Goal: Task Accomplishment & Management: Use online tool/utility

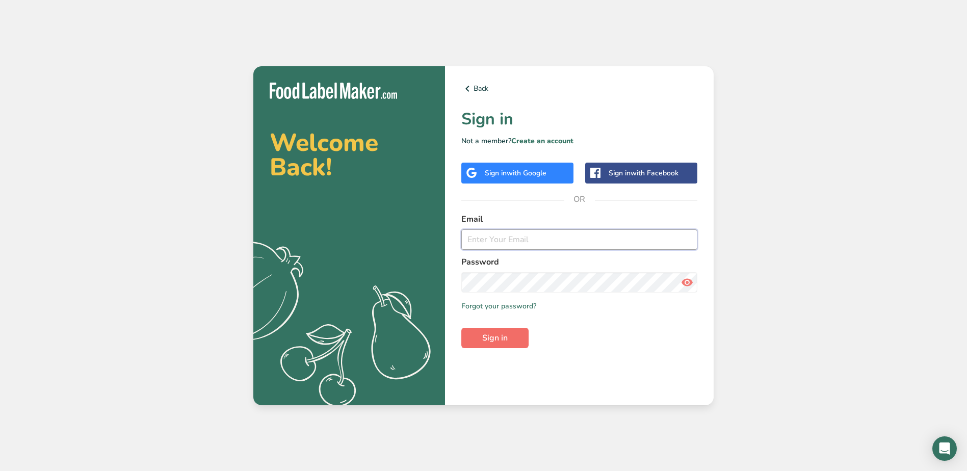
type input "[EMAIL_ADDRESS][DOMAIN_NAME]"
click at [504, 335] on span "Sign in" at bounding box center [494, 338] width 25 height 12
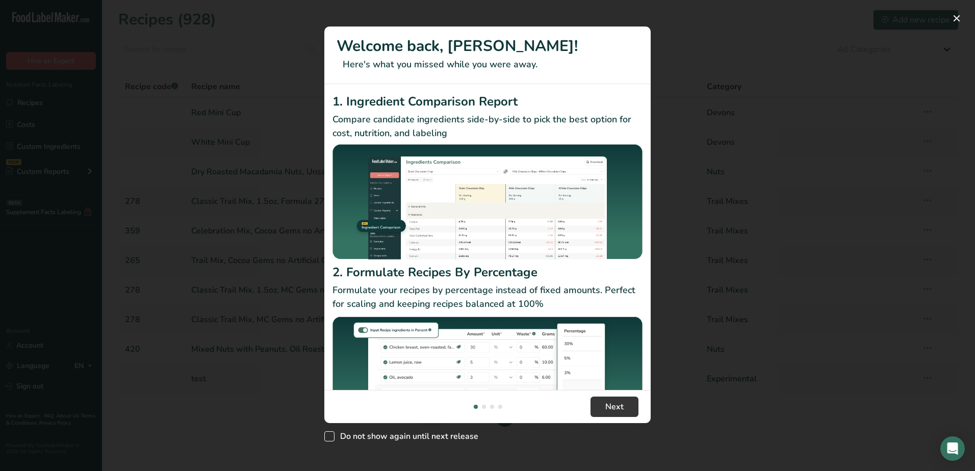
click at [333, 434] on span "New Features" at bounding box center [329, 436] width 10 height 10
click at [331, 434] on input "Do not show again until next release" at bounding box center [327, 436] width 7 height 7
checkbox input "true"
click at [616, 408] on span "Next" at bounding box center [614, 407] width 18 height 12
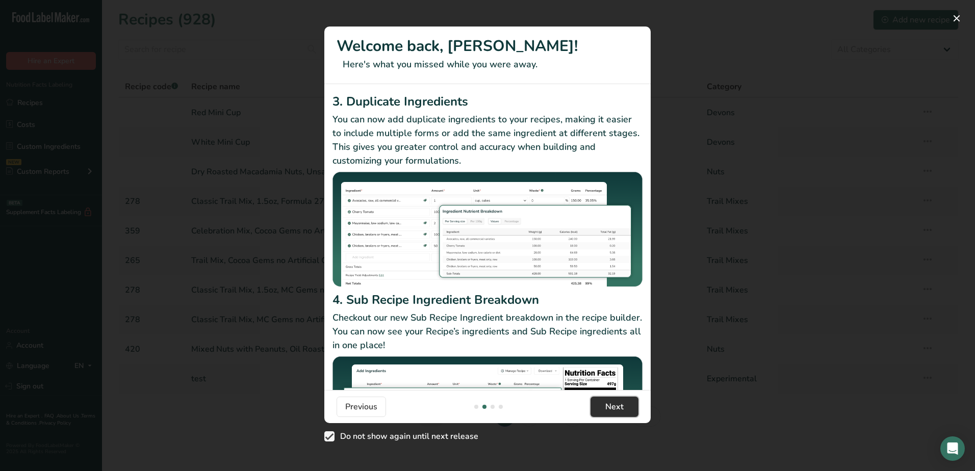
click at [616, 408] on span "Next" at bounding box center [614, 407] width 18 height 12
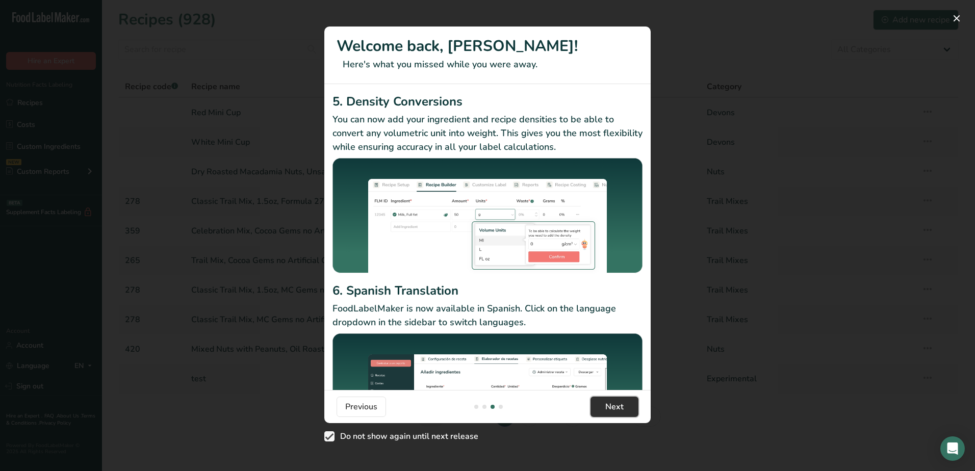
click at [616, 408] on span "Next" at bounding box center [614, 407] width 18 height 12
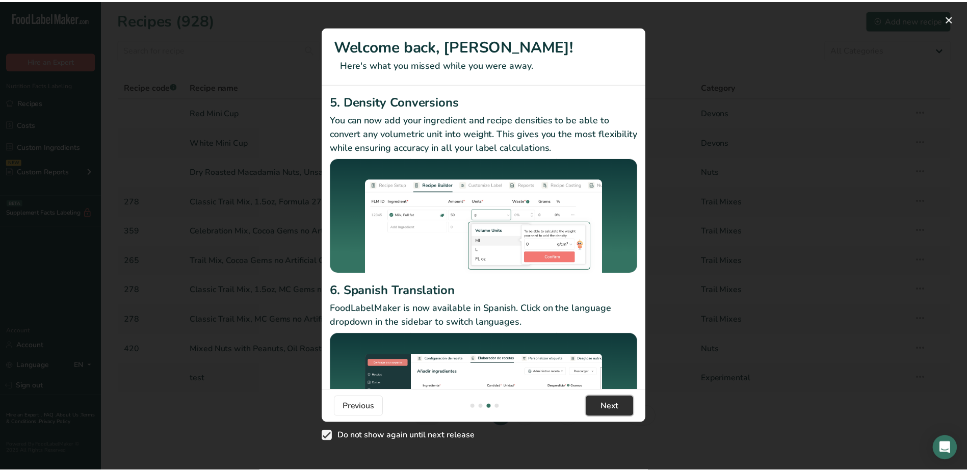
scroll to position [0, 979]
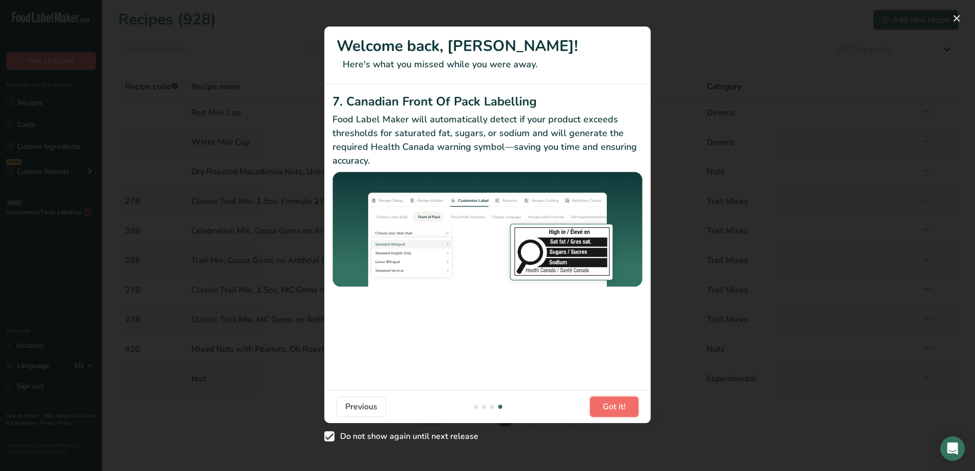
click at [616, 408] on span "Got it!" at bounding box center [614, 407] width 23 height 12
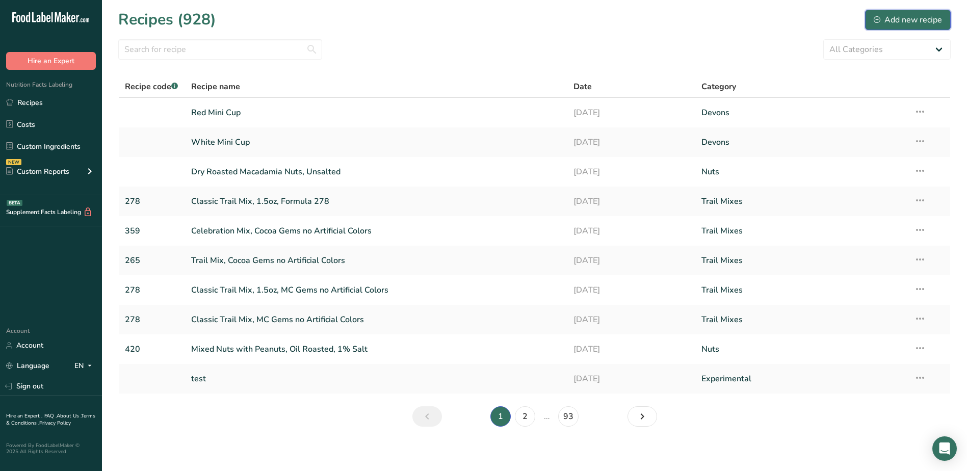
click at [889, 20] on div "Add new recipe" at bounding box center [908, 20] width 68 height 12
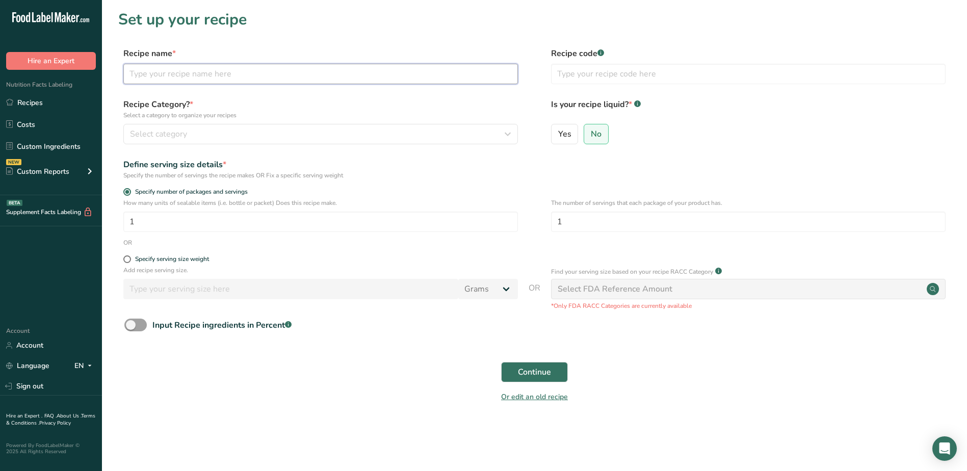
click at [233, 75] on input "text" at bounding box center [320, 74] width 395 height 20
type input "Donation Recipe"
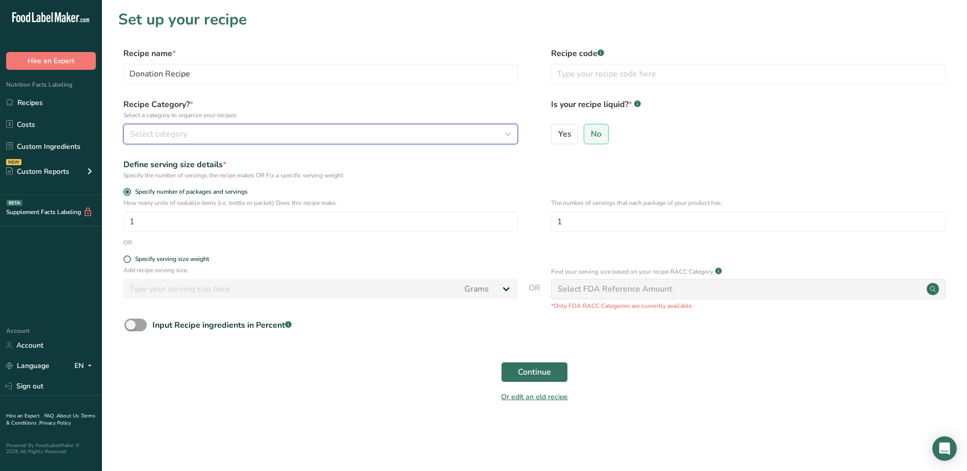
click at [230, 130] on div "Select category" at bounding box center [317, 134] width 375 height 12
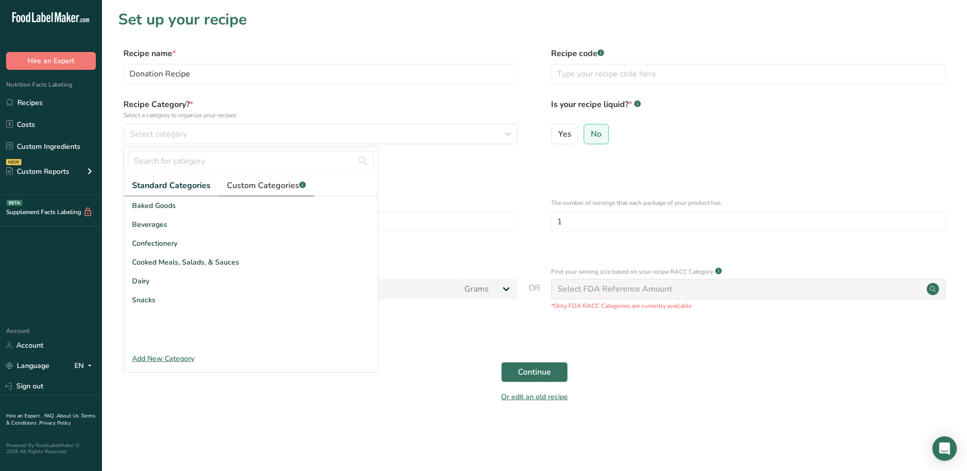
click at [247, 182] on span "Custom Categories .a-a{fill:#347362;}.b-a{fill:#fff;}" at bounding box center [266, 186] width 79 height 12
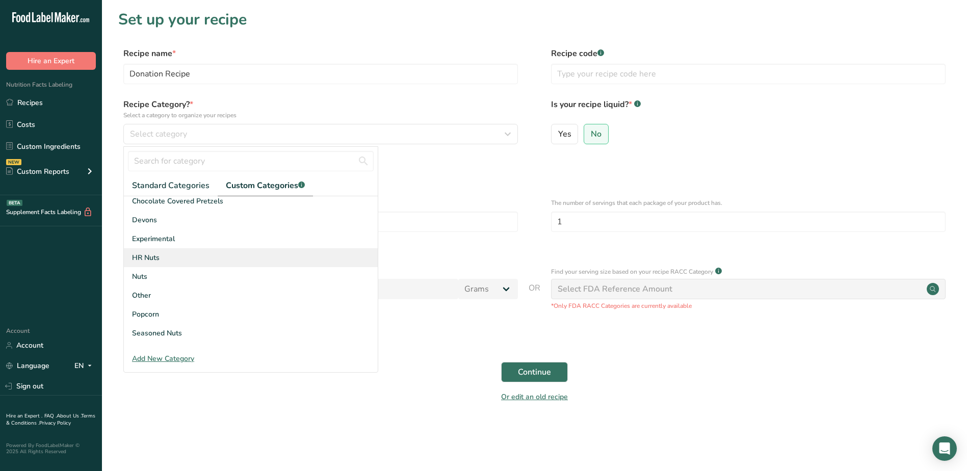
scroll to position [42, 0]
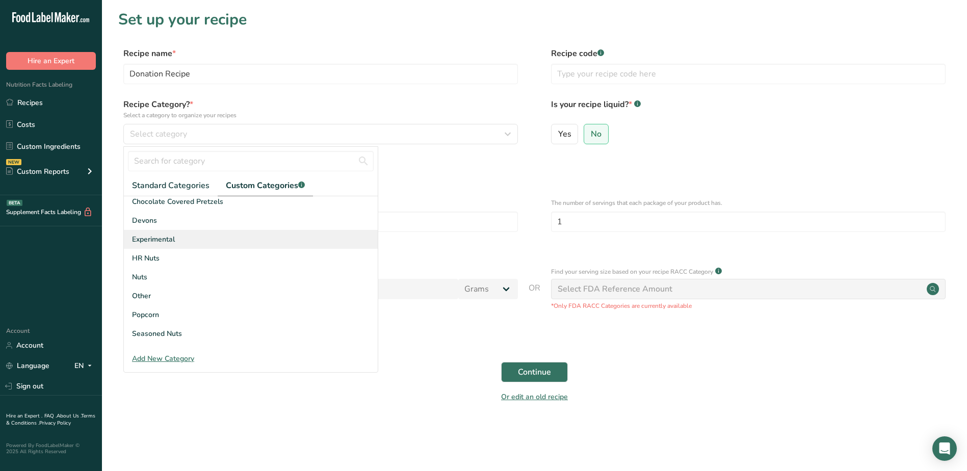
click at [155, 241] on span "Experimental" at bounding box center [153, 239] width 43 height 11
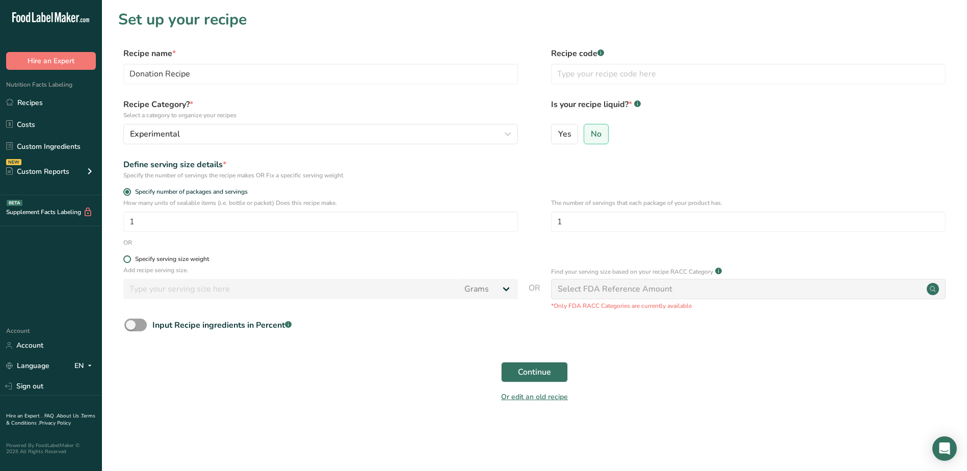
click at [127, 259] on span at bounding box center [127, 259] width 8 height 8
click at [127, 259] on input "Specify serving size weight" at bounding box center [126, 259] width 7 height 7
radio input "true"
radio input "false"
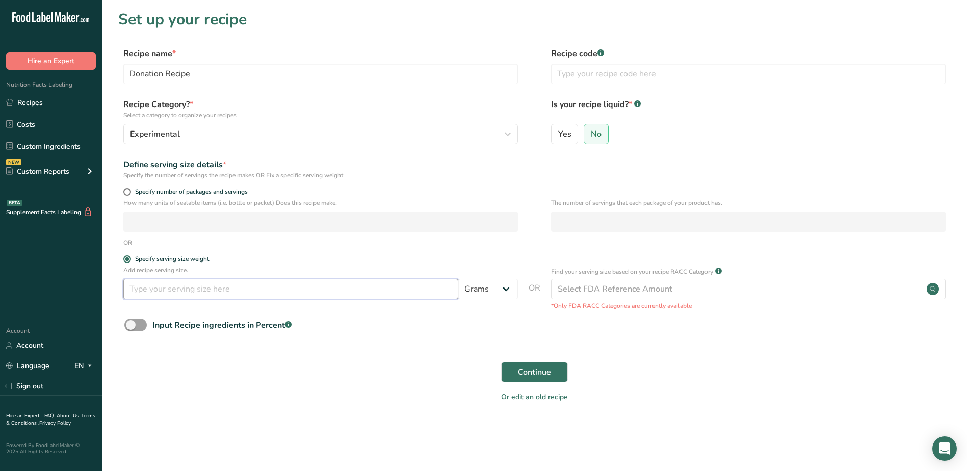
click at [202, 297] on input "number" at bounding box center [290, 289] width 335 height 20
type input "30"
click at [546, 366] on span "Continue" at bounding box center [534, 372] width 33 height 12
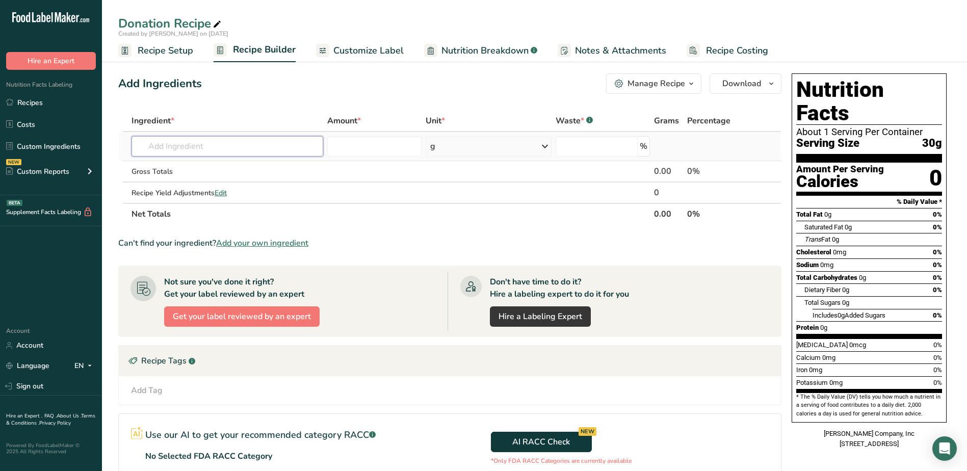
click at [233, 149] on input "text" at bounding box center [228, 146] width 192 height 20
type input "348"
click at [241, 106] on div "Add Ingredients Manage Recipe Delete Recipe Duplicate Recipe Scale Recipe Save …" at bounding box center [453, 327] width 670 height 517
click at [14, 98] on link "Recipes" at bounding box center [51, 102] width 102 height 19
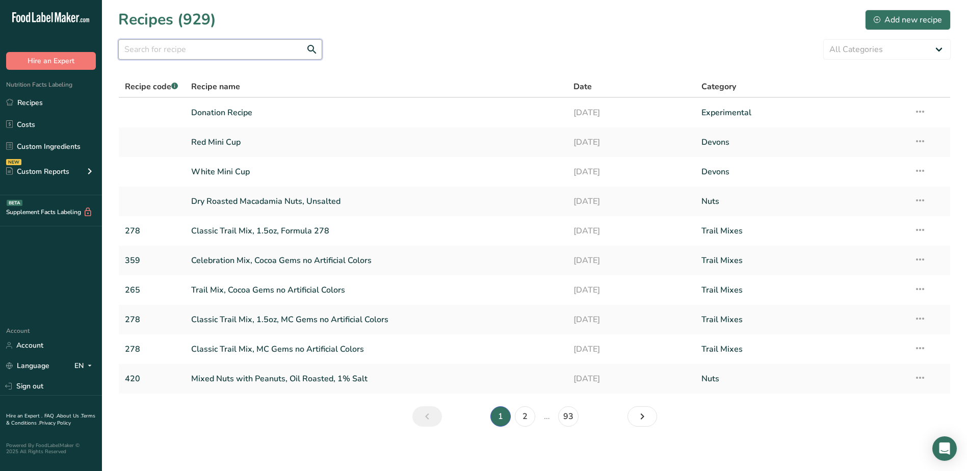
click at [173, 50] on input "text" at bounding box center [220, 49] width 204 height 20
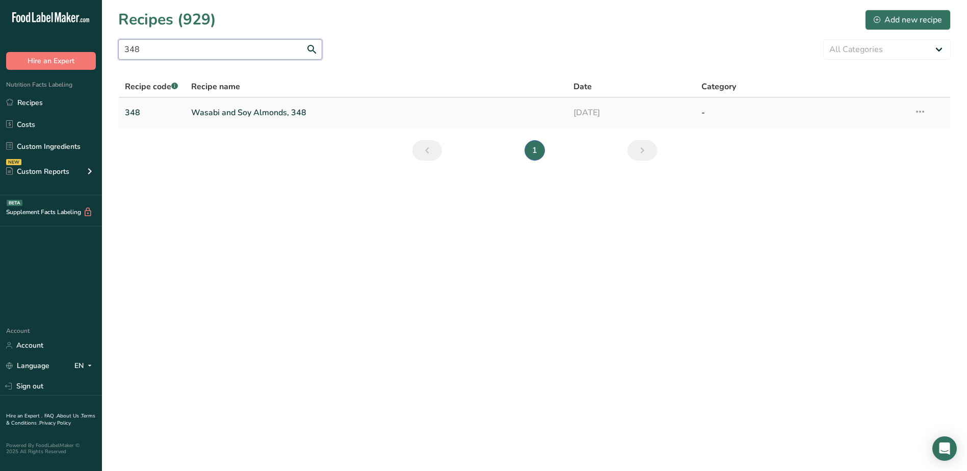
type input "348"
click at [253, 113] on link "Wasabi and Soy Almonds, 348" at bounding box center [376, 112] width 371 height 21
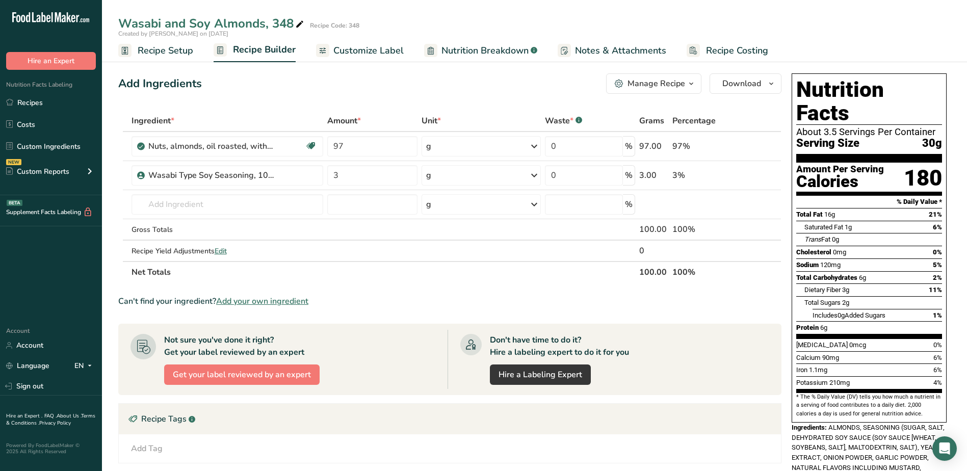
drag, startPoint x: 175, startPoint y: 50, endPoint x: 183, endPoint y: 58, distance: 10.1
click at [175, 50] on span "Recipe Setup" at bounding box center [166, 51] width 56 height 14
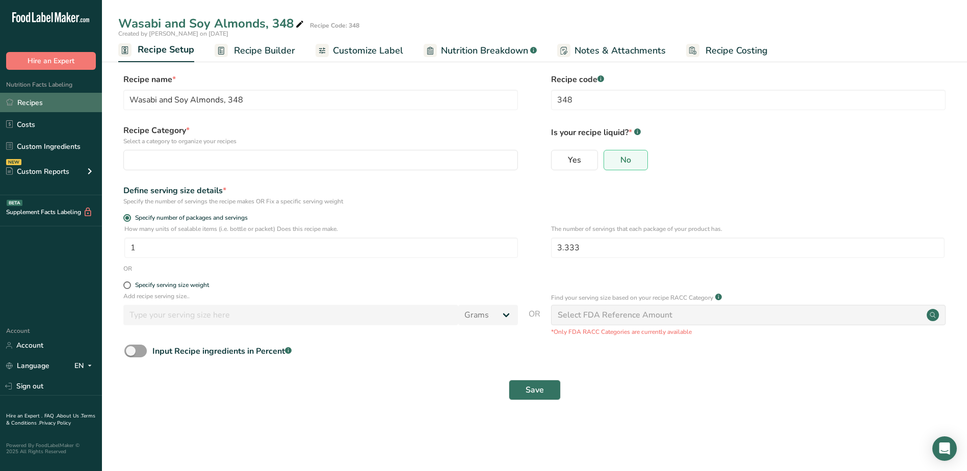
click at [36, 98] on link "Recipes" at bounding box center [51, 102] width 102 height 19
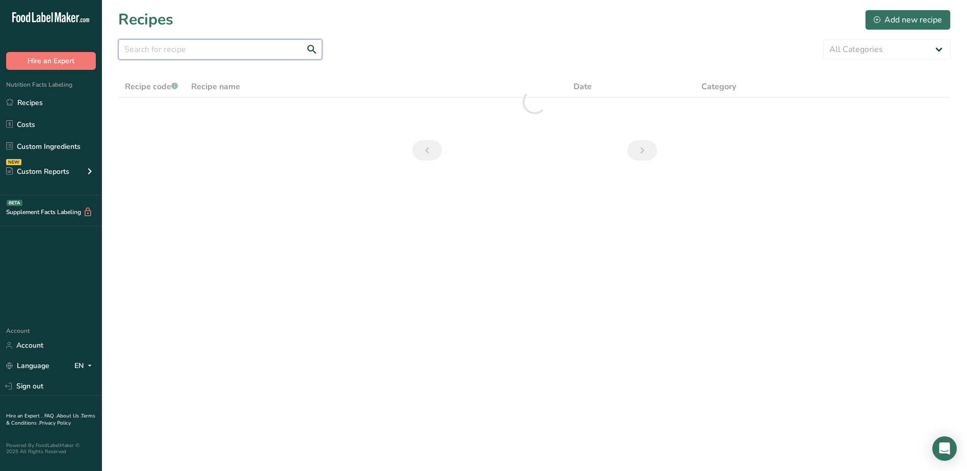
click at [234, 54] on input "text" at bounding box center [220, 49] width 204 height 20
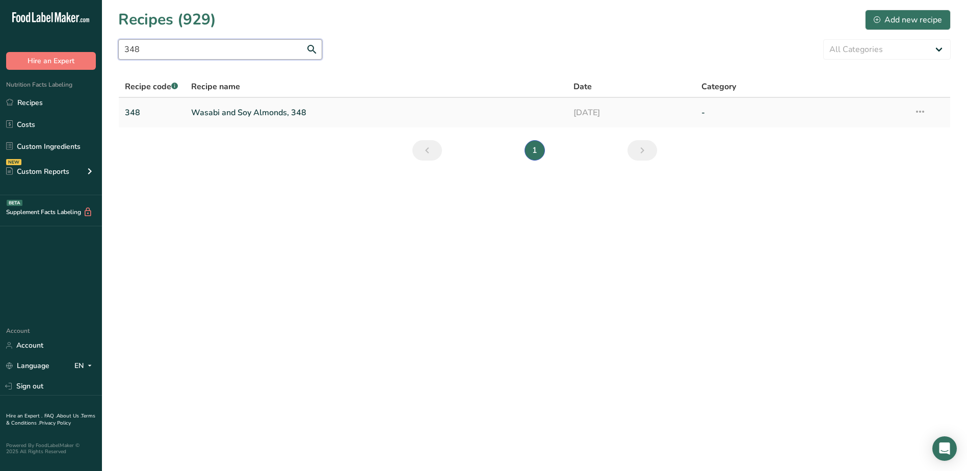
type input "348"
click at [919, 110] on icon at bounding box center [920, 112] width 12 height 18
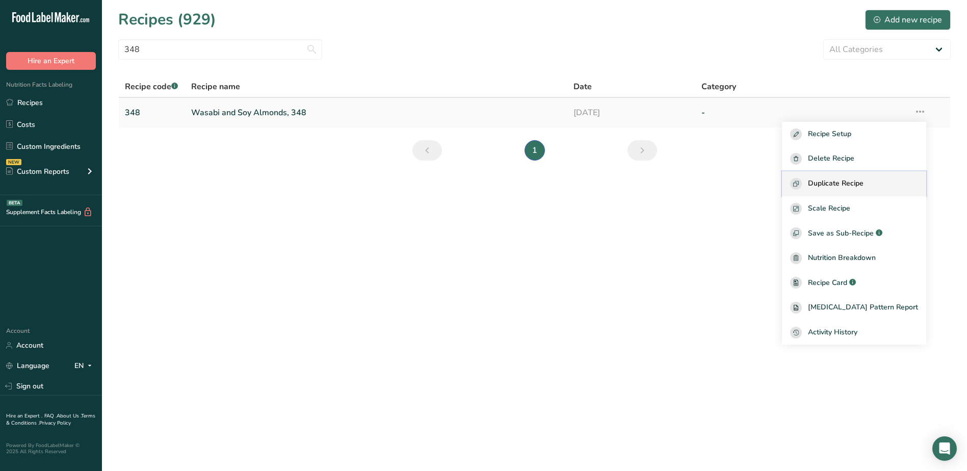
click at [864, 182] on span "Duplicate Recipe" at bounding box center [836, 184] width 56 height 12
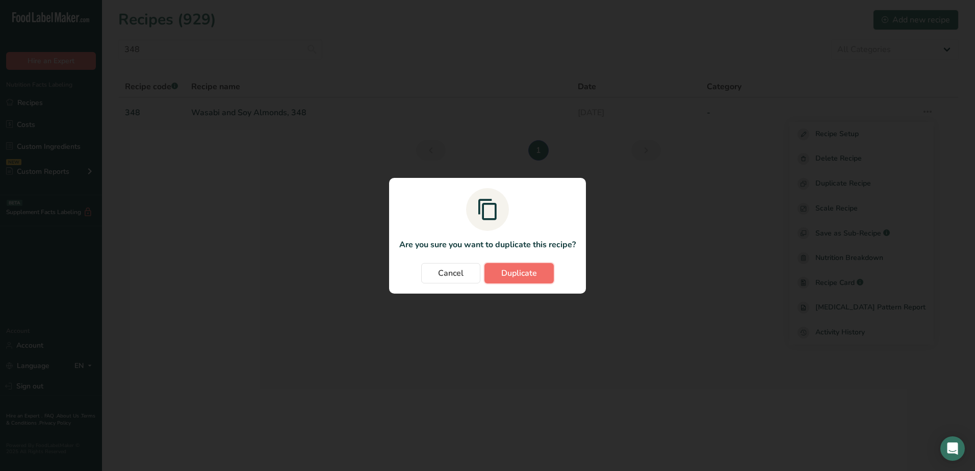
click at [530, 277] on span "Duplicate" at bounding box center [519, 273] width 36 height 12
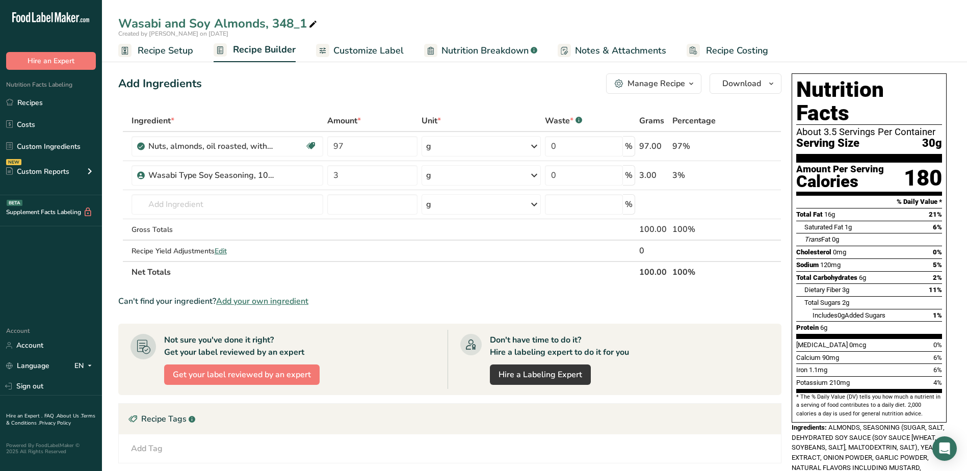
click at [143, 52] on span "Recipe Setup" at bounding box center [166, 51] width 56 height 14
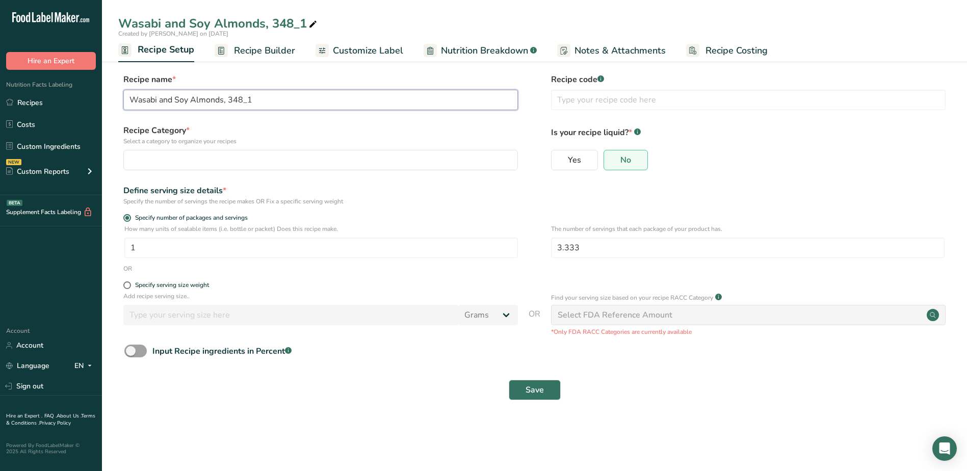
click at [276, 98] on input "Wasabi and Soy Almonds, 348_1" at bounding box center [320, 100] width 395 height 20
click at [306, 165] on div "button" at bounding box center [317, 160] width 375 height 12
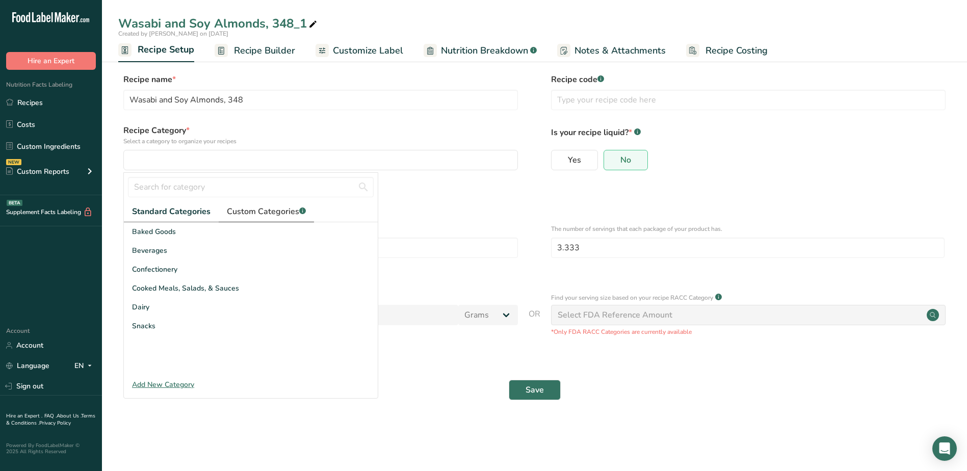
click at [263, 216] on span "Custom Categories .a-a{fill:#347362;}.b-a{fill:#fff;}" at bounding box center [266, 212] width 79 height 12
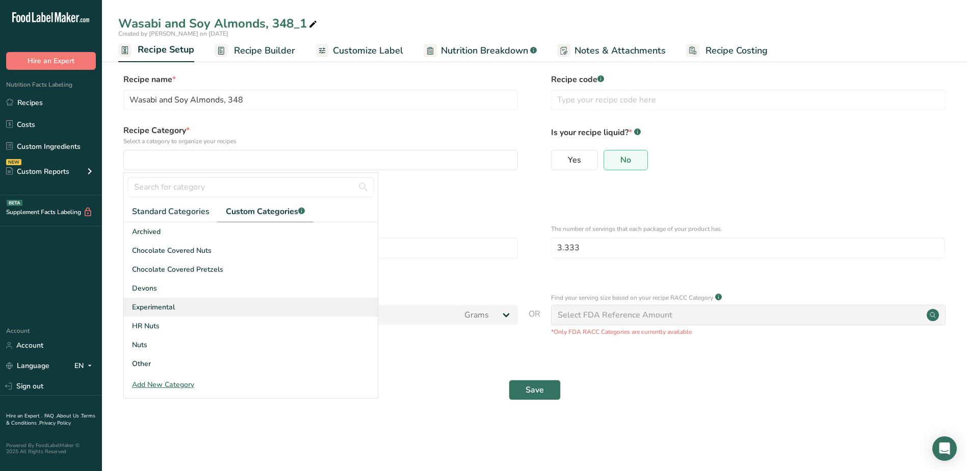
click at [175, 305] on div "Experimental" at bounding box center [251, 307] width 254 height 19
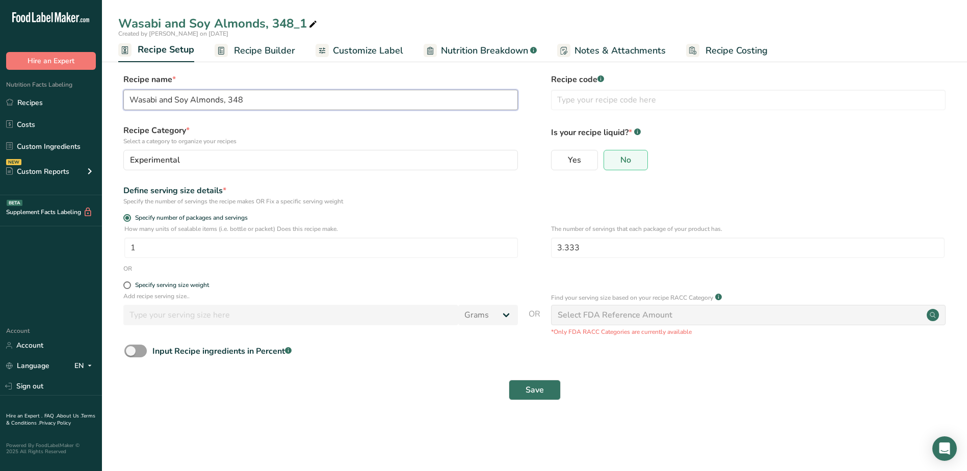
click at [270, 97] on input "Wasabi and Soy Almonds, 348" at bounding box center [320, 100] width 395 height 20
type input "Wasabi and Soy Almonds, 348 - For Donation"
click at [125, 287] on span at bounding box center [127, 285] width 8 height 8
click at [125, 287] on input "Specify serving size weight" at bounding box center [126, 285] width 7 height 7
radio input "true"
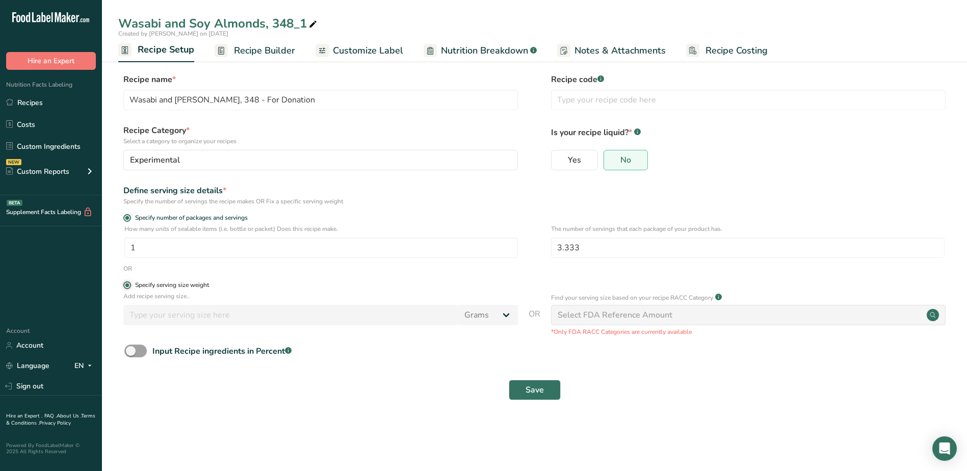
radio input "false"
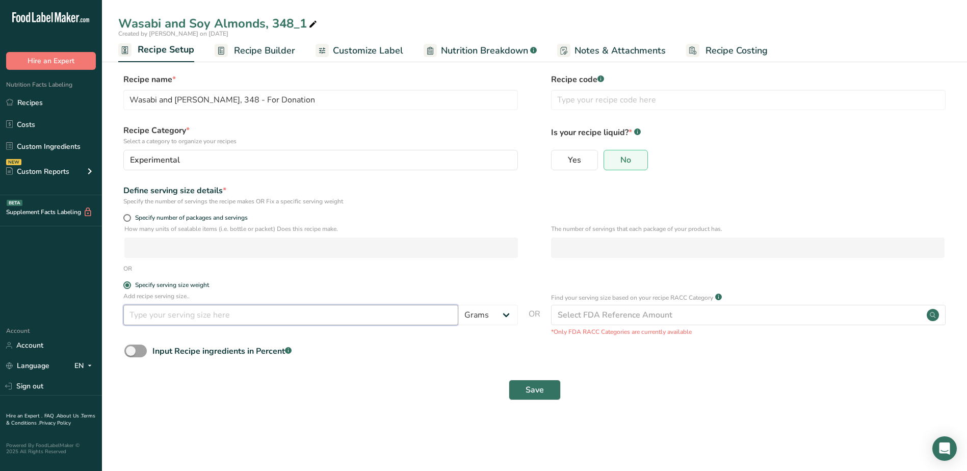
click at [174, 316] on input "number" at bounding box center [290, 315] width 335 height 20
type input "30"
click at [372, 393] on div "Save" at bounding box center [534, 390] width 821 height 20
click at [542, 388] on span "Save" at bounding box center [535, 390] width 18 height 12
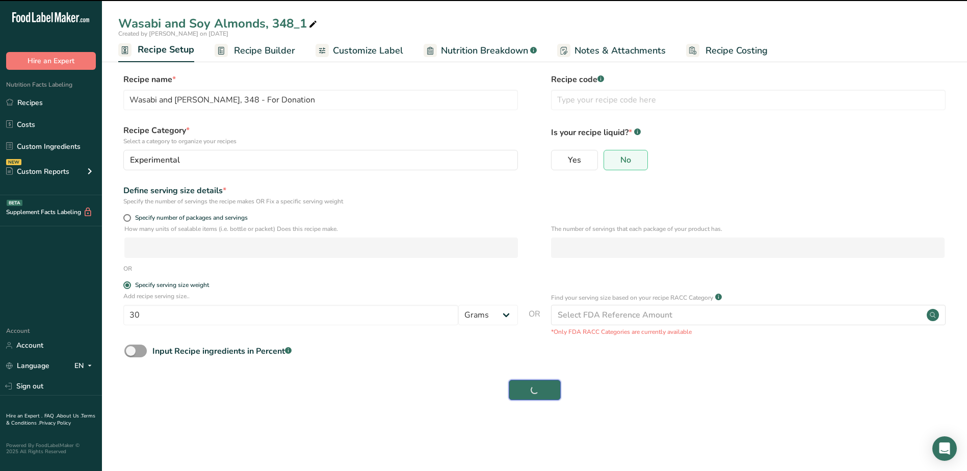
type input "Wasabi and Soy Almonds, 348 - For Donation"
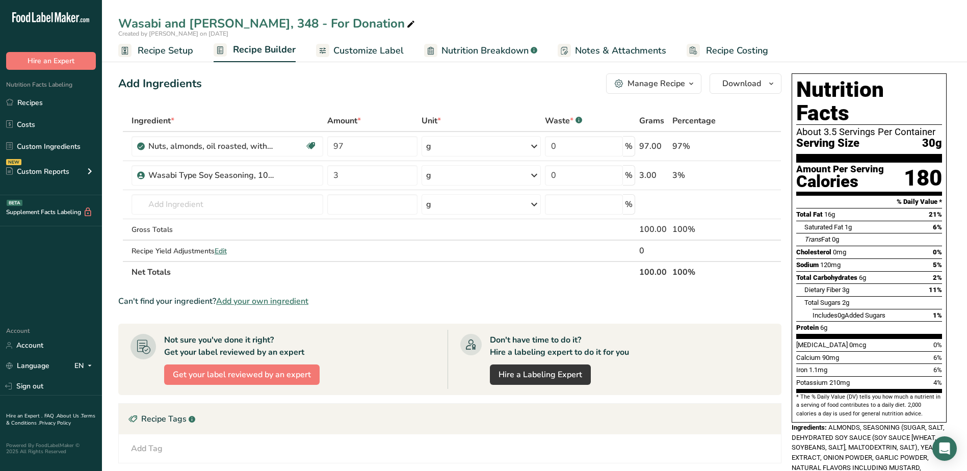
click at [678, 87] on div "Manage Recipe" at bounding box center [657, 84] width 58 height 12
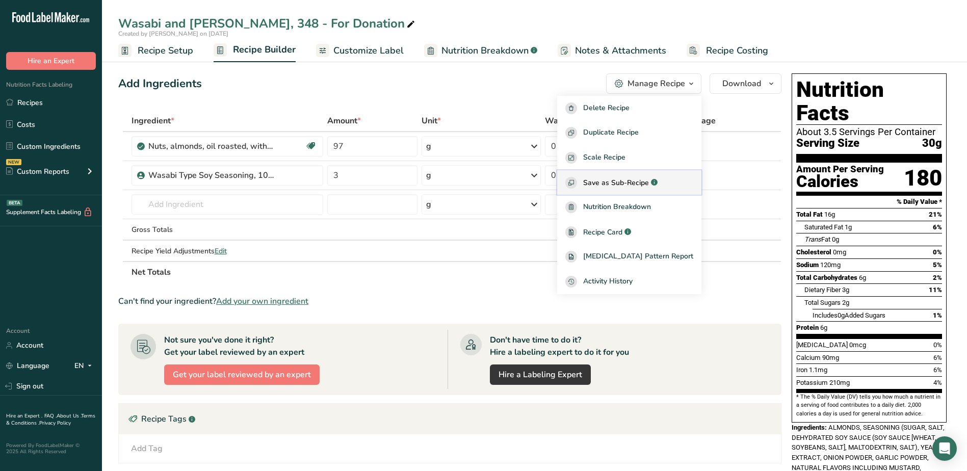
click at [649, 184] on span "Save as Sub-Recipe" at bounding box center [616, 182] width 66 height 11
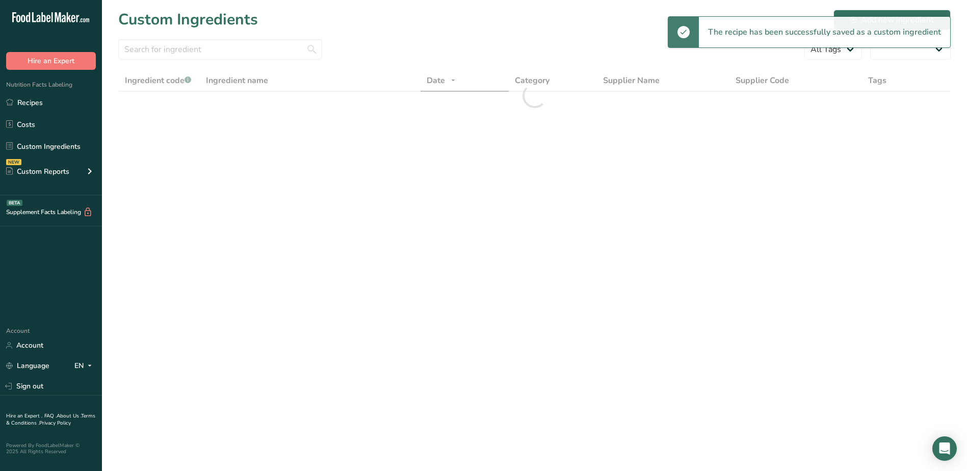
select select "30"
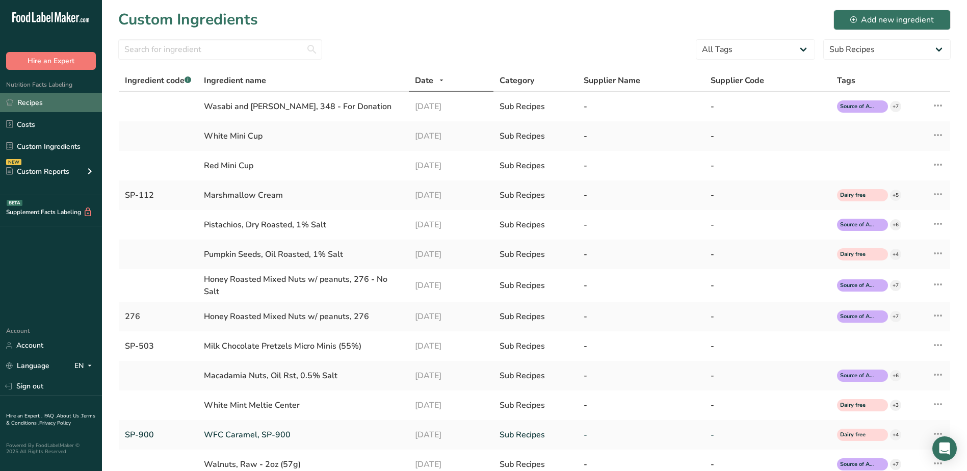
click at [27, 101] on link "Recipes" at bounding box center [51, 102] width 102 height 19
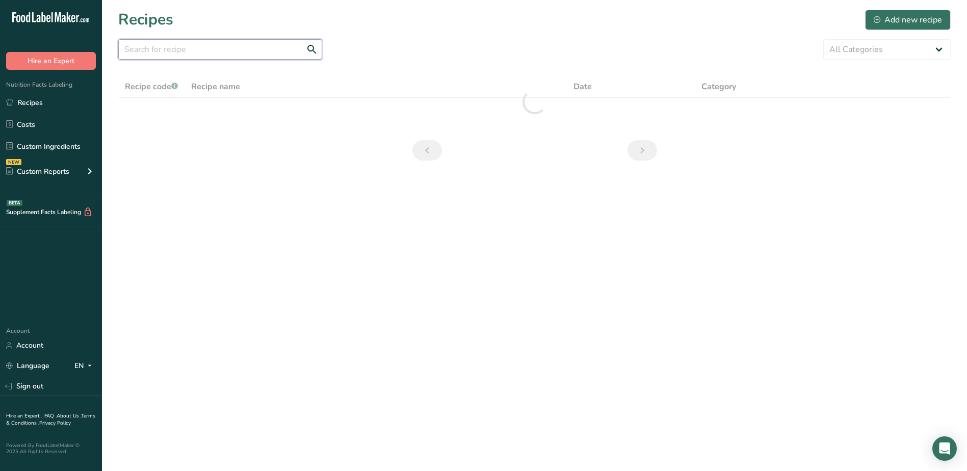
click at [216, 53] on input "text" at bounding box center [220, 49] width 204 height 20
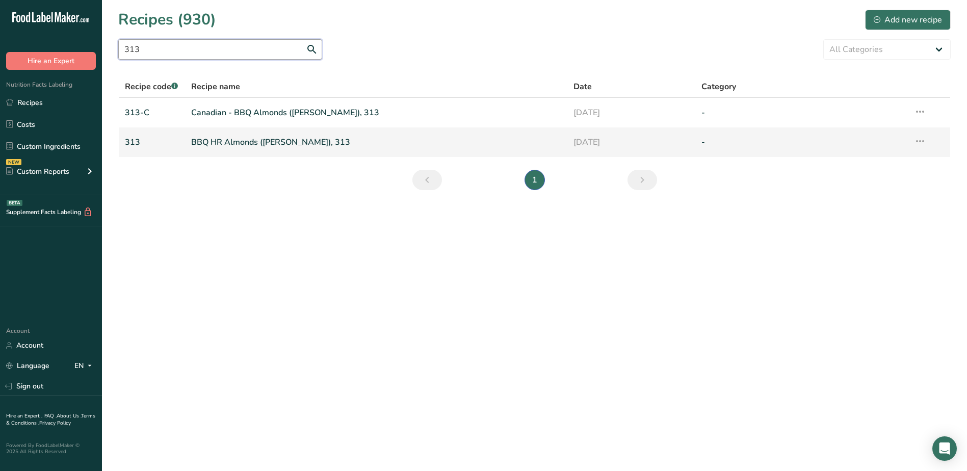
type input "313"
click at [925, 139] on icon at bounding box center [920, 141] width 12 height 18
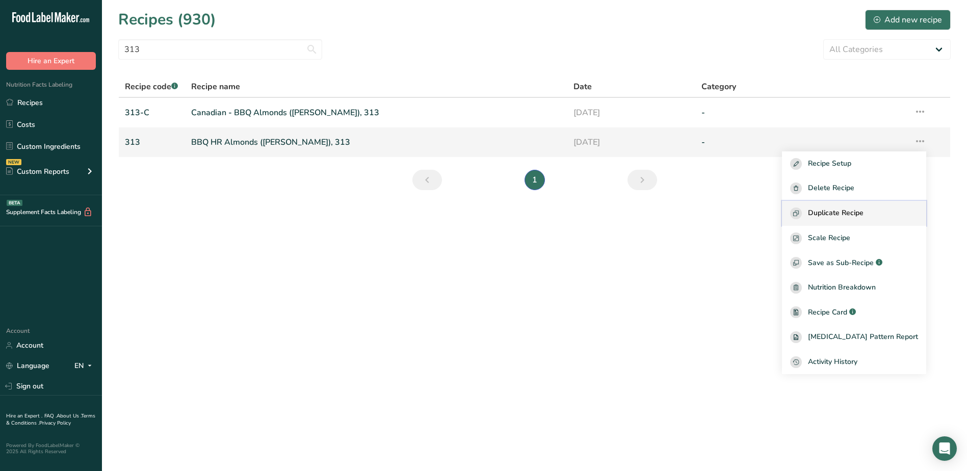
click at [864, 209] on span "Duplicate Recipe" at bounding box center [836, 214] width 56 height 12
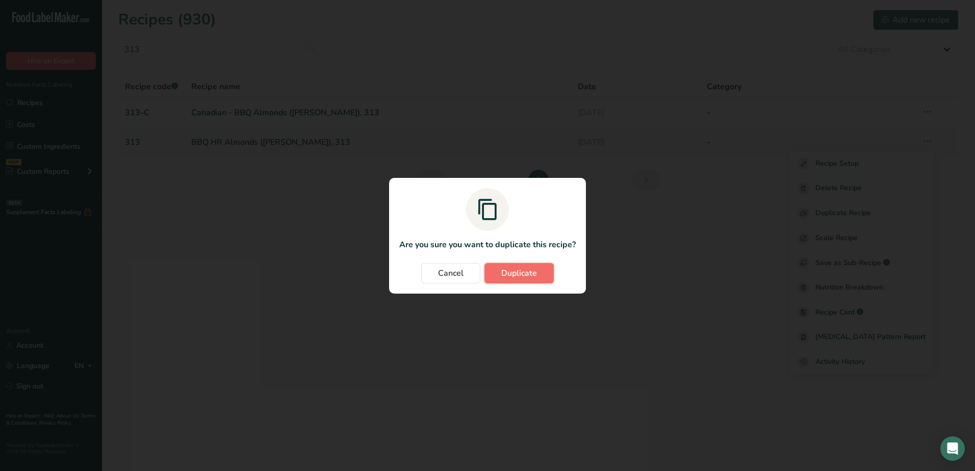
click at [527, 268] on span "Duplicate" at bounding box center [519, 273] width 36 height 12
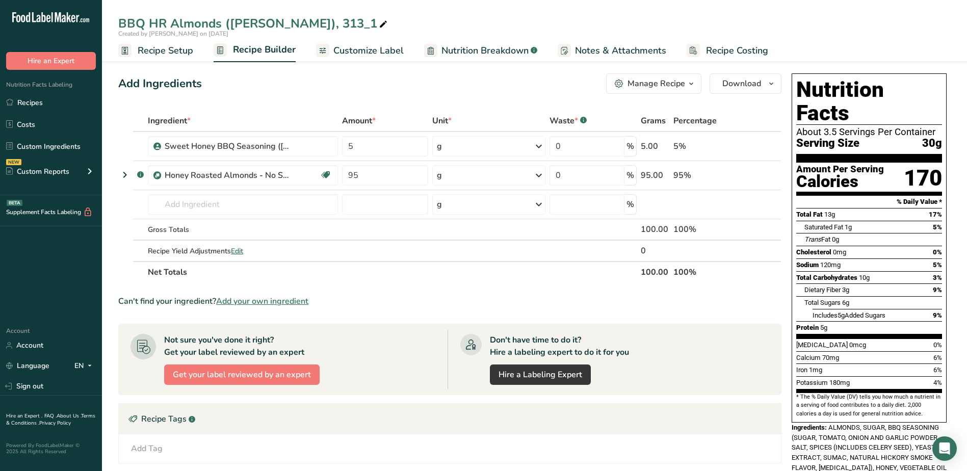
click at [165, 55] on span "Recipe Setup" at bounding box center [166, 51] width 56 height 14
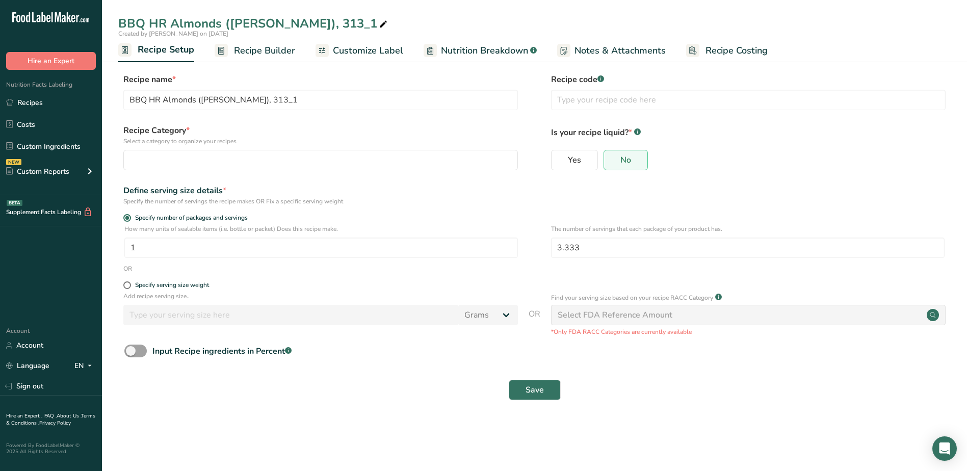
click at [257, 50] on span "Recipe Builder" at bounding box center [264, 51] width 61 height 14
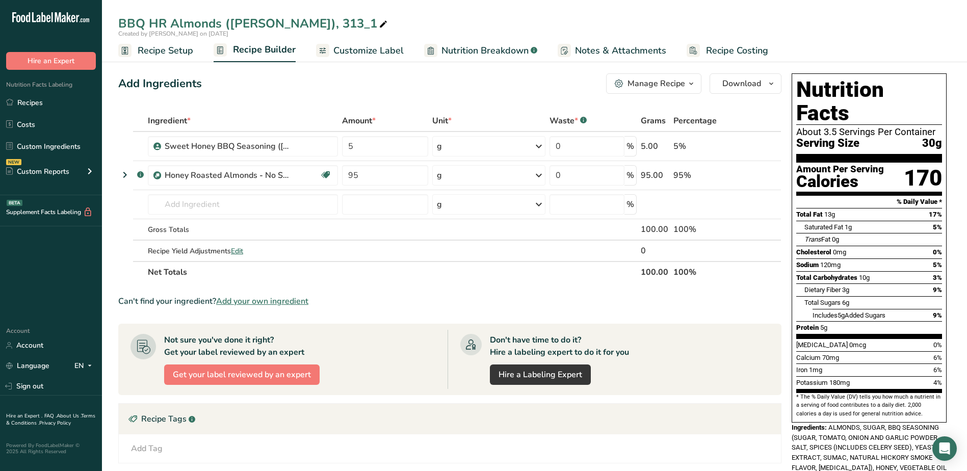
click at [172, 50] on span "Recipe Setup" at bounding box center [166, 51] width 56 height 14
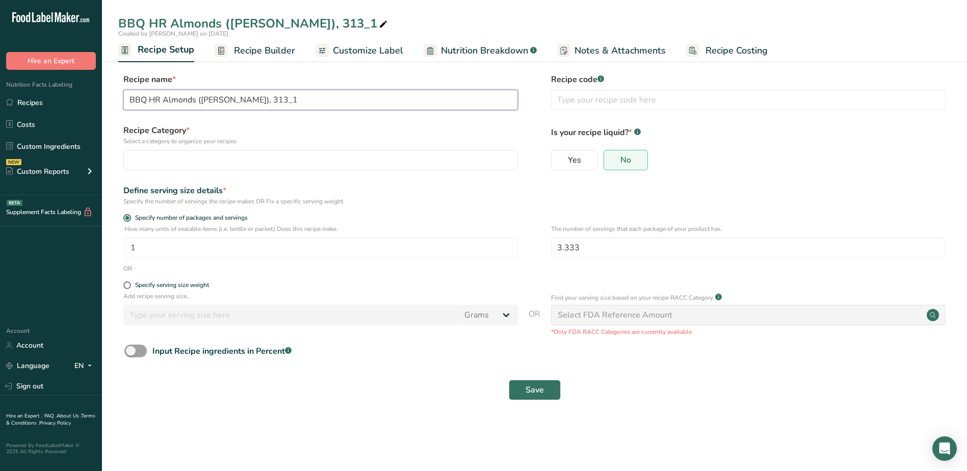
click at [306, 95] on input "BBQ HR Almonds (Rufus Teague), 313_1" at bounding box center [320, 100] width 395 height 20
type input "BBQ HR Almonds (Rufus Teague), 313 - For Donation"
click at [129, 286] on span at bounding box center [127, 285] width 8 height 8
click at [129, 286] on input "Specify serving size weight" at bounding box center [126, 285] width 7 height 7
radio input "true"
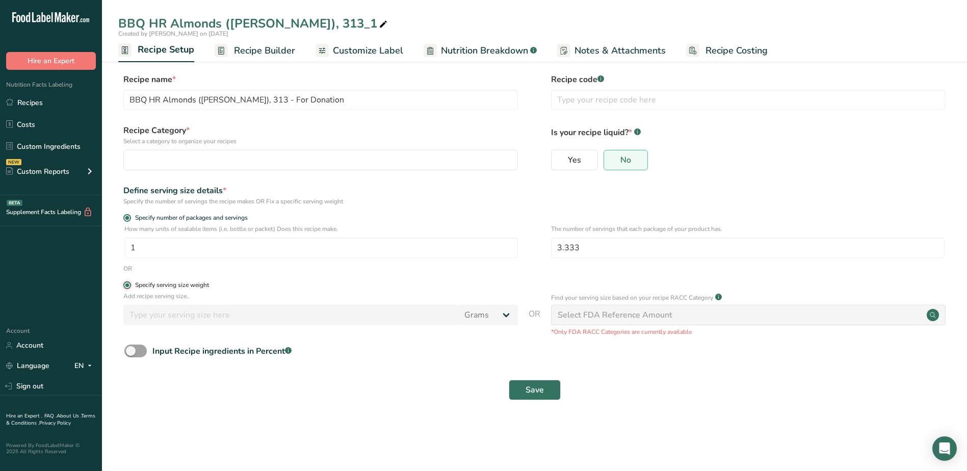
radio input "false"
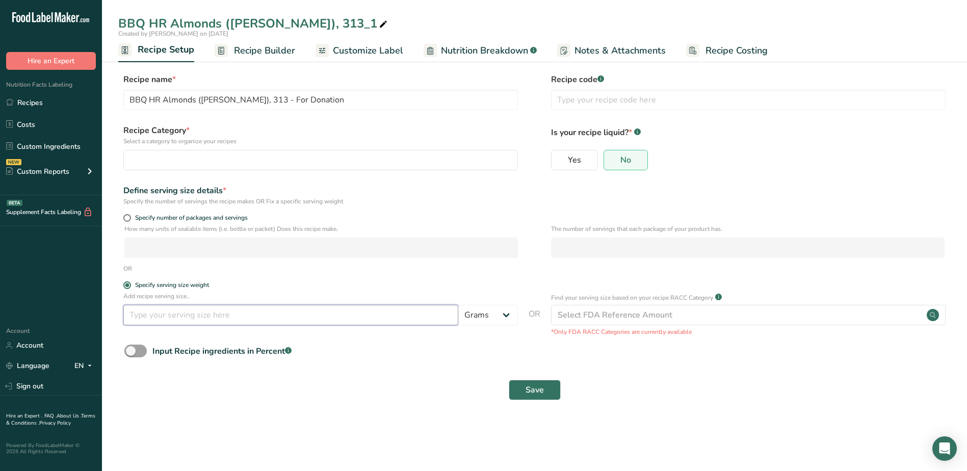
click at [166, 314] on input "number" at bounding box center [290, 315] width 335 height 20
type input "30"
click at [650, 372] on form "Recipe name * BBQ HR Almonds (Rufus Teague), 313 - For Donation Recipe code .a-…" at bounding box center [534, 239] width 833 height 333
click at [554, 385] on button "Save" at bounding box center [535, 390] width 52 height 20
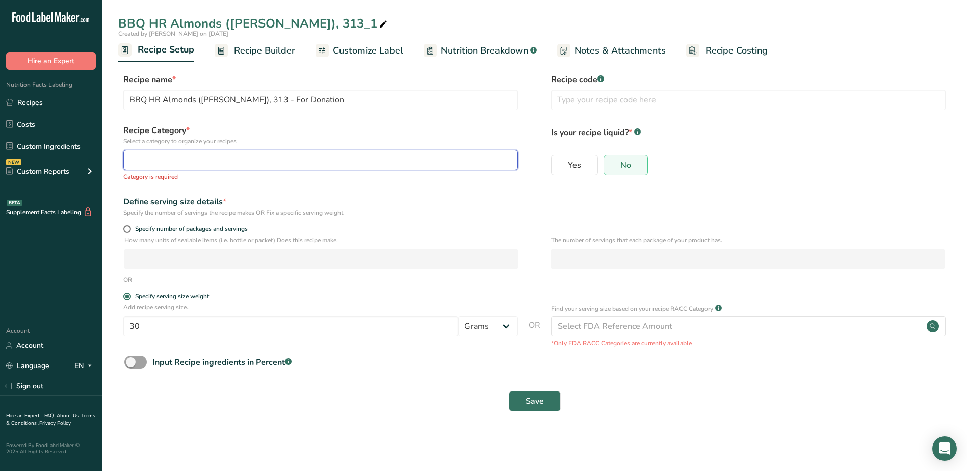
click at [171, 158] on div "button" at bounding box center [317, 160] width 375 height 12
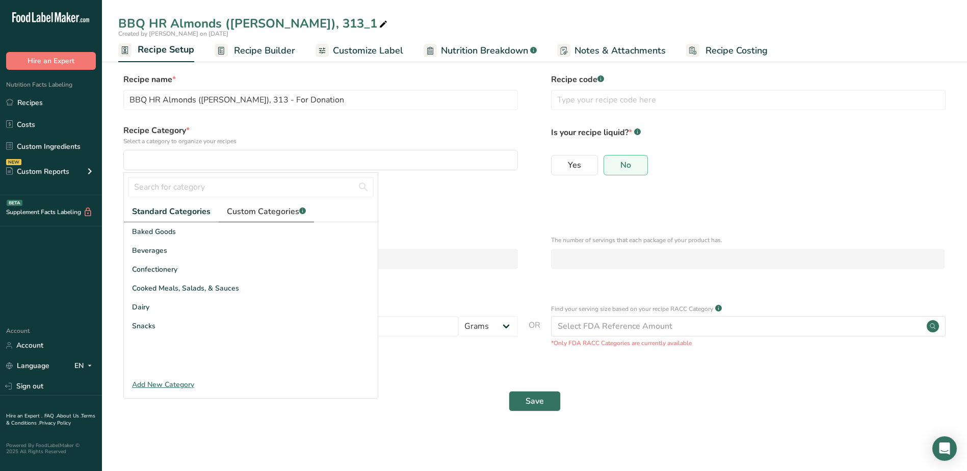
click at [247, 210] on span "Custom Categories .a-a{fill:#347362;}.b-a{fill:#fff;}" at bounding box center [266, 212] width 79 height 12
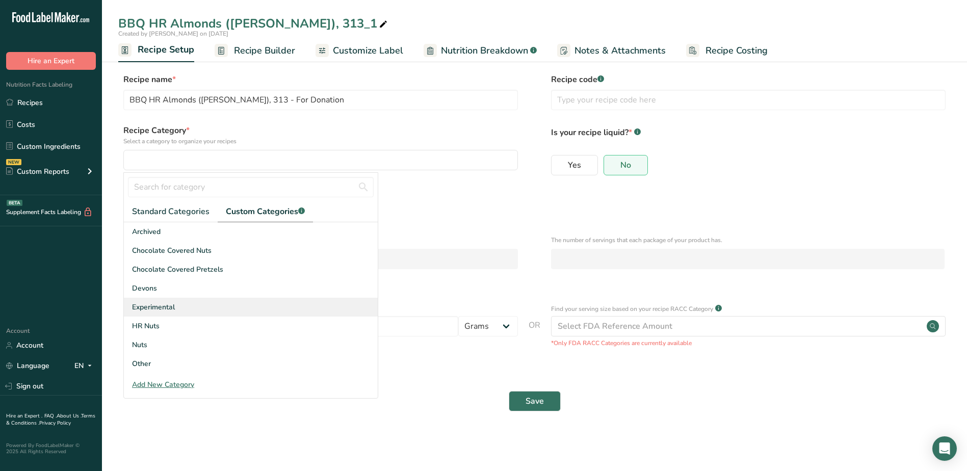
click at [169, 305] on span "Experimental" at bounding box center [153, 307] width 43 height 11
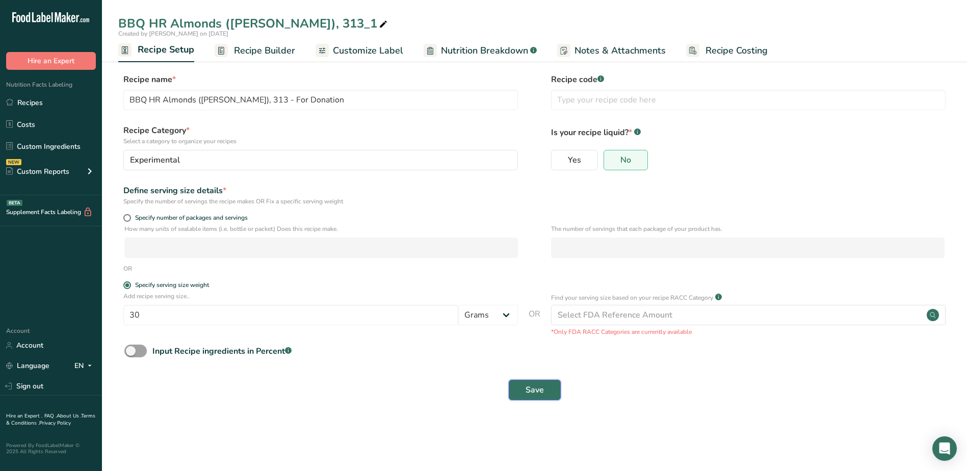
click at [535, 390] on span "Save" at bounding box center [535, 390] width 18 height 12
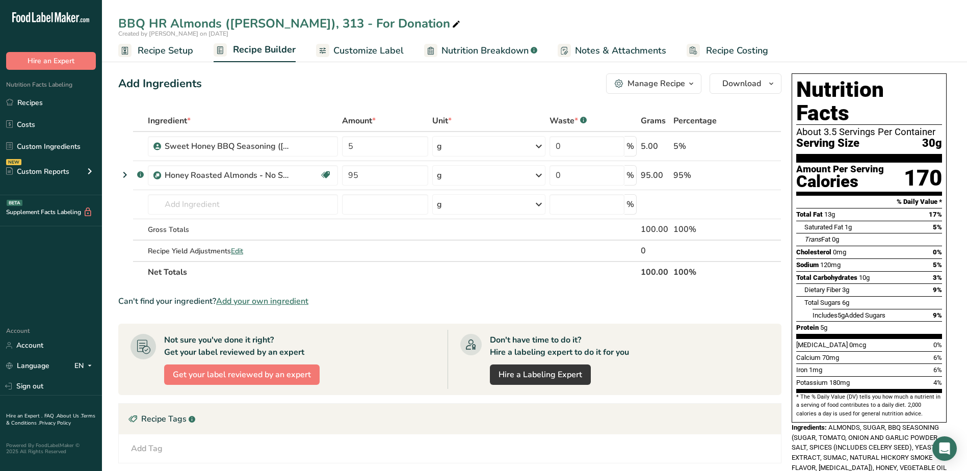
click at [676, 87] on div "Manage Recipe" at bounding box center [657, 84] width 58 height 12
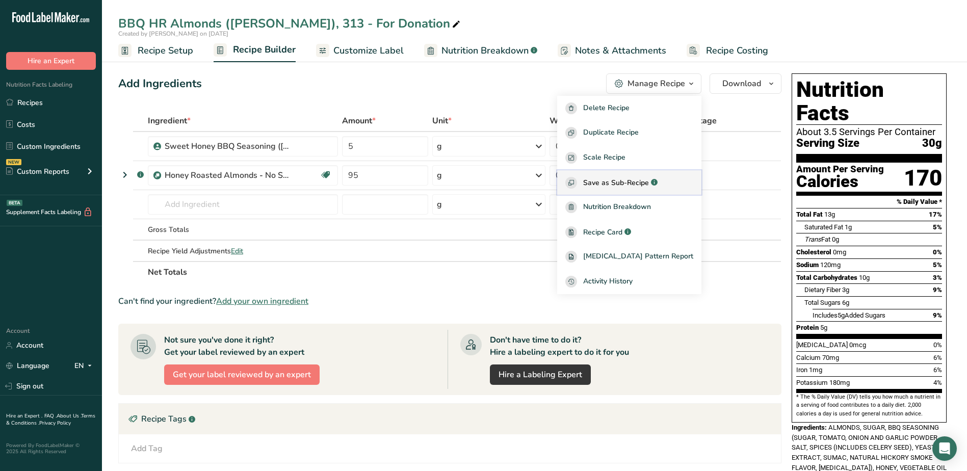
click at [644, 184] on span "Save as Sub-Recipe" at bounding box center [616, 182] width 66 height 11
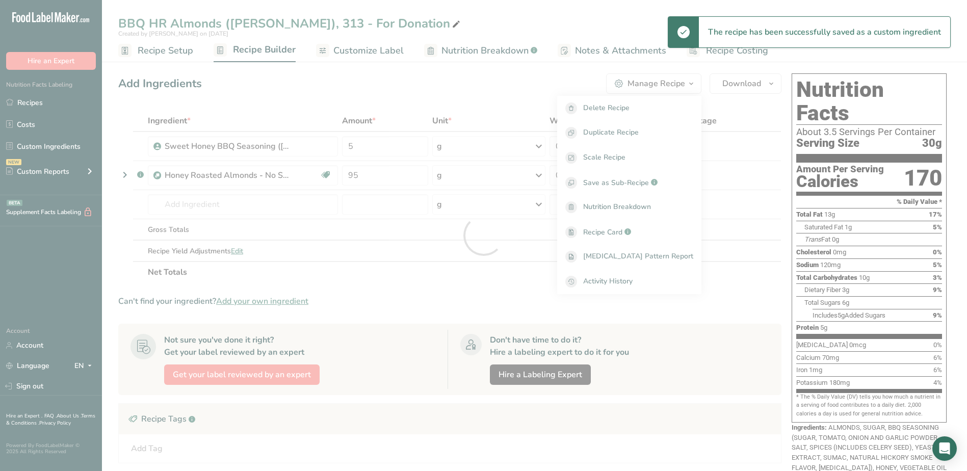
select select "30"
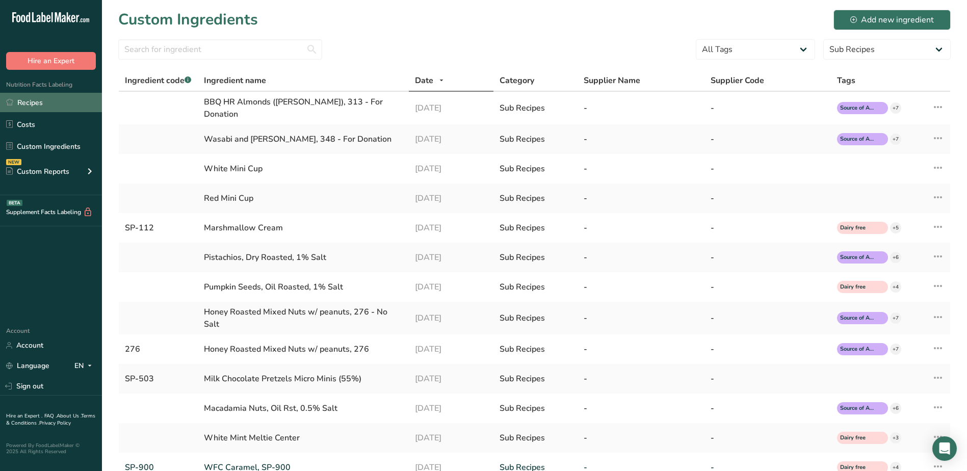
click at [38, 104] on link "Recipes" at bounding box center [51, 102] width 102 height 19
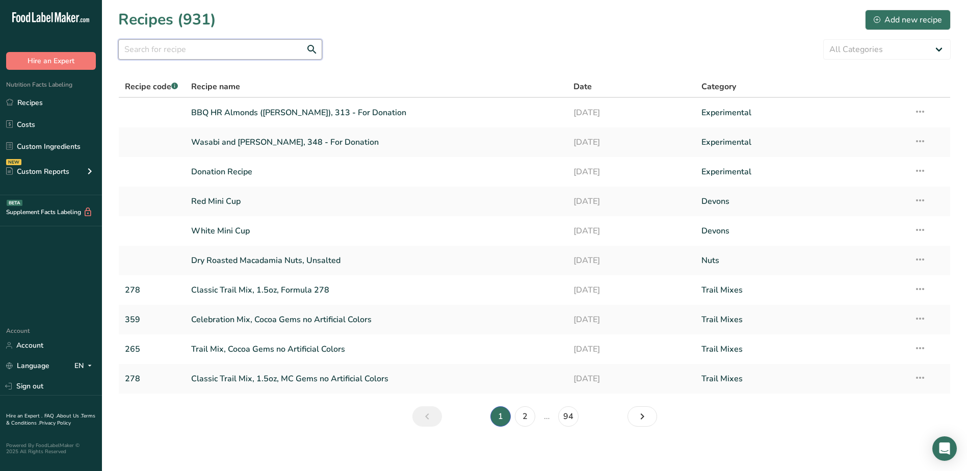
click at [252, 55] on input "text" at bounding box center [220, 49] width 204 height 20
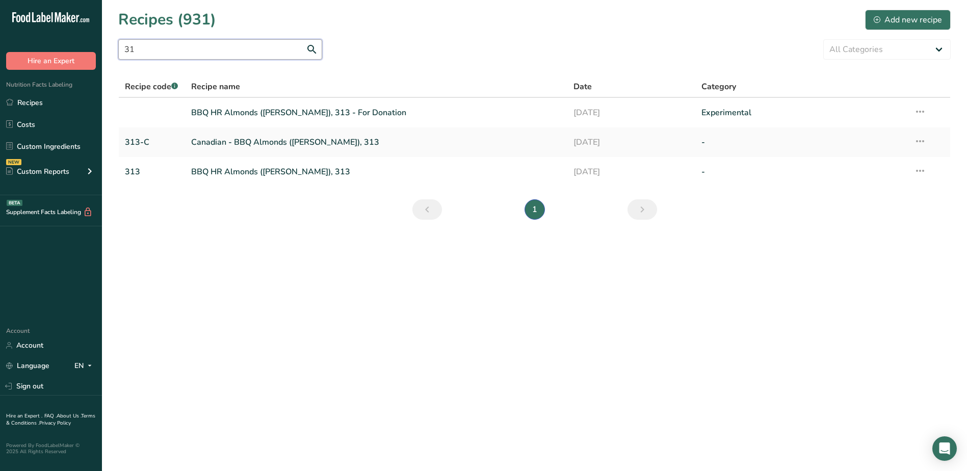
type input "3"
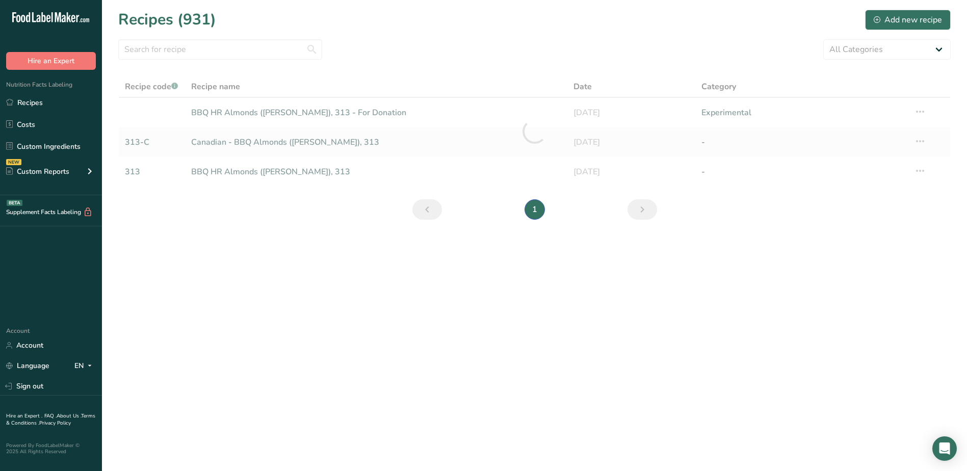
click at [408, 49] on div "All Categories Archived Baked Goods Beverages Chocolate Covered Nuts Chocolate …" at bounding box center [534, 49] width 833 height 20
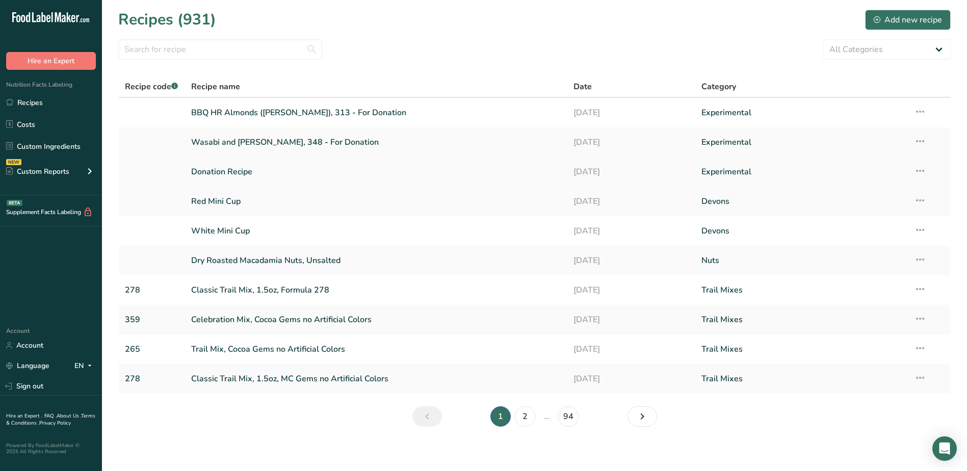
click at [238, 172] on link "Donation Recipe" at bounding box center [376, 171] width 371 height 21
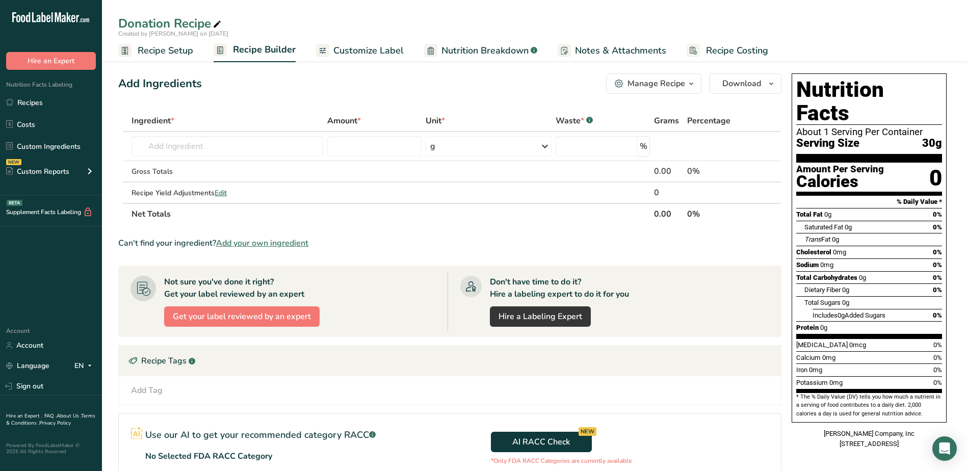
click at [167, 55] on span "Recipe Setup" at bounding box center [166, 51] width 56 height 14
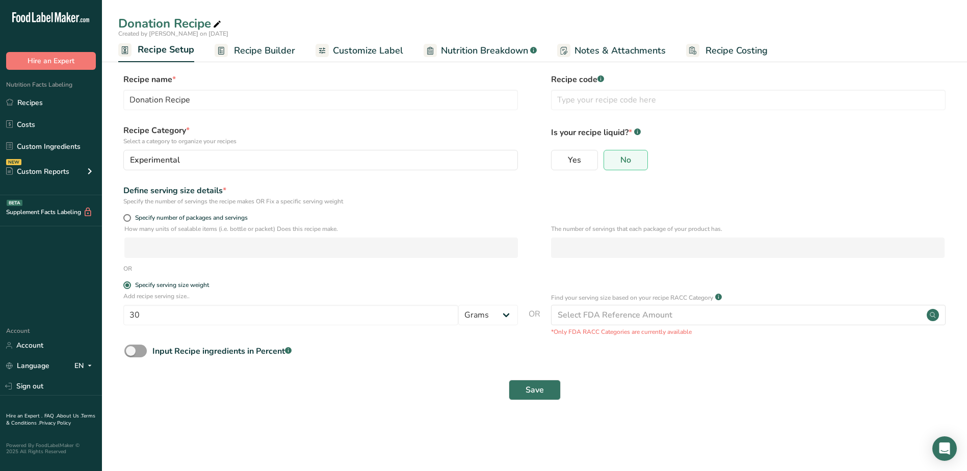
click at [261, 52] on span "Recipe Builder" at bounding box center [264, 51] width 61 height 14
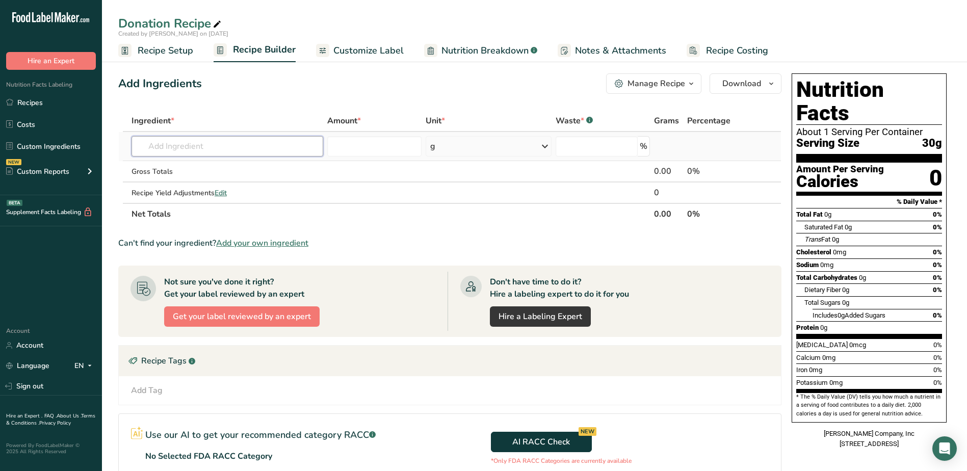
click at [190, 148] on input "text" at bounding box center [228, 146] width 192 height 20
click at [229, 142] on input "348" at bounding box center [228, 146] width 192 height 20
drag, startPoint x: 229, startPoint y: 142, endPoint x: 100, endPoint y: 148, distance: 128.6
click at [100, 148] on div ".a-20{fill:#fff;} Hire an Expert Nutrition Facts Labeling Recipes Costs Custom …" at bounding box center [483, 301] width 967 height 602
type input "313"
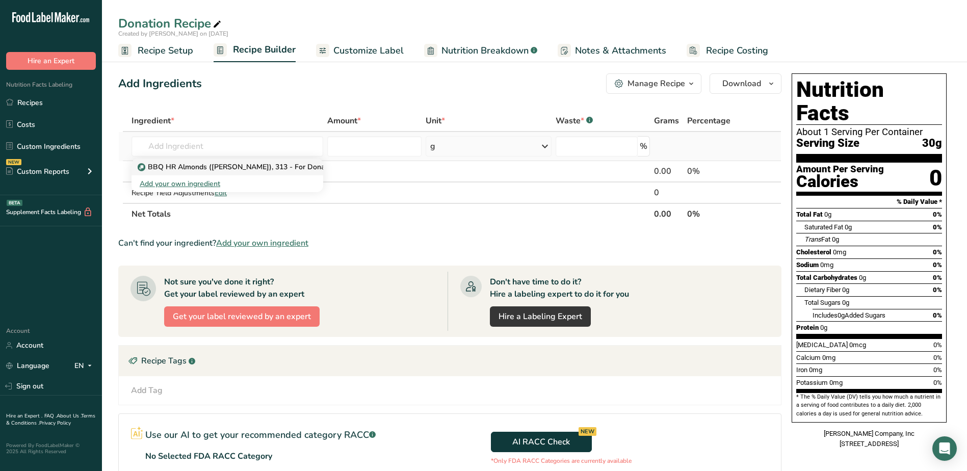
click at [258, 161] on link "BBQ HR Almonds (Rufus Teague), 313 - For Donation" at bounding box center [228, 167] width 192 height 17
type input "BBQ HR Almonds (Rufus Teague), 313 - For Donation"
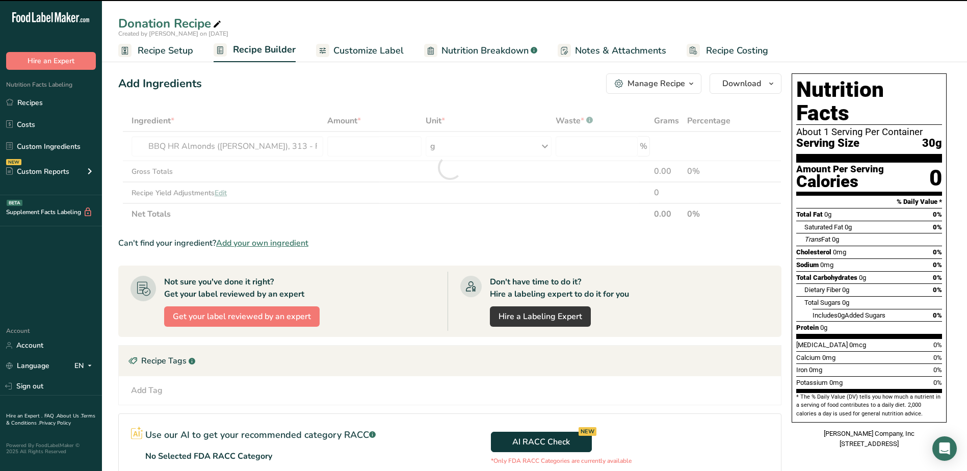
type input "0"
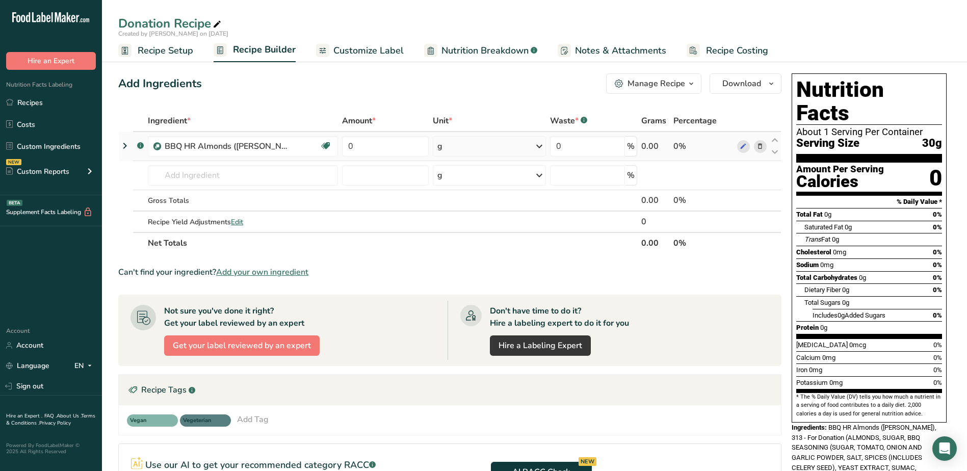
click at [688, 144] on div "0%" at bounding box center [704, 146] width 60 height 12
click at [678, 144] on div "0%" at bounding box center [704, 146] width 60 height 12
drag, startPoint x: 386, startPoint y: 149, endPoint x: 246, endPoint y: 145, distance: 140.3
click at [246, 145] on tr ".a-a{fill:#347362;}.b-a{fill:#fff;} BBQ HR Almonds (Rufus Teague), 313 - For Do…" at bounding box center [450, 146] width 662 height 29
type input "50"
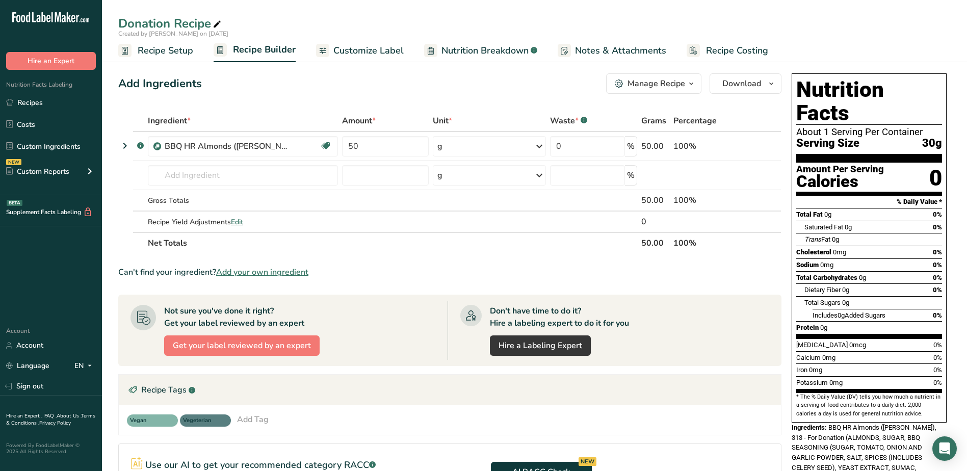
click at [314, 101] on div "Add Ingredients Manage Recipe Delete Recipe Duplicate Recipe Scale Recipe Save …" at bounding box center [453, 342] width 670 height 547
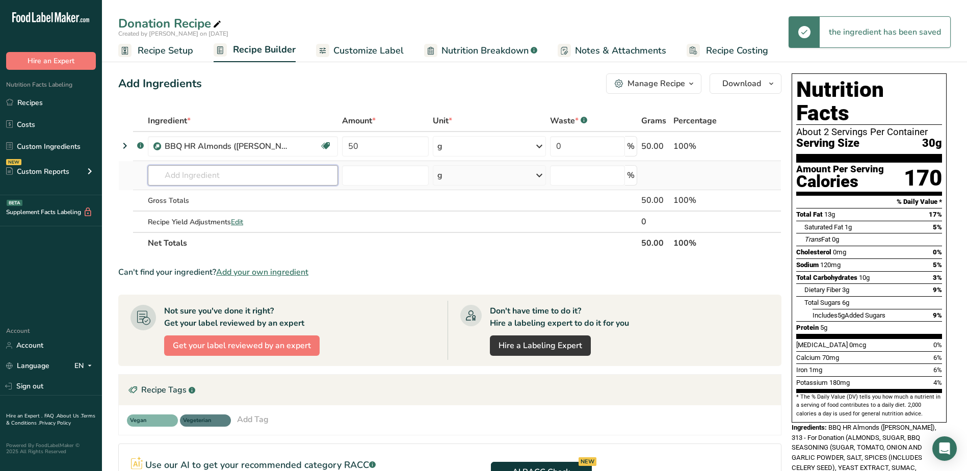
click at [209, 174] on input "text" at bounding box center [243, 175] width 190 height 20
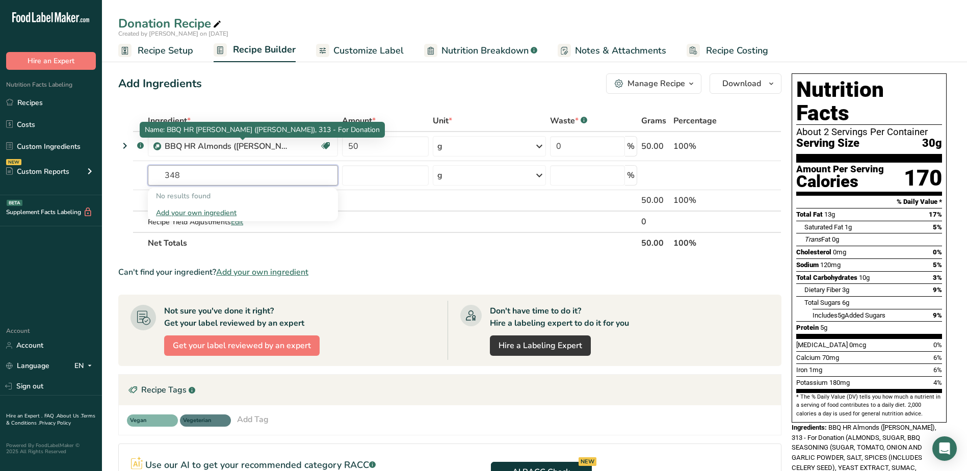
type input "348"
click at [252, 95] on div "Add Ingredients Manage Recipe Delete Recipe Duplicate Recipe Scale Recipe Save …" at bounding box center [453, 342] width 670 height 547
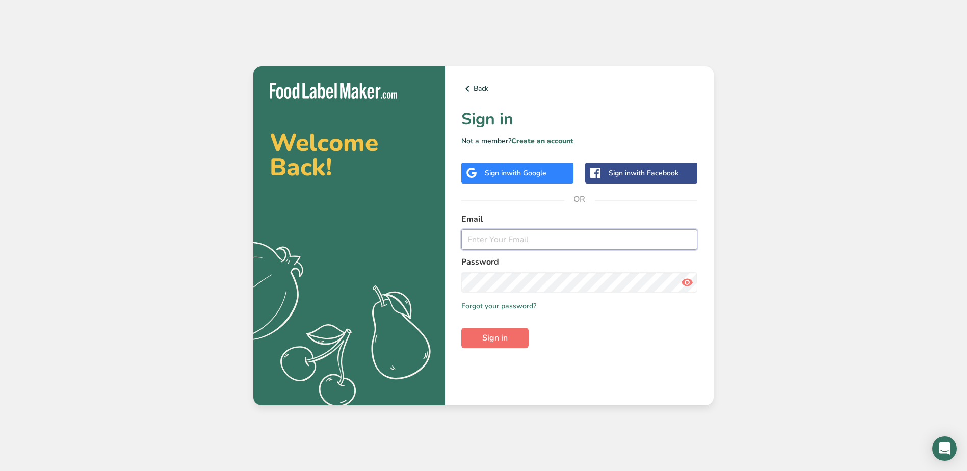
type input "[EMAIL_ADDRESS][DOMAIN_NAME]"
click at [500, 341] on span "Sign in" at bounding box center [494, 338] width 25 height 12
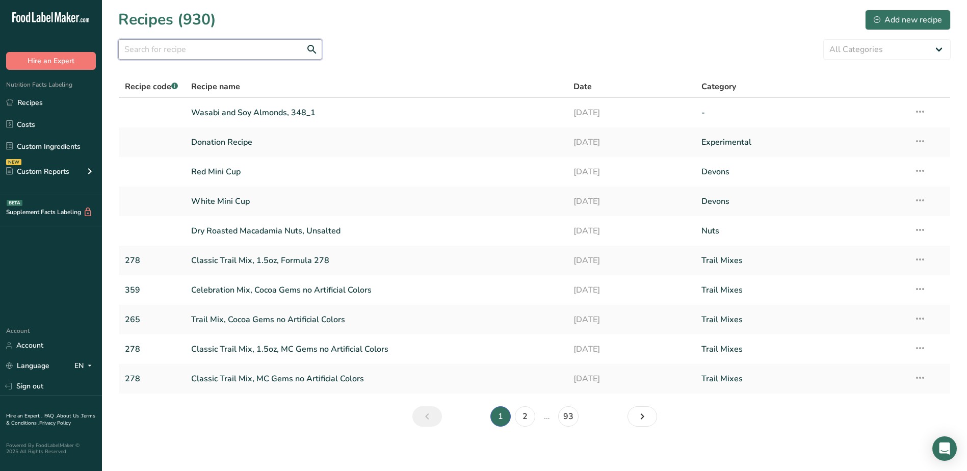
click at [204, 46] on input "text" at bounding box center [220, 49] width 204 height 20
type input "348"
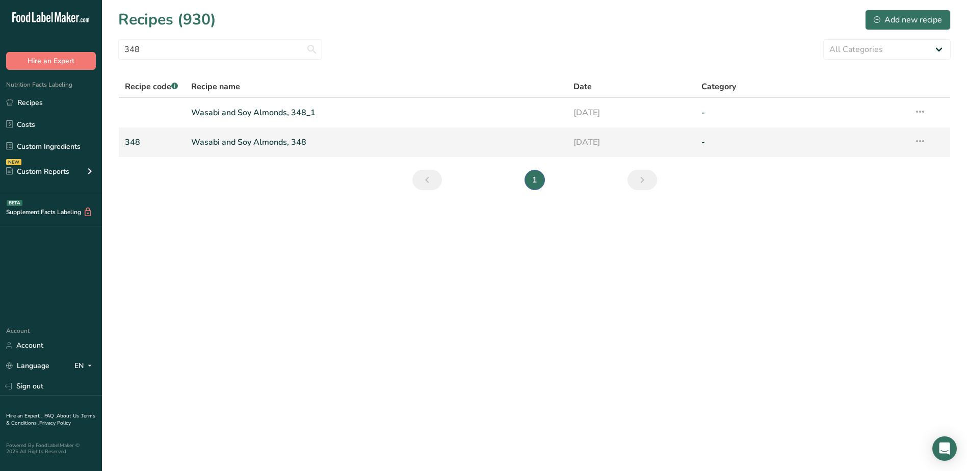
click at [273, 142] on link "Wasabi and Soy Almonds, 348" at bounding box center [376, 142] width 371 height 21
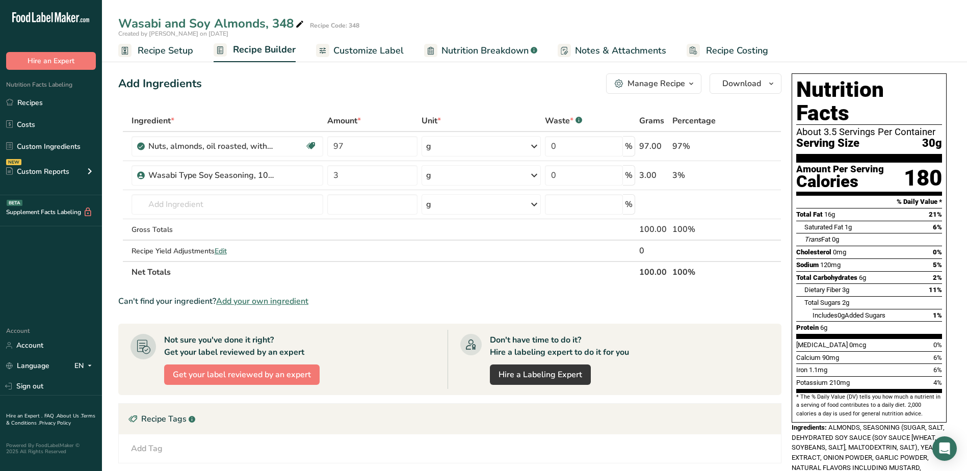
click at [129, 50] on rect at bounding box center [124, 50] width 13 height 13
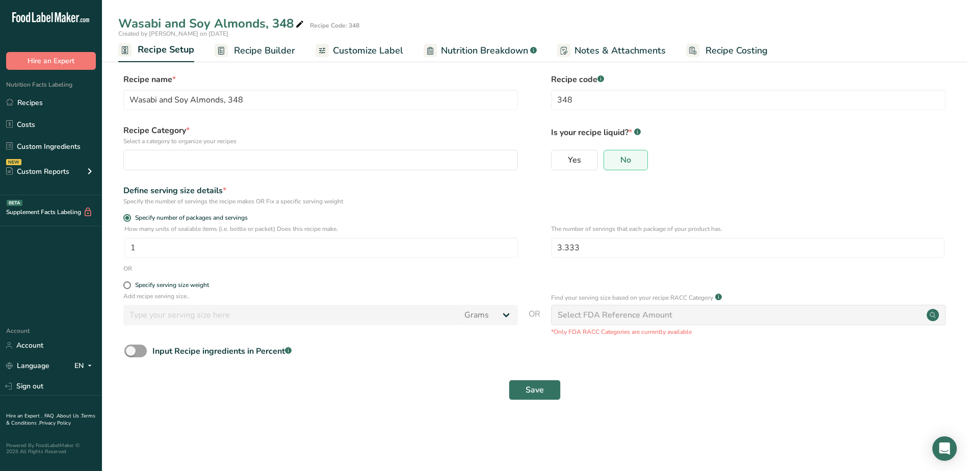
click at [241, 54] on span "Recipe Builder" at bounding box center [264, 51] width 61 height 14
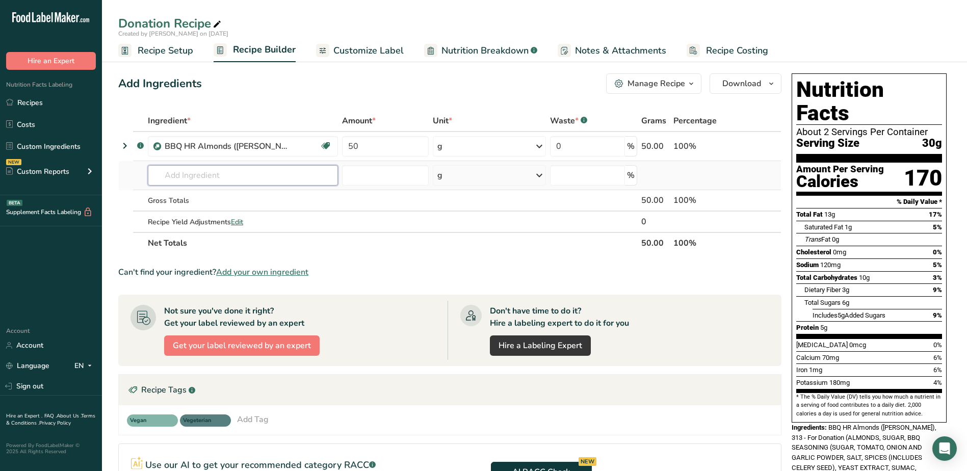
click at [203, 172] on input "text" at bounding box center [243, 175] width 190 height 20
type input "348"
click at [272, 198] on p "Wasabi and Soy Almonds, 348 - For Donation" at bounding box center [242, 196] width 173 height 11
type input "Wasabi and Soy Almonds, 348 - For Donation"
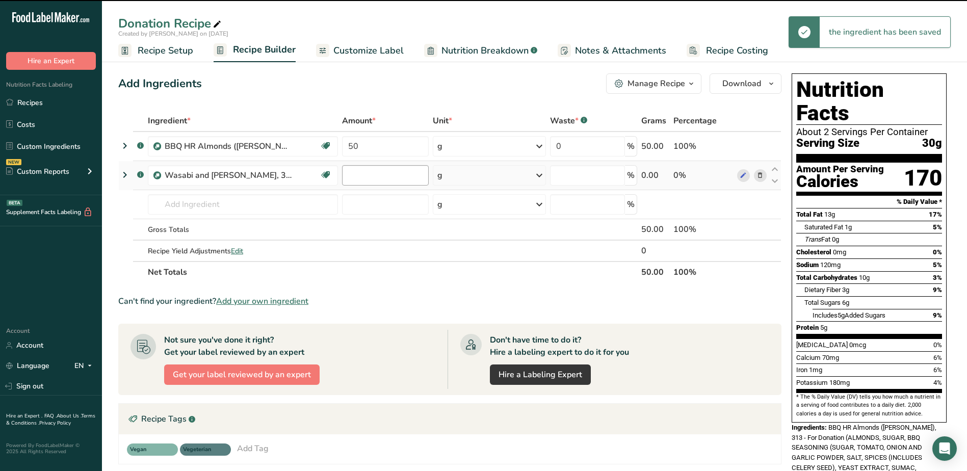
type input "0"
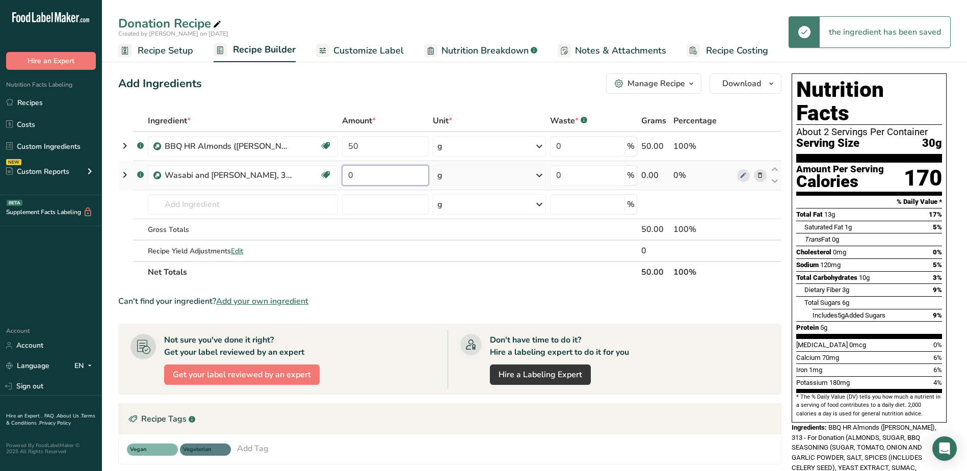
click at [391, 178] on input "0" at bounding box center [385, 175] width 87 height 20
type input "50"
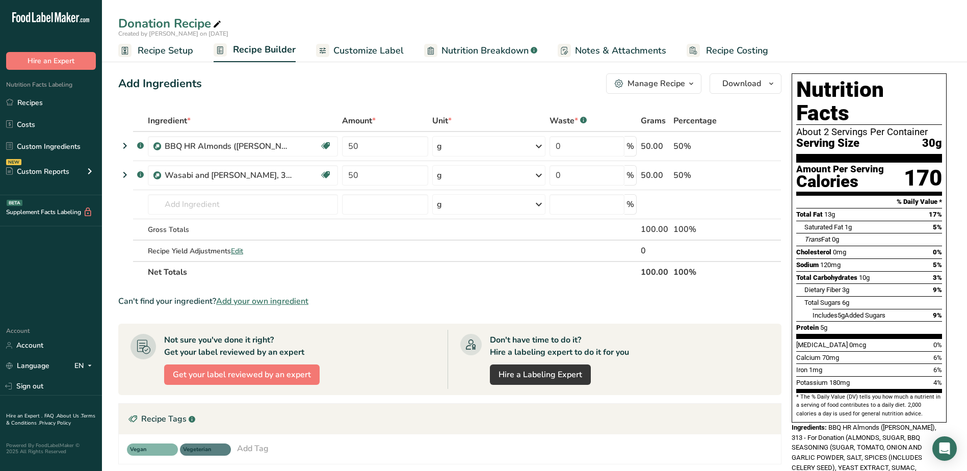
click at [406, 80] on div "Add Ingredients Manage Recipe Delete Recipe Duplicate Recipe Scale Recipe Save …" at bounding box center [449, 83] width 663 height 20
click at [371, 50] on span "Customize Label" at bounding box center [369, 51] width 70 height 14
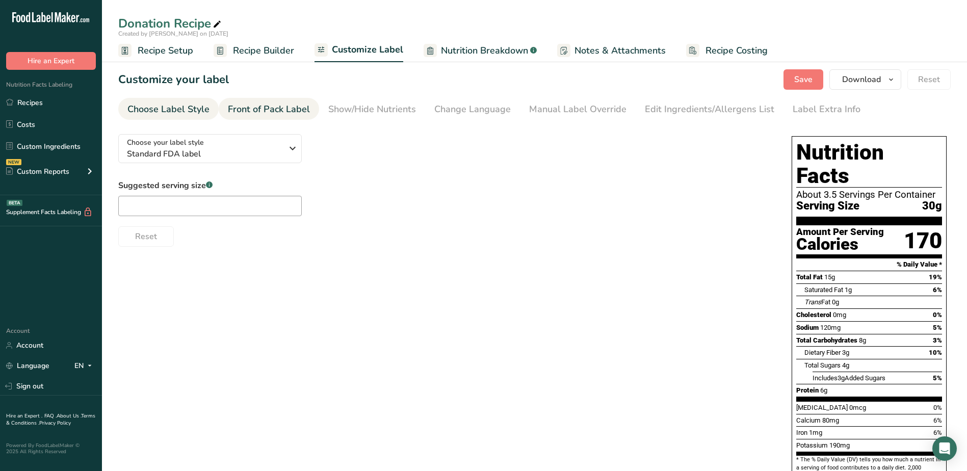
click at [288, 107] on div "Front of Pack Label" at bounding box center [269, 110] width 82 height 14
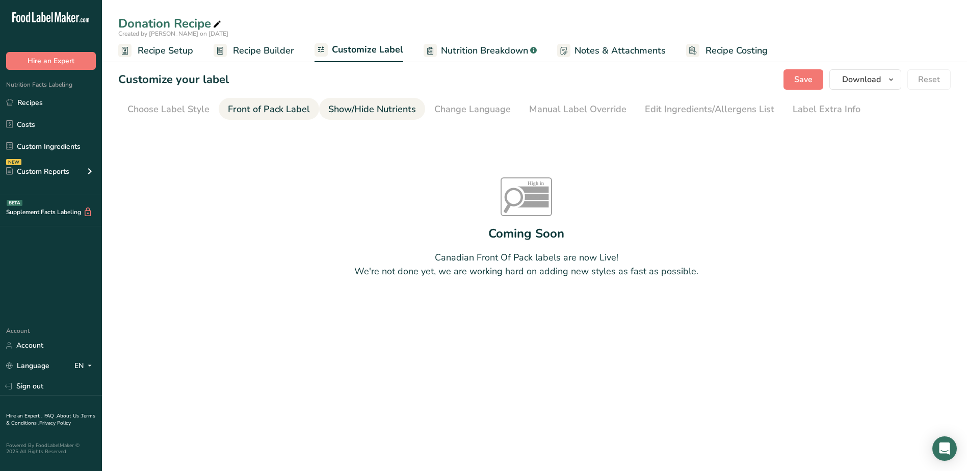
click at [349, 105] on div "Show/Hide Nutrients" at bounding box center [372, 110] width 88 height 14
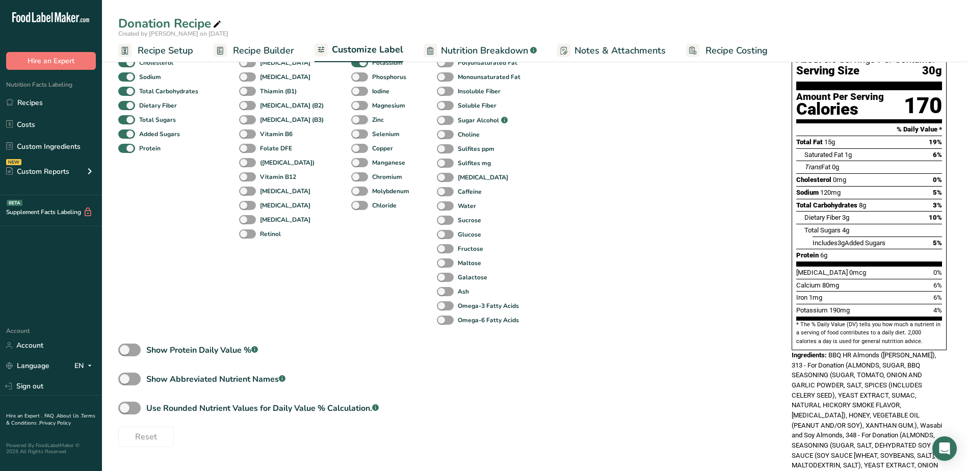
scroll to position [153, 0]
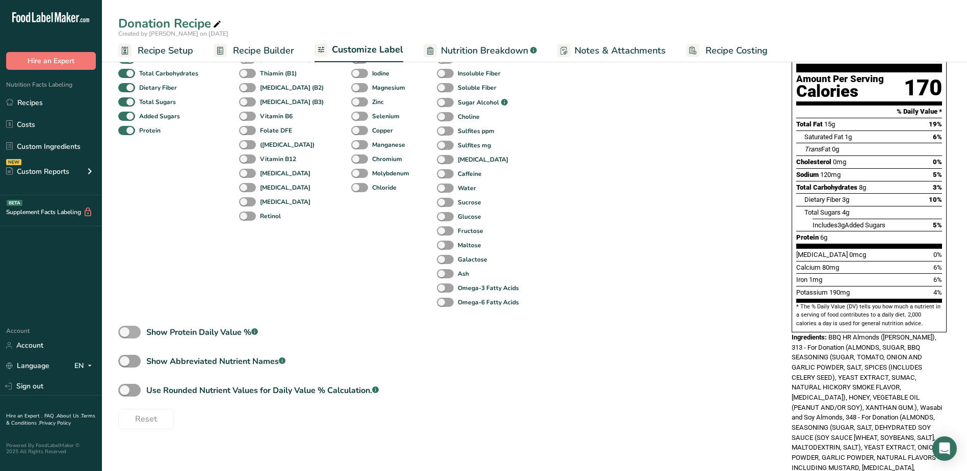
click at [139, 332] on span at bounding box center [129, 332] width 22 height 13
click at [125, 332] on input "Show Protein Daily Value % .a-a{fill:#347362;}.b-a{fill:#fff;}" at bounding box center [121, 332] width 7 height 7
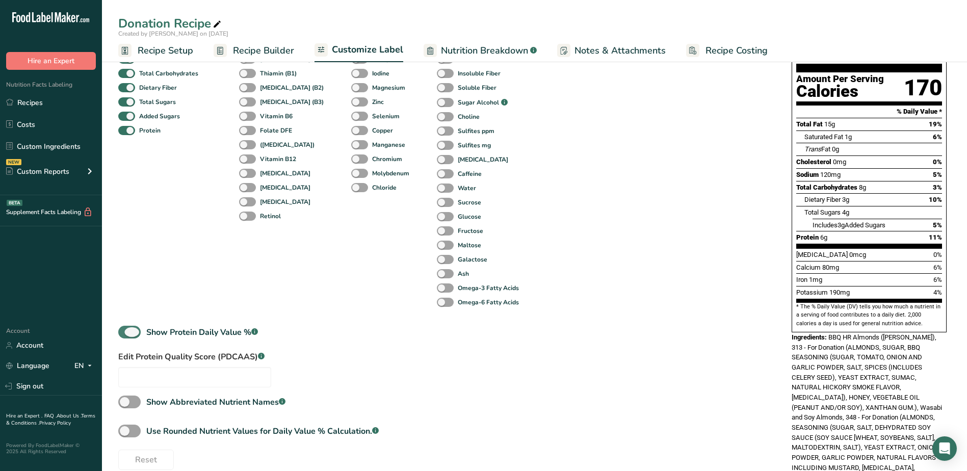
click at [139, 332] on span at bounding box center [129, 332] width 22 height 13
click at [125, 332] on input "Show Protein Daily Value % .a-a{fill:#347362;}.b-a{fill:#fff;}" at bounding box center [121, 332] width 7 height 7
checkbox input "false"
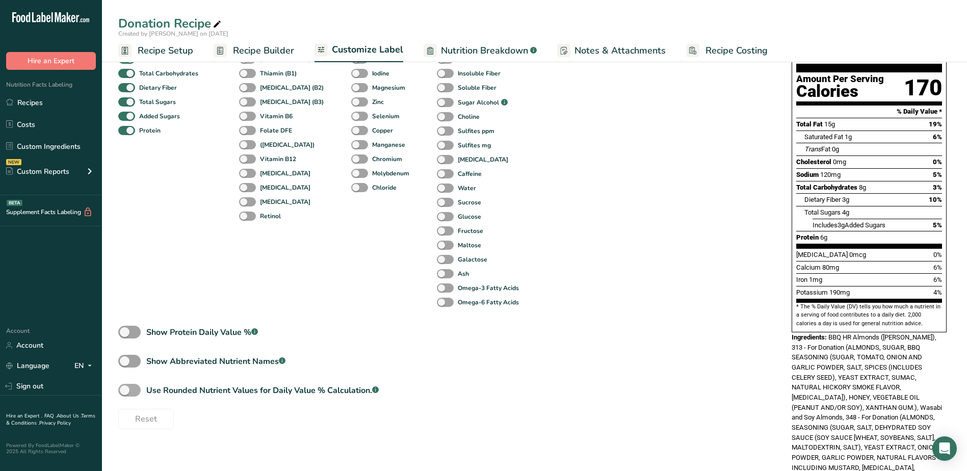
click at [140, 388] on span at bounding box center [129, 390] width 22 height 13
click at [125, 388] on input "Use Rounded Nutrient Values for Daily Value % Calculation. .a-a{fill:#347362;}.…" at bounding box center [121, 390] width 7 height 7
checkbox input "true"
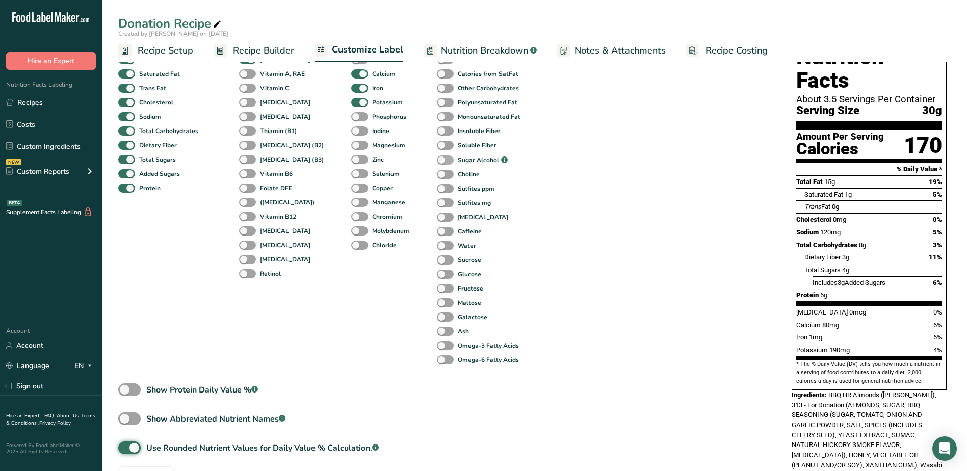
scroll to position [0, 0]
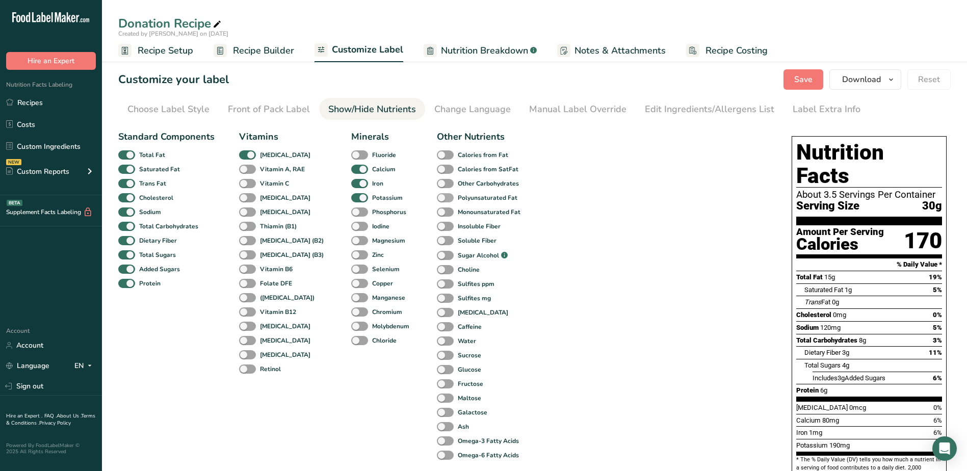
click at [437, 198] on span at bounding box center [445, 198] width 17 height 10
click at [437, 198] on input "Polyunsaturated Fat" at bounding box center [440, 197] width 7 height 7
checkbox input "true"
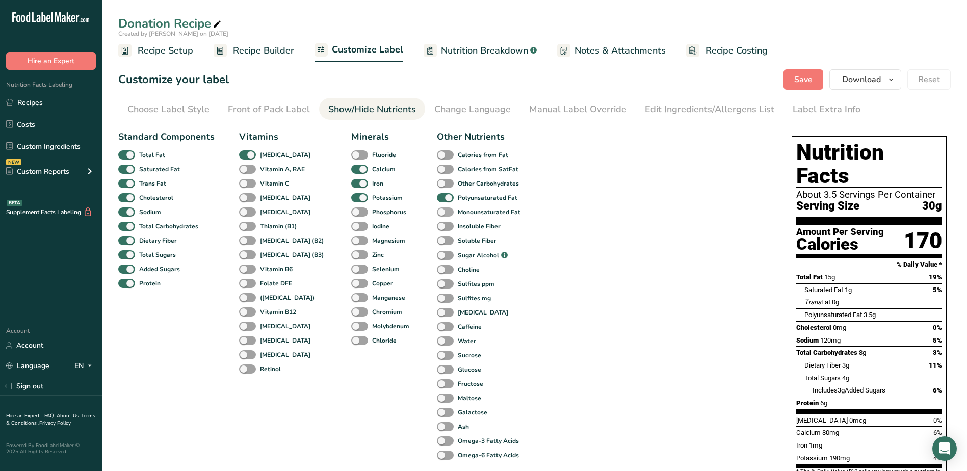
click at [437, 211] on span at bounding box center [445, 213] width 17 height 10
click at [437, 211] on input "Monounsaturated Fat" at bounding box center [440, 212] width 7 height 7
checkbox input "true"
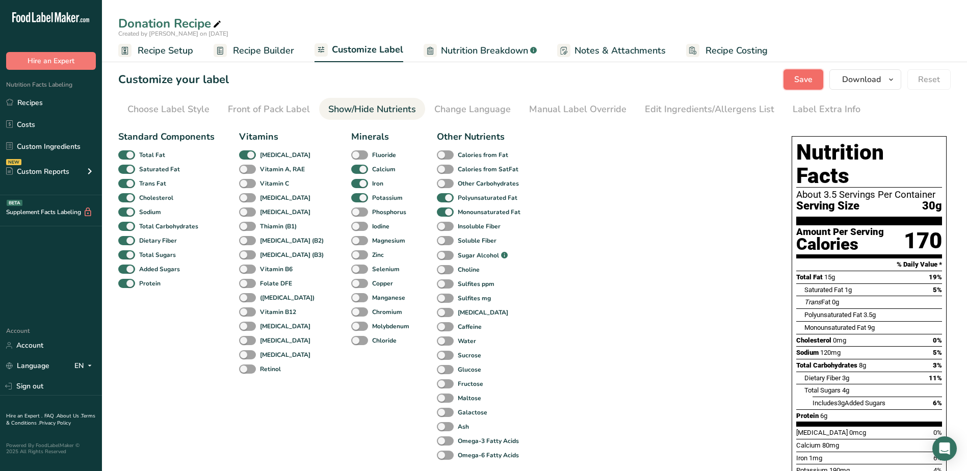
click at [804, 78] on span "Save" at bounding box center [804, 79] width 18 height 12
click at [539, 100] on link "Manual Label Override" at bounding box center [577, 109] width 97 height 23
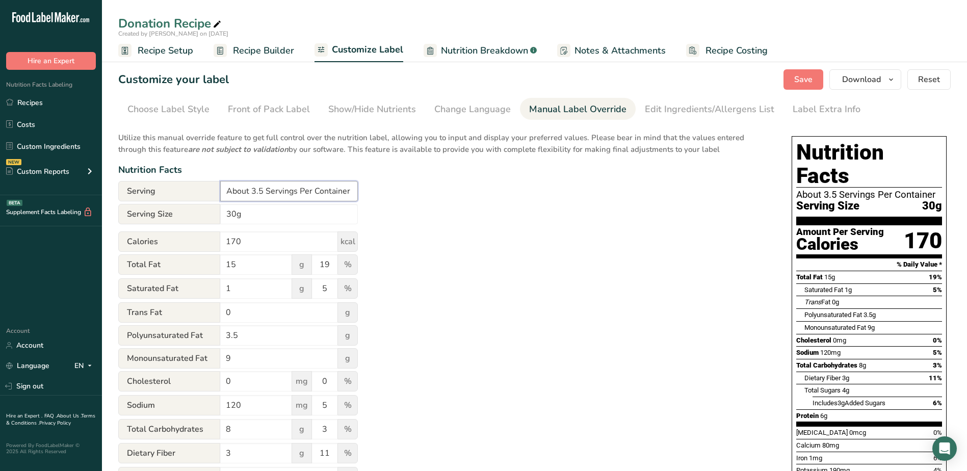
click at [267, 190] on input "About 3.5 Servings Per Container" at bounding box center [289, 191] width 138 height 20
type input "Servings Per Container"
click at [185, 208] on div "Serving Size 30g" at bounding box center [238, 214] width 240 height 20
type input "1/4 cup (30g)"
click at [811, 84] on span "Save" at bounding box center [804, 79] width 18 height 12
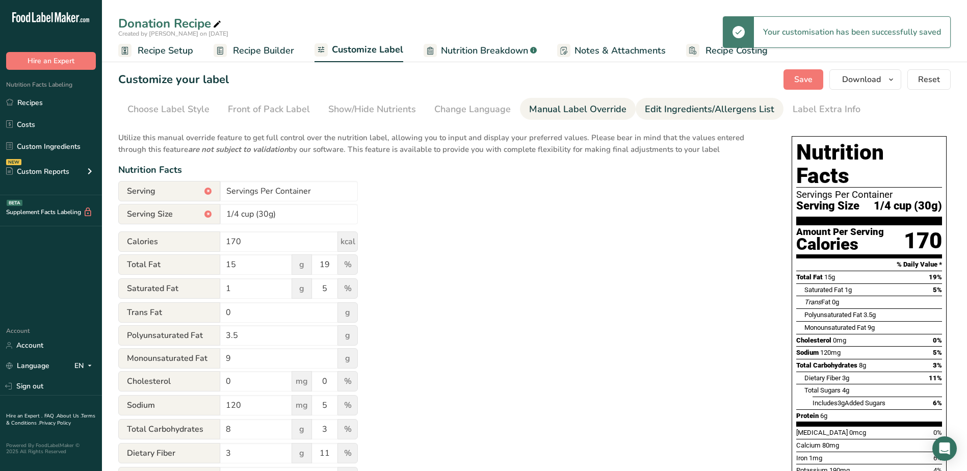
click at [681, 109] on div "Edit Ingredients/Allergens List" at bounding box center [710, 110] width 130 height 14
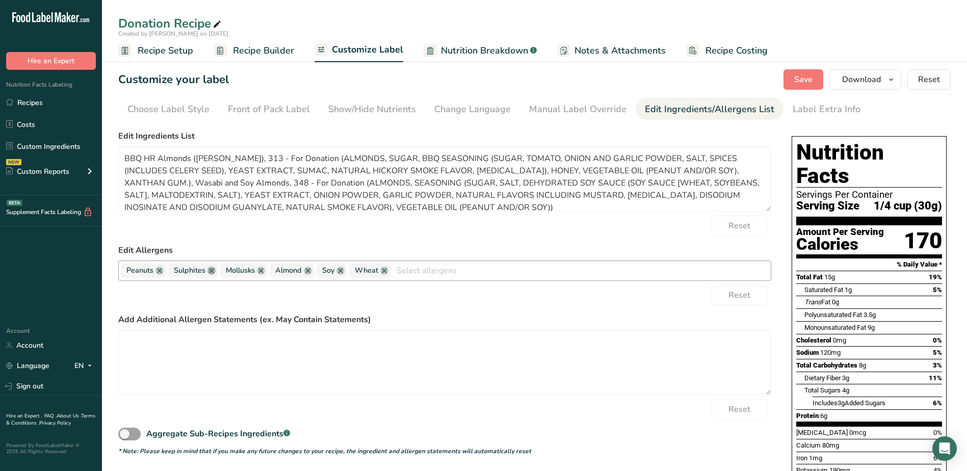
click at [212, 269] on link at bounding box center [212, 271] width 8 height 8
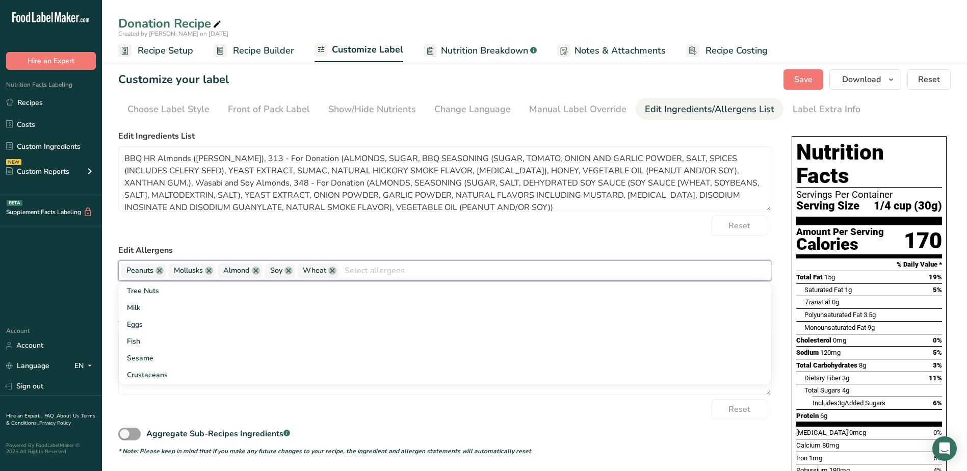
click at [212, 269] on link at bounding box center [209, 271] width 8 height 8
click at [162, 270] on link at bounding box center [160, 271] width 8 height 8
click at [133, 432] on span at bounding box center [129, 434] width 22 height 13
click at [125, 432] on input "Aggregate Sub-Recipes Ingredients .a-a{fill:#347362;}.b-a{fill:#fff;}" at bounding box center [121, 434] width 7 height 7
checkbox input "true"
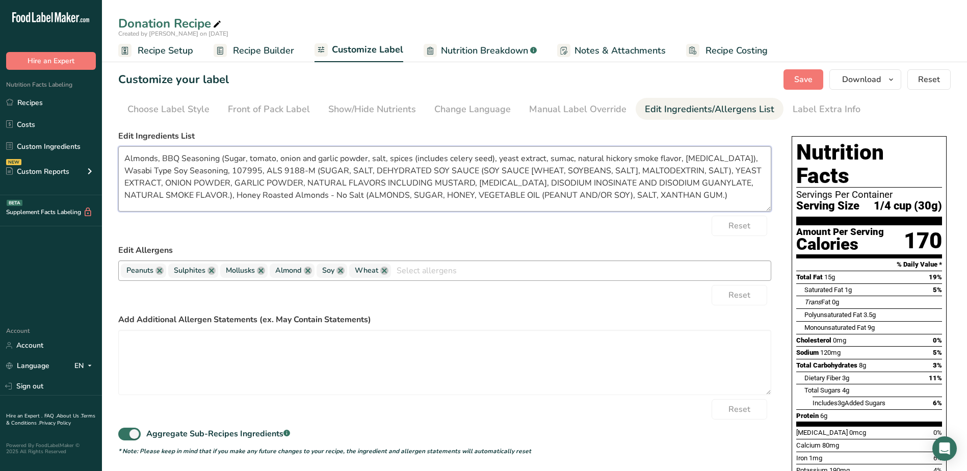
click at [652, 196] on textarea "Almonds, BBQ Seasoning (Sugar, tomato, onion and garlic powder, salt, spices (i…" at bounding box center [444, 178] width 653 height 65
drag, startPoint x: 652, startPoint y: 196, endPoint x: 95, endPoint y: 163, distance: 557.9
click at [95, 163] on div ".a-20{fill:#fff;} Hire an Expert Nutrition Facts Labeling Recipes Costs Custom …" at bounding box center [483, 362] width 967 height 724
paste textarea "LMONDS, SUGAR, BBQ SEASONING (SUGAR, TOMATO, ONION AND GARLIC POWDER, SALT, SPI…"
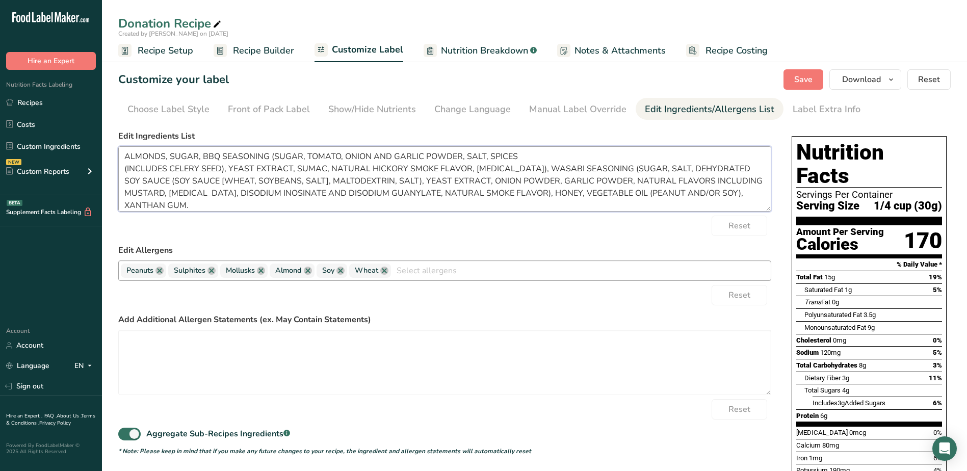
click at [123, 168] on textarea "ALMONDS, SUGAR, BBQ SEASONING (SUGAR, TOMATO, ONION AND GARLIC POWDER, SALT, SP…" at bounding box center [444, 178] width 653 height 65
type textarea "ALMONDS, SUGAR, BBQ SEASONING (SUGAR, TOMATO, ONION AND GARLIC POWDER, SALT, SP…"
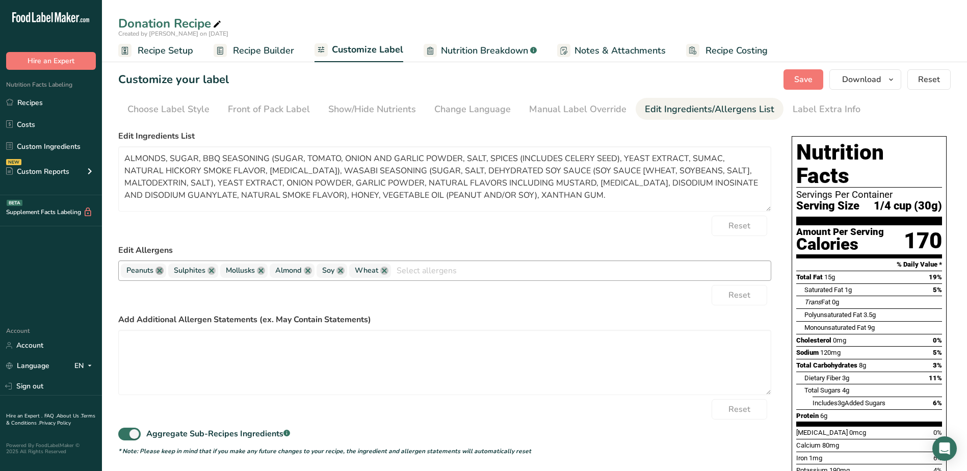
click at [158, 272] on link at bounding box center [160, 271] width 8 height 8
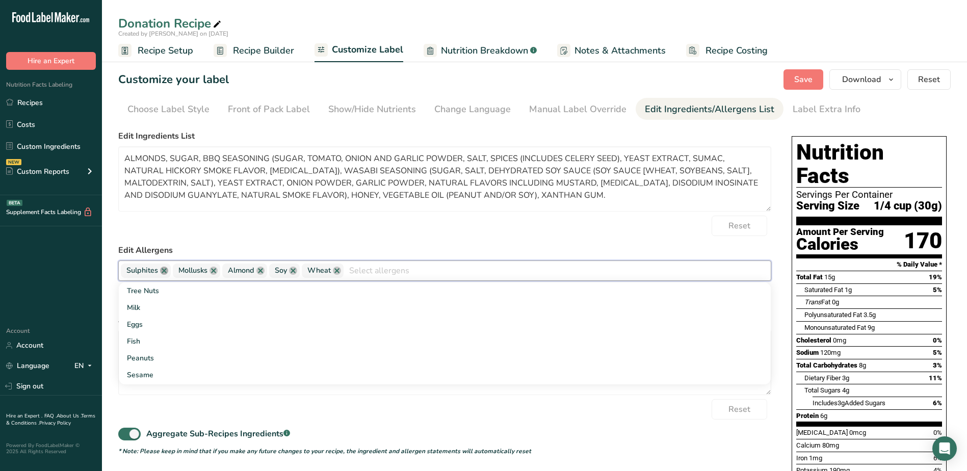
click at [162, 271] on link at bounding box center [164, 271] width 8 height 8
click at [162, 271] on link at bounding box center [162, 271] width 8 height 8
click at [281, 225] on div "Reset" at bounding box center [444, 226] width 653 height 20
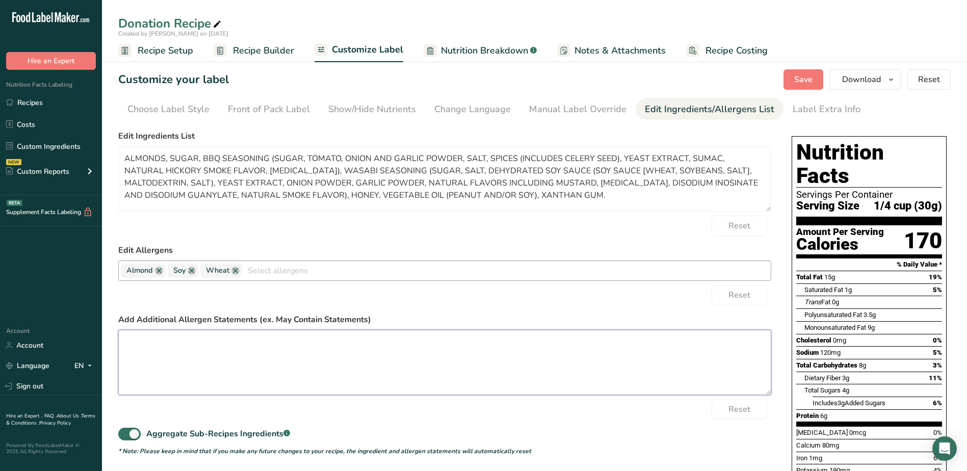
click at [222, 363] on textarea at bounding box center [444, 362] width 653 height 65
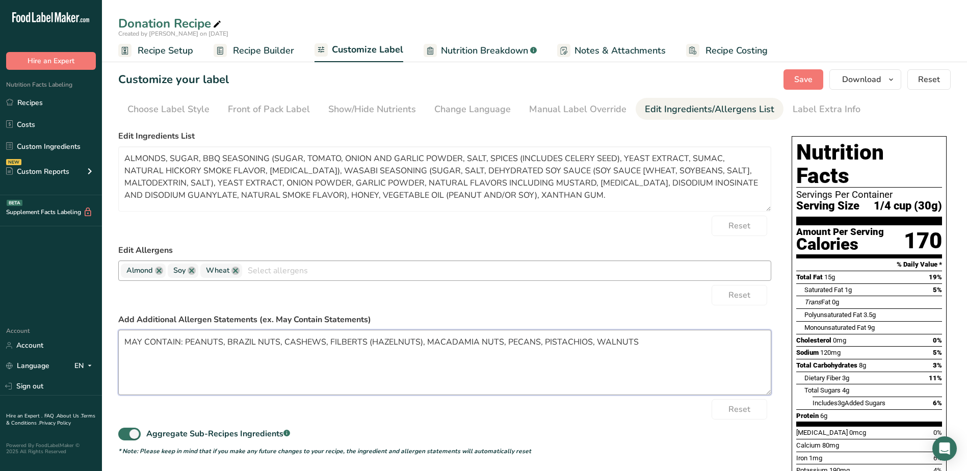
type textarea "MAY CONTAIN: PEANUTS, BRAZIL NUTS, CASHEWS, FILBERTS (HAZELNUTS), MACADAMIA NUT…"
click at [800, 78] on span "Save" at bounding box center [804, 79] width 18 height 12
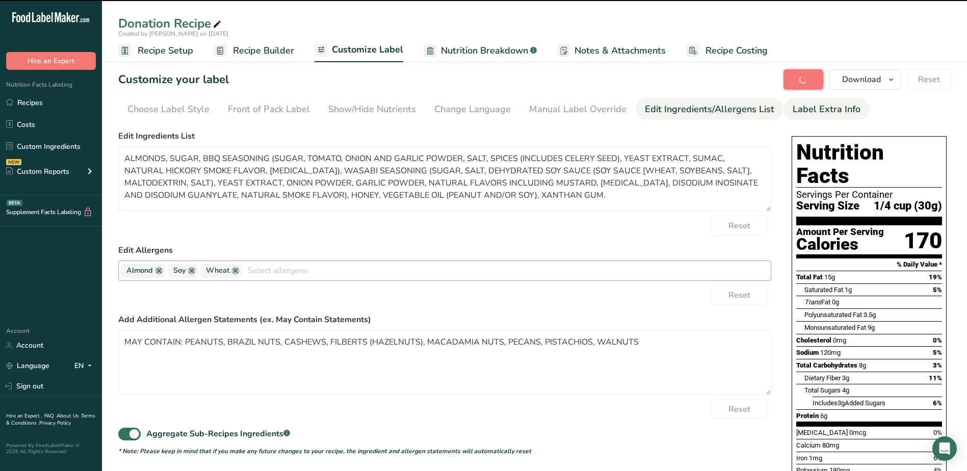
type textarea "ALMONDS, SUGAR, BBQ SEASONING (SUGAR, TOMATO, ONION AND GARLIC POWDER, SALT, SP…"
type textarea "MAY CONTAIN: PEANUTS, BRAZIL NUTS, CASHEWS, FILBERTS (HAZELNUTS), MACADAMIA NUT…"
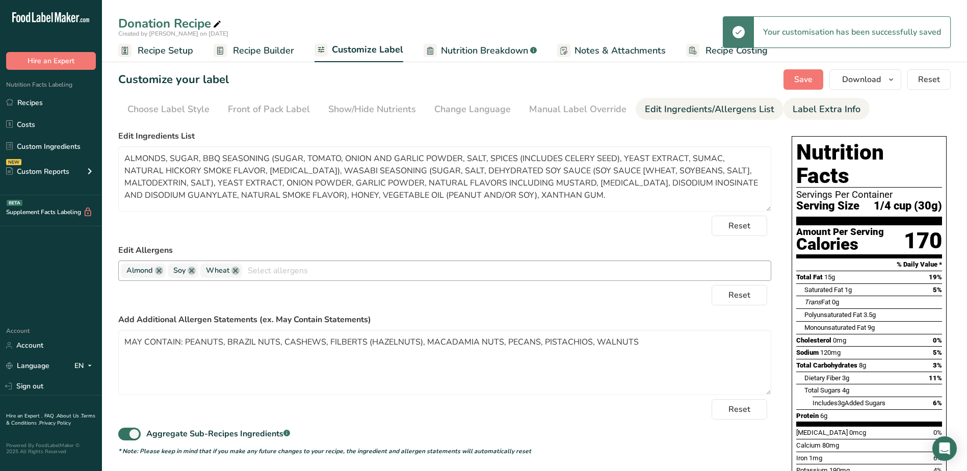
click at [812, 113] on div "Label Extra Info" at bounding box center [827, 110] width 68 height 14
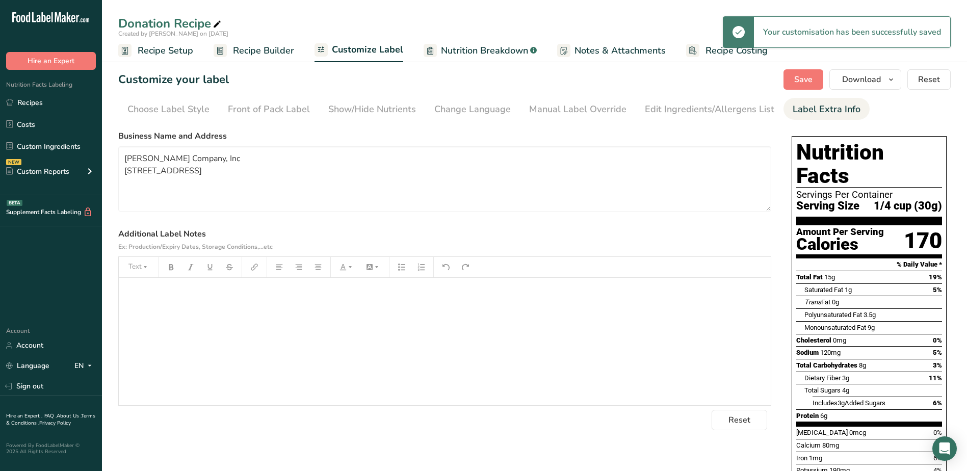
click at [253, 315] on div "﻿" at bounding box center [445, 341] width 652 height 127
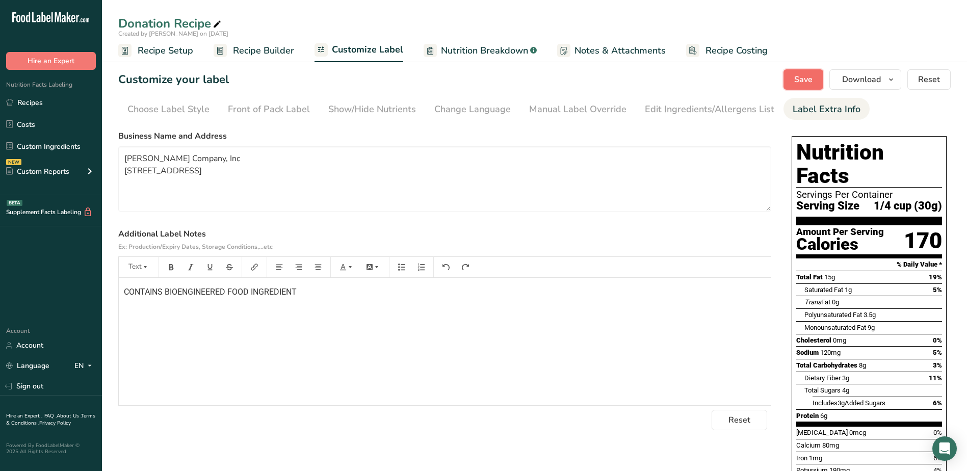
click at [786, 77] on button "Save" at bounding box center [804, 79] width 40 height 20
click at [268, 52] on span "Recipe Builder" at bounding box center [263, 51] width 61 height 14
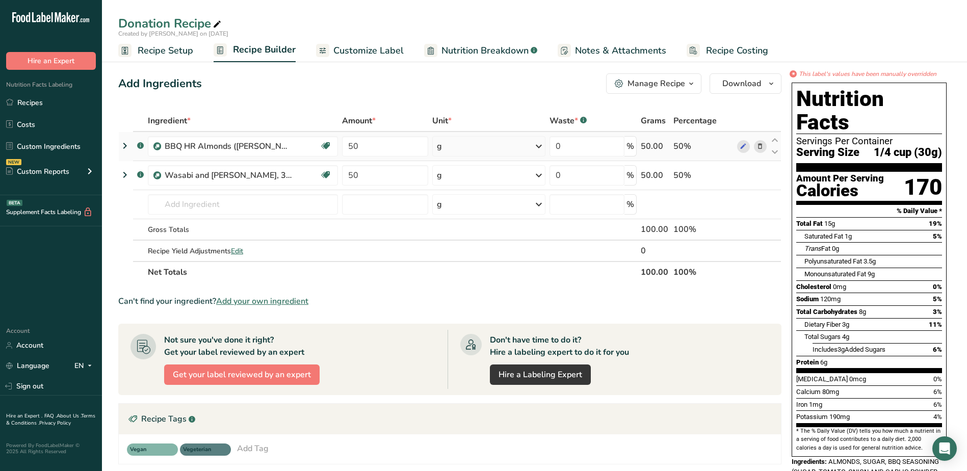
click at [126, 147] on icon at bounding box center [125, 146] width 12 height 18
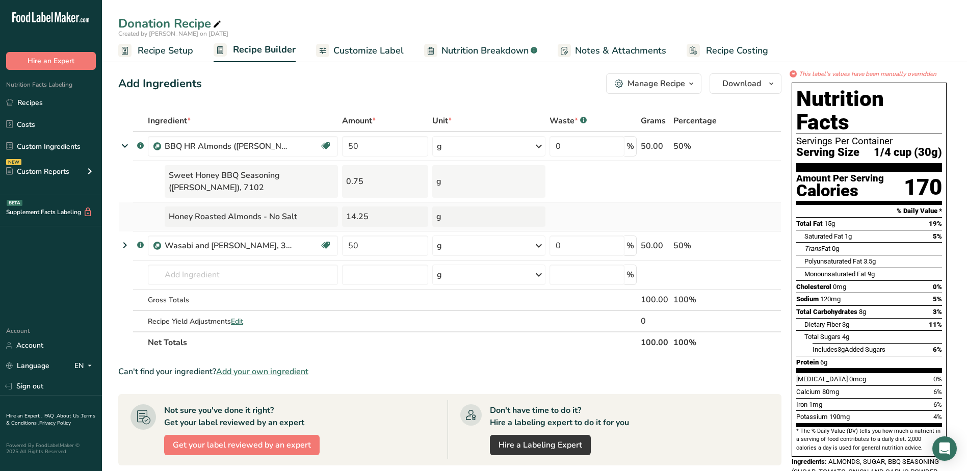
click at [372, 216] on div "14.25" at bounding box center [385, 217] width 87 height 20
click at [358, 217] on div "14.25" at bounding box center [385, 217] width 87 height 20
drag, startPoint x: 358, startPoint y: 217, endPoint x: 396, endPoint y: 215, distance: 37.3
click at [396, 215] on div "14.25" at bounding box center [385, 217] width 87 height 20
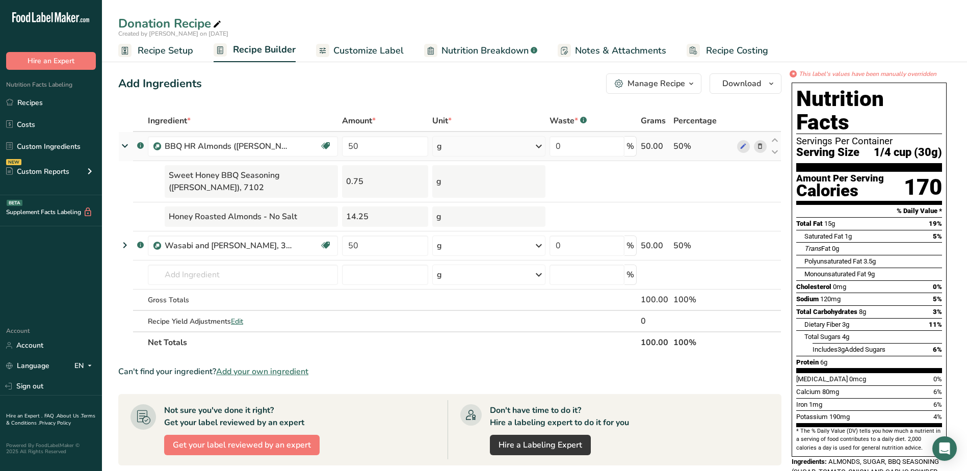
click at [125, 145] on icon at bounding box center [125, 146] width 18 height 12
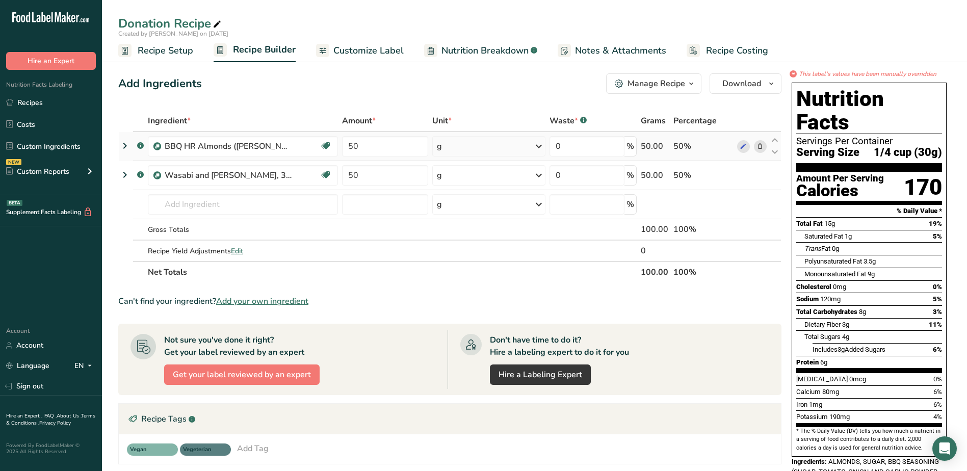
click at [125, 145] on icon at bounding box center [125, 146] width 12 height 18
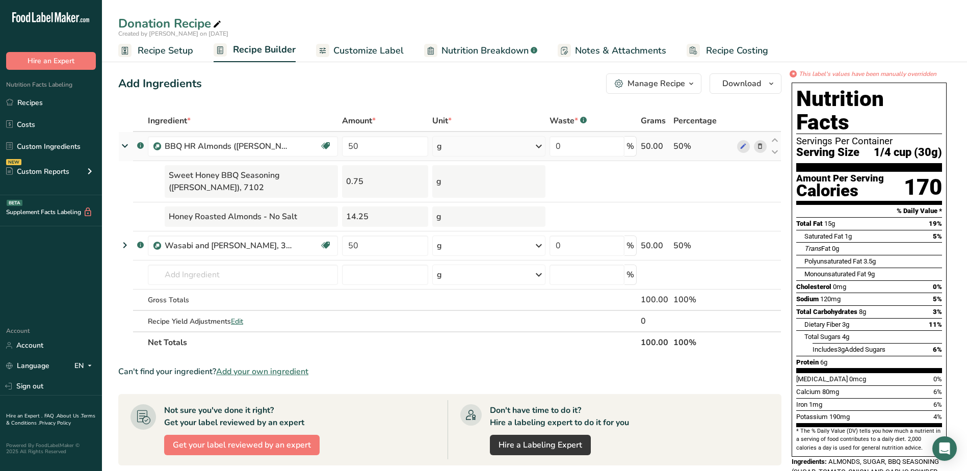
click at [761, 146] on icon at bounding box center [760, 146] width 7 height 11
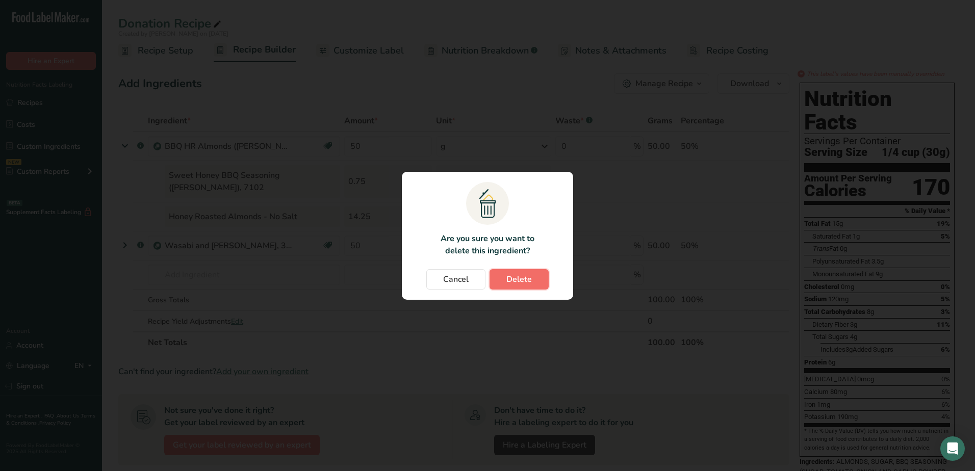
click at [530, 275] on span "Delete" at bounding box center [518, 279] width 25 height 12
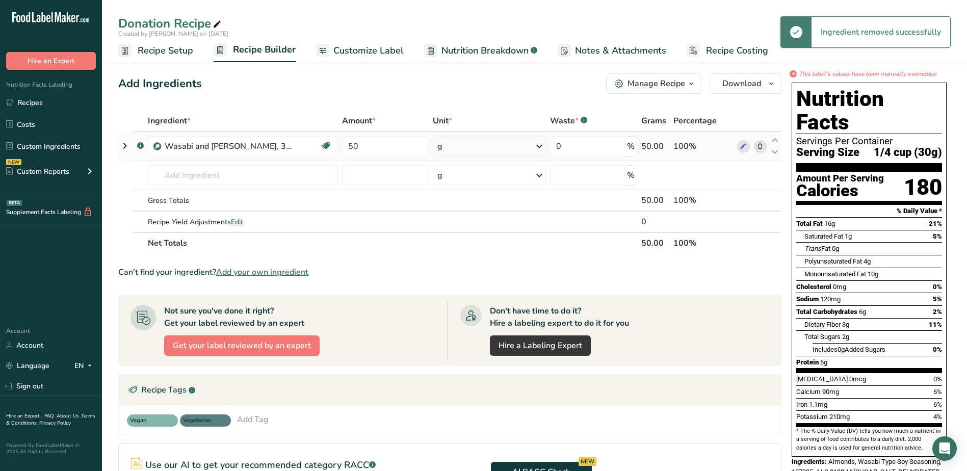
click at [762, 150] on icon at bounding box center [760, 146] width 7 height 11
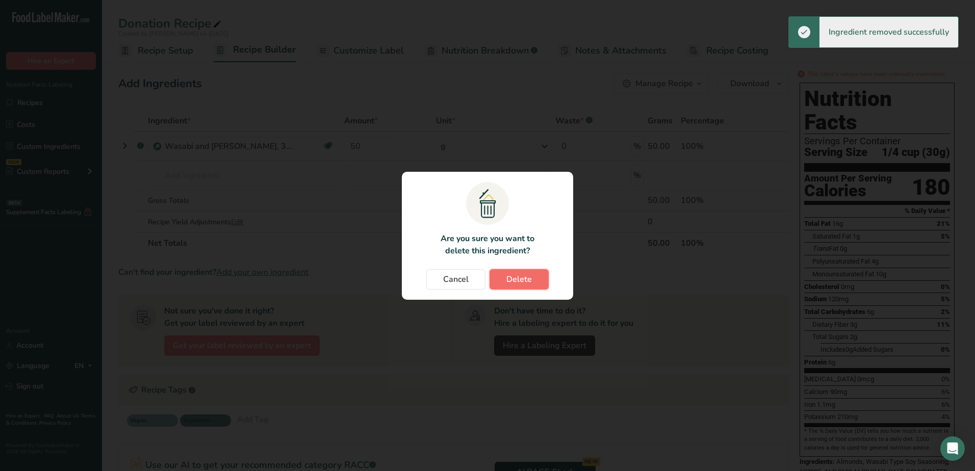
click at [524, 280] on span "Delete" at bounding box center [518, 279] width 25 height 12
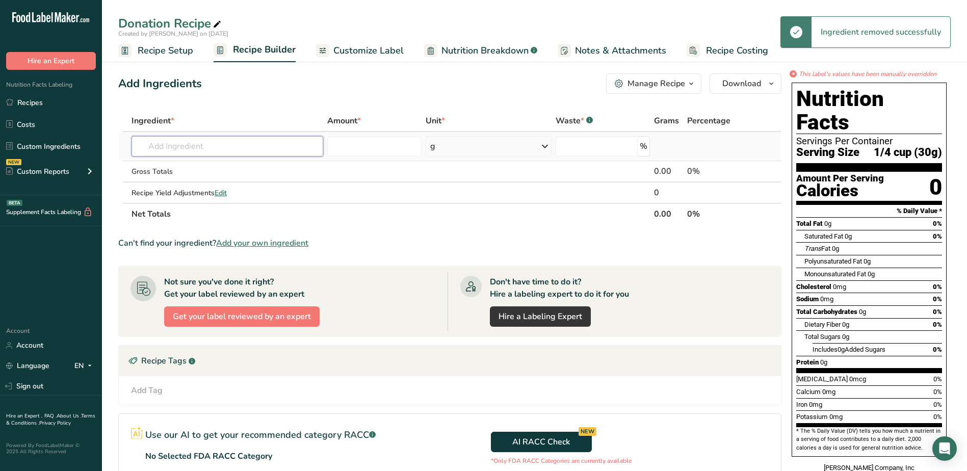
click at [188, 141] on input "text" at bounding box center [228, 146] width 192 height 20
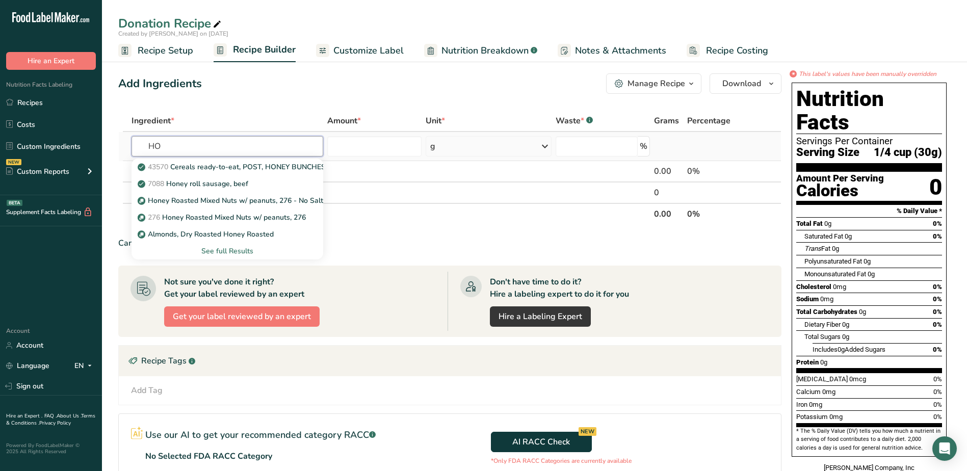
type input "H"
type input "honey roasted almonds"
click at [210, 185] on p "Honey Roasted Almonds - No Salt" at bounding box center [200, 183] width 121 height 11
type input "Honey Roasted Almonds - No Salt"
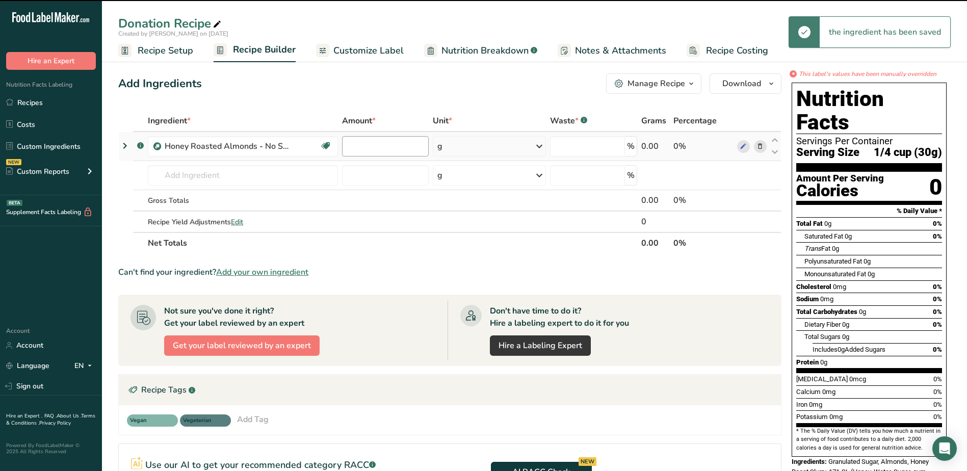
type input "0"
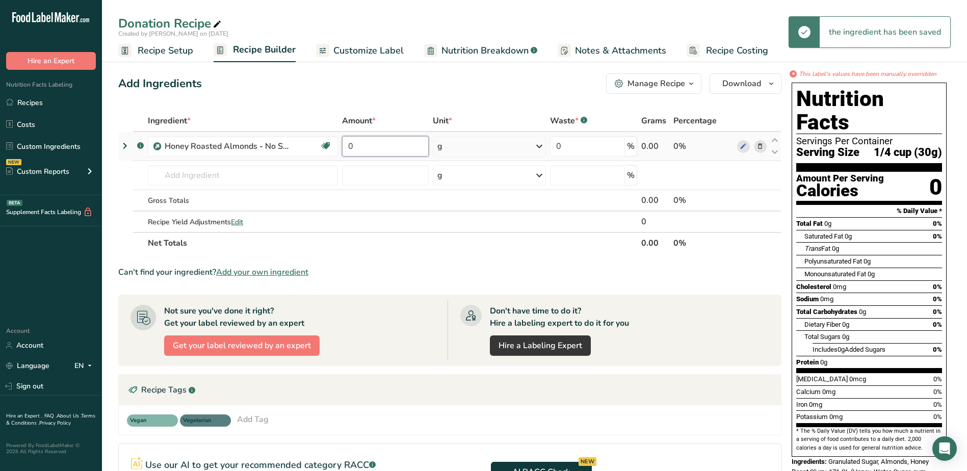
click at [397, 147] on input "0" at bounding box center [385, 146] width 87 height 20
type input "95"
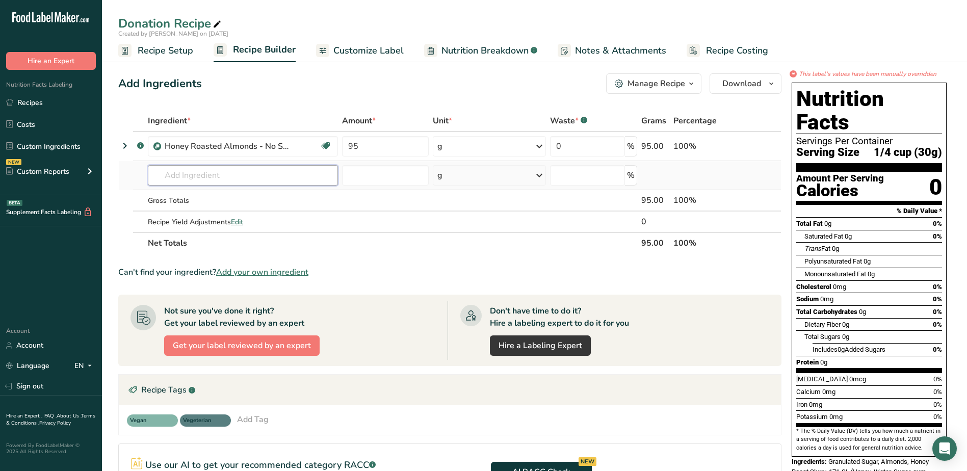
click at [263, 171] on div "Ingredient * Amount * Unit * Waste * .a-a{fill:#347362;}.b-a{fill:#fff;} Grams …" at bounding box center [449, 182] width 663 height 144
click at [126, 147] on icon at bounding box center [125, 146] width 12 height 18
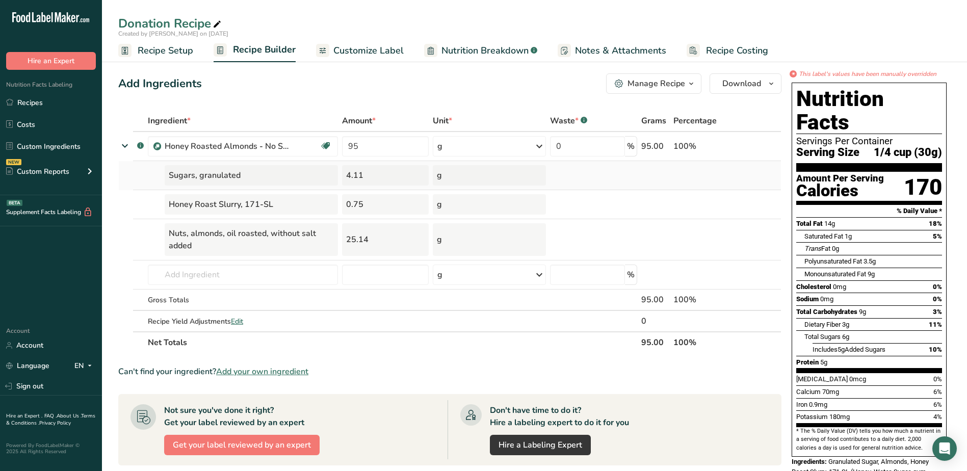
drag, startPoint x: 385, startPoint y: 177, endPoint x: 348, endPoint y: 176, distance: 36.7
click at [376, 177] on div "4.11" at bounding box center [385, 175] width 87 height 20
drag, startPoint x: 28, startPoint y: 105, endPoint x: 38, endPoint y: 105, distance: 10.2
click at [28, 105] on link "Recipes" at bounding box center [51, 102] width 102 height 19
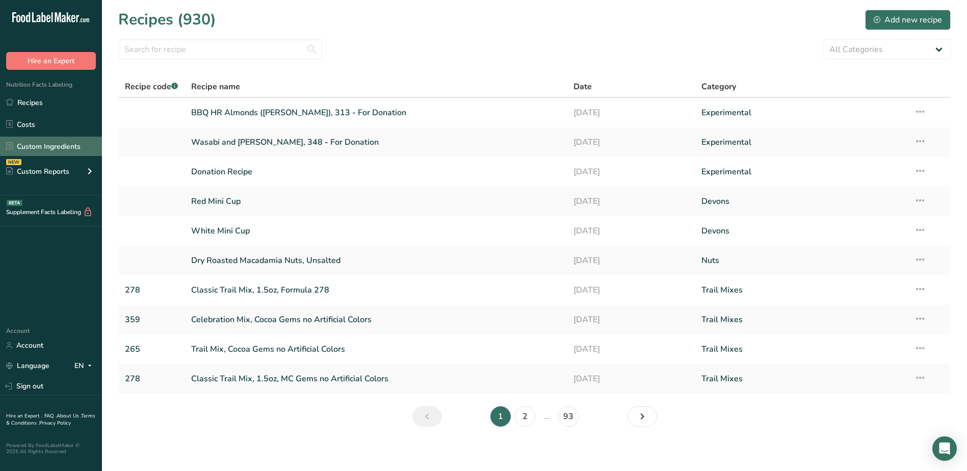
click at [56, 150] on link "Custom Ingredients" at bounding box center [51, 146] width 102 height 19
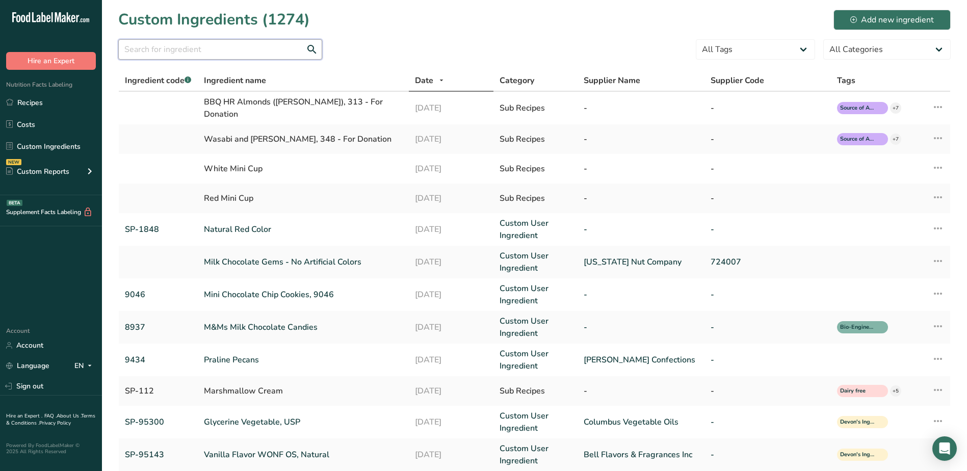
click at [200, 46] on input "text" at bounding box center [220, 49] width 204 height 20
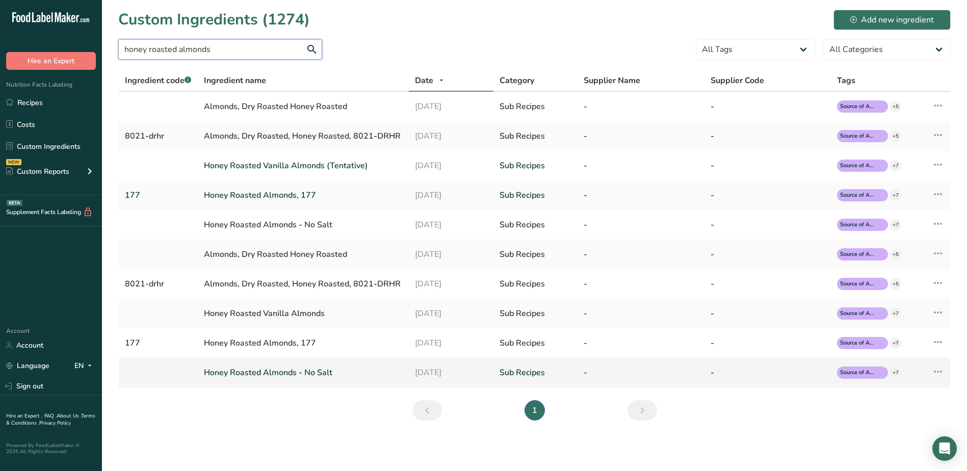
type input "honey roasted almonds"
click at [278, 372] on link "Honey Roasted Almonds - No Salt" at bounding box center [303, 373] width 199 height 12
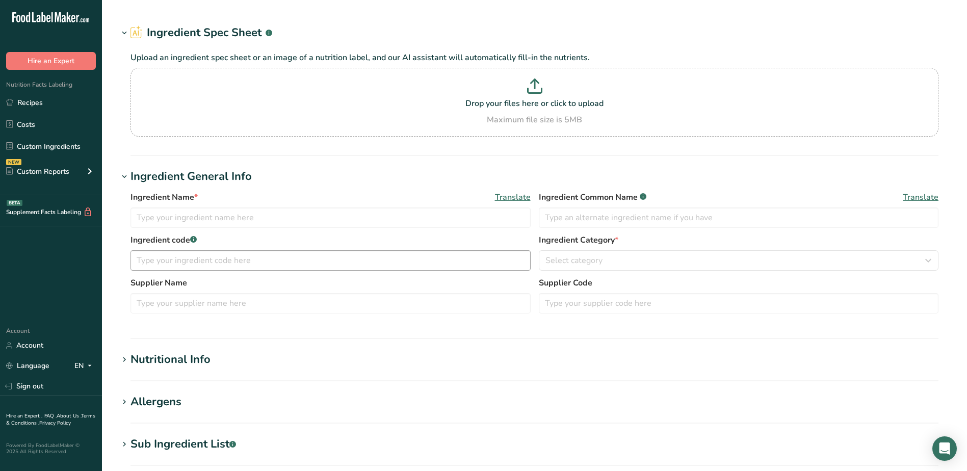
type input "Honey Roasted Almonds - No Salt"
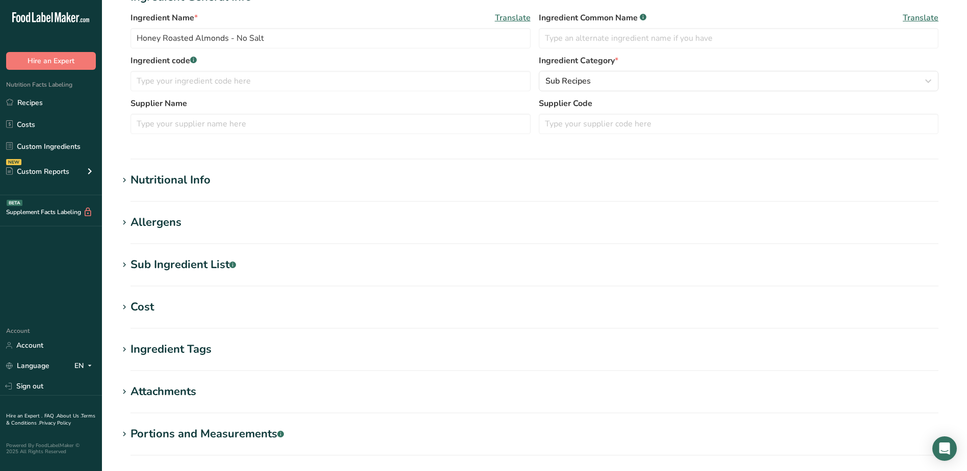
scroll to position [204, 0]
click at [130, 176] on span at bounding box center [124, 179] width 12 height 12
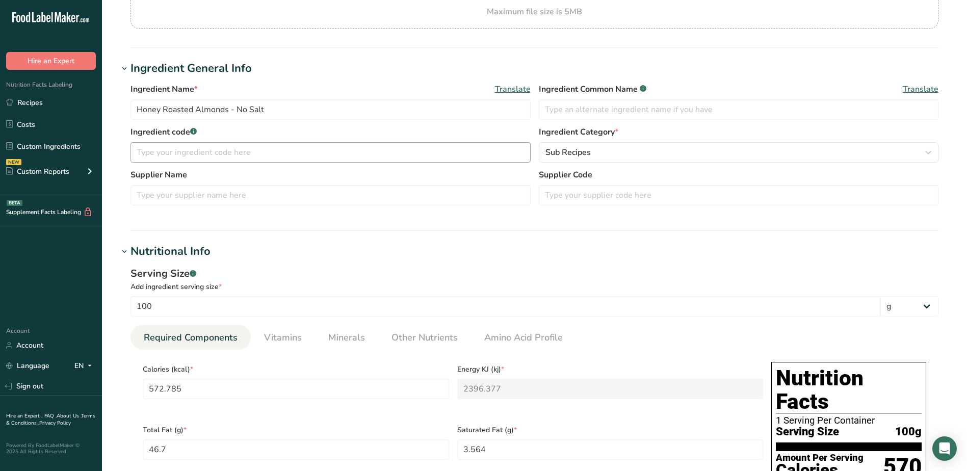
scroll to position [102, 0]
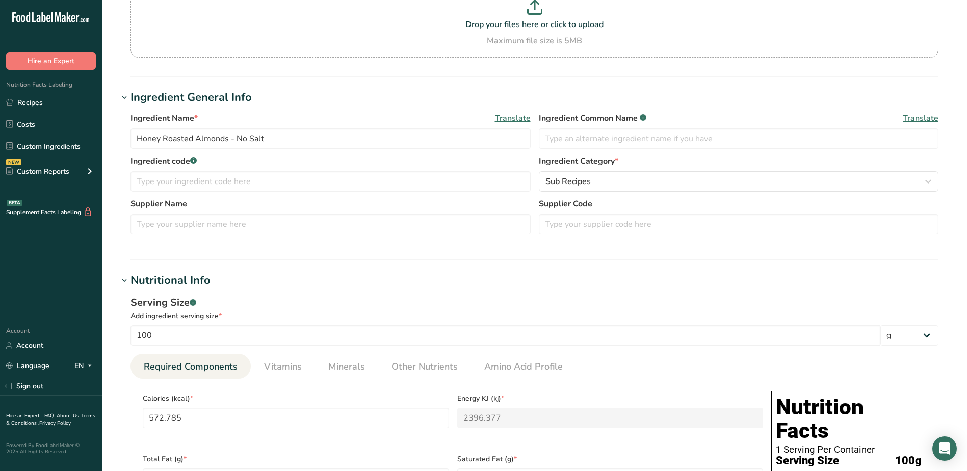
click at [136, 278] on div "Nutritional Info" at bounding box center [171, 280] width 80 height 17
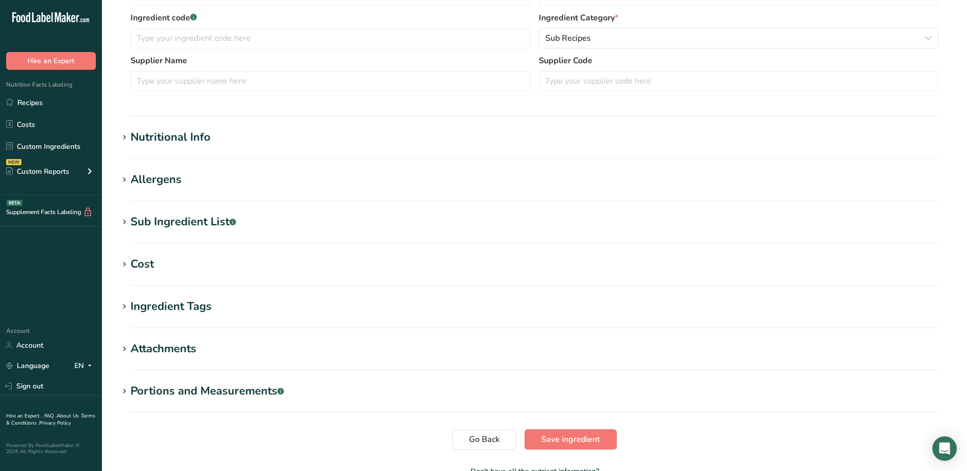
scroll to position [255, 0]
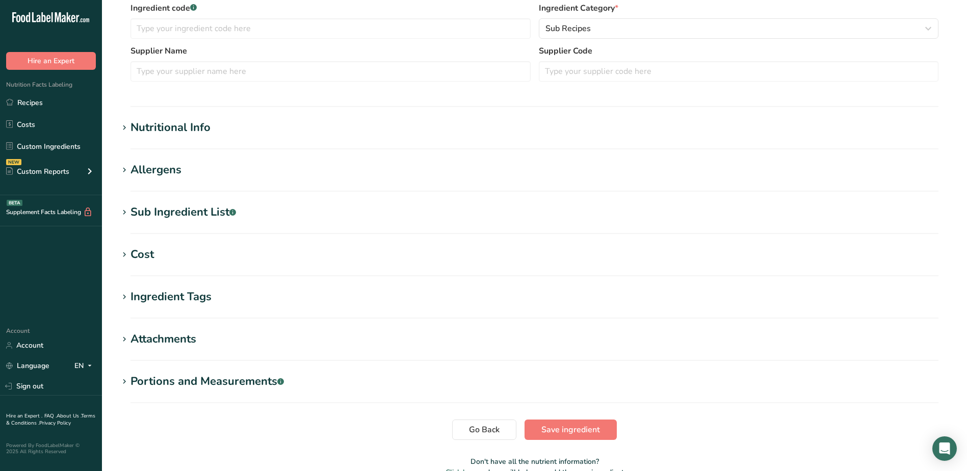
click at [141, 213] on div "Sub Ingredient List .a-a{fill:#347362;}.b-a{fill:#fff;}" at bounding box center [184, 212] width 106 height 17
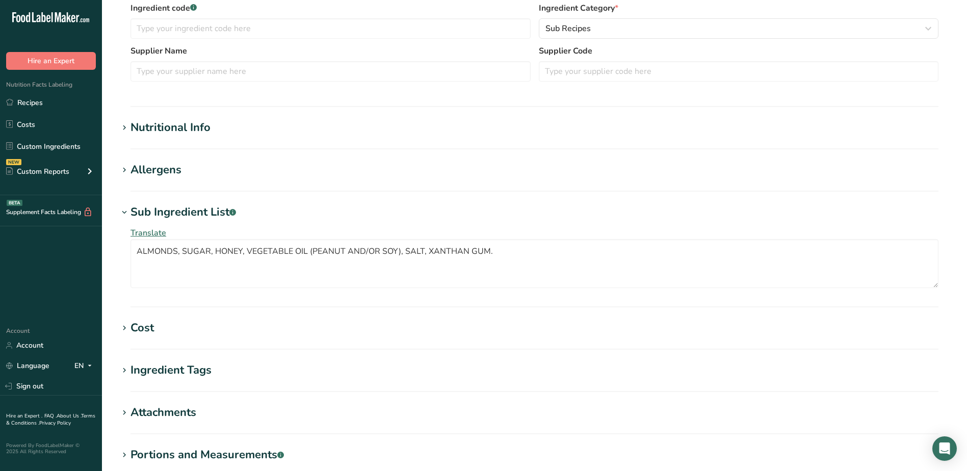
click at [143, 212] on div "Sub Ingredient List .a-a{fill:#347362;}.b-a{fill:#fff;}" at bounding box center [184, 212] width 106 height 17
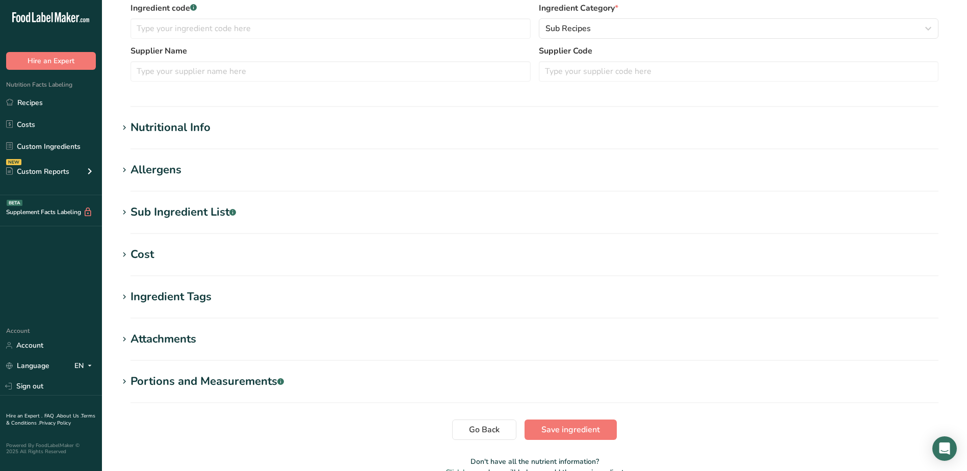
click at [183, 375] on div "Portions and Measurements .a-a{fill:#347362;}.b-a{fill:#fff;}" at bounding box center [207, 381] width 153 height 17
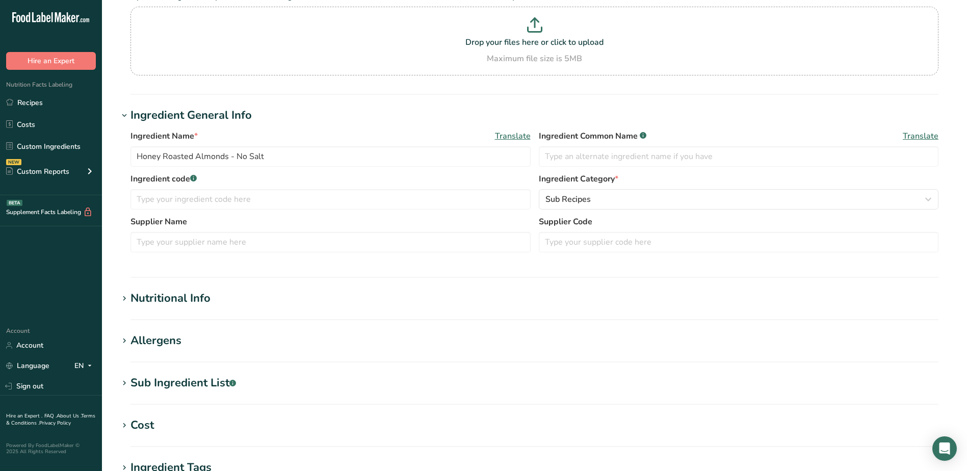
scroll to position [0, 0]
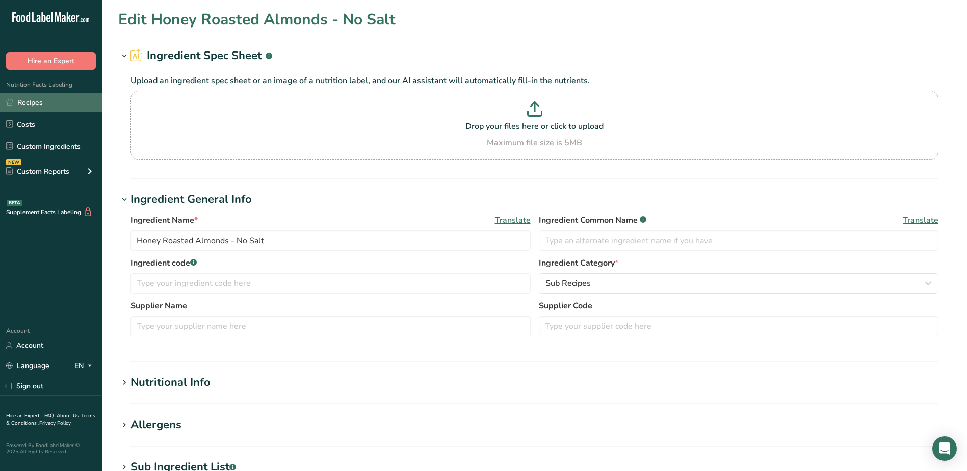
click at [34, 100] on link "Recipes" at bounding box center [51, 102] width 102 height 19
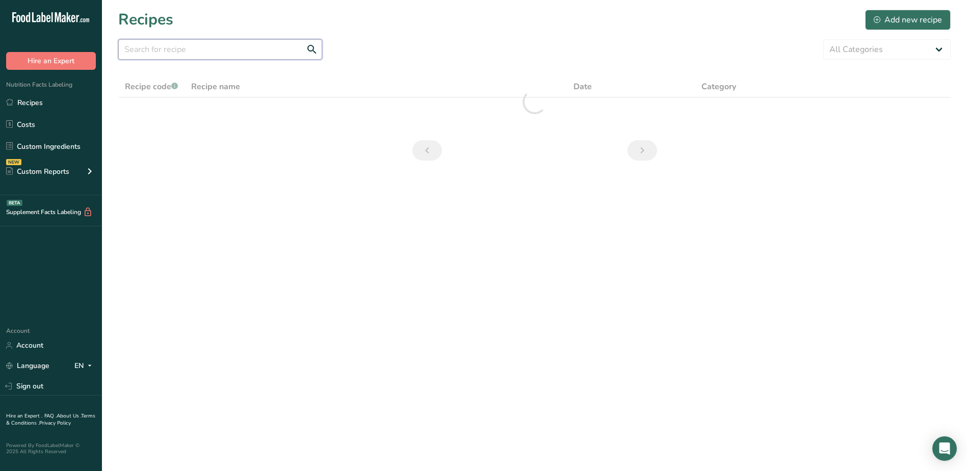
click at [197, 52] on input "text" at bounding box center [220, 49] width 204 height 20
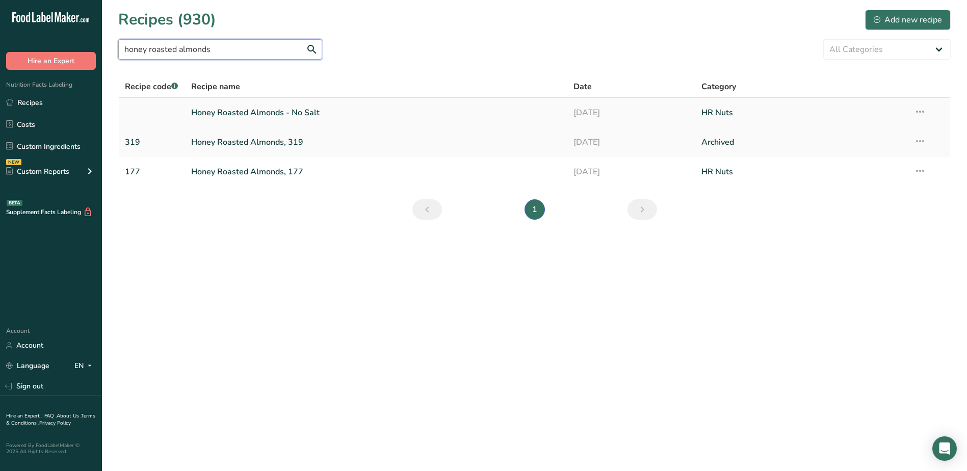
type input "honey roasted almonds"
click at [254, 111] on link "Honey Roasted Almonds - No Salt" at bounding box center [376, 112] width 371 height 21
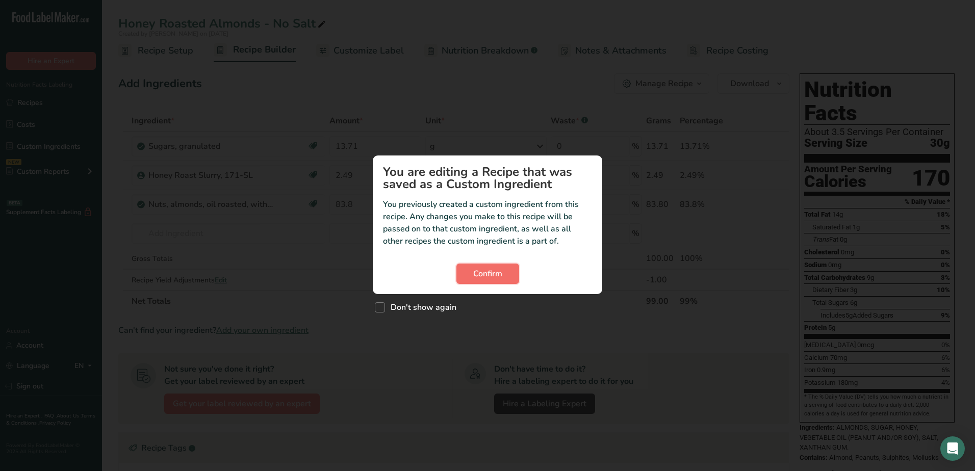
click at [492, 269] on span "Confirm" at bounding box center [487, 274] width 29 height 12
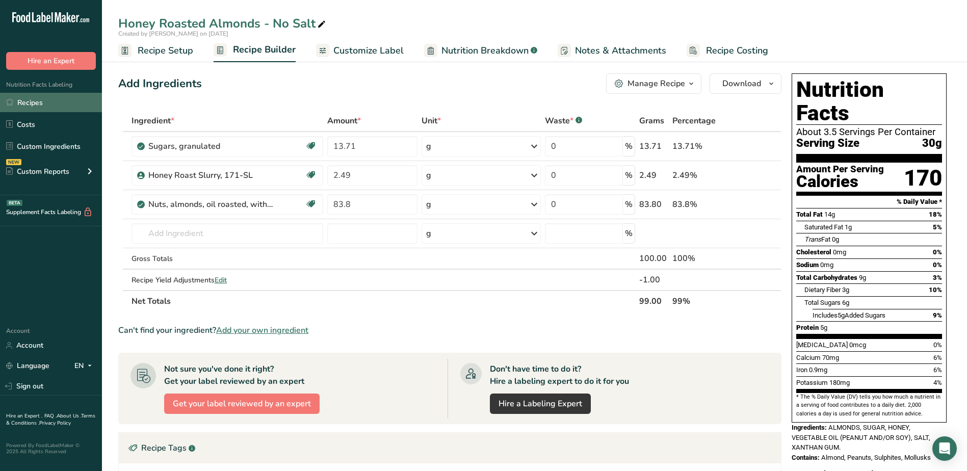
click at [31, 101] on link "Recipes" at bounding box center [51, 102] width 102 height 19
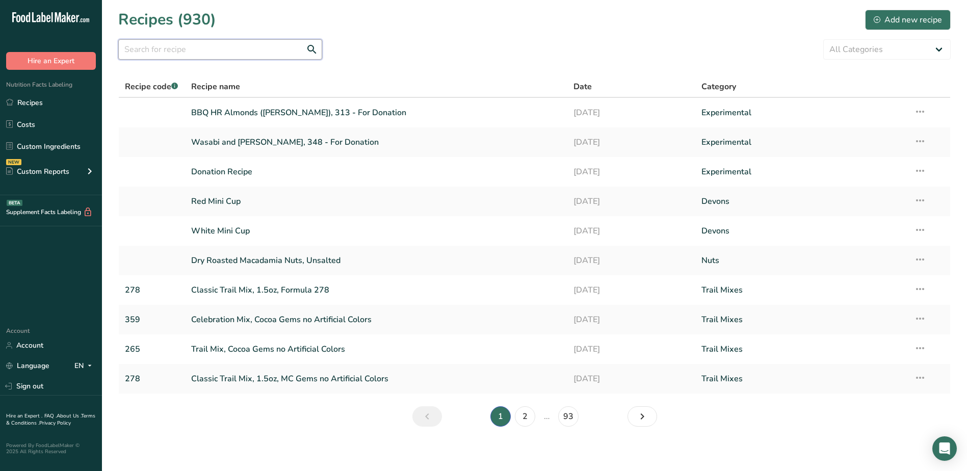
click at [204, 53] on input "text" at bounding box center [220, 49] width 204 height 20
type input "313"
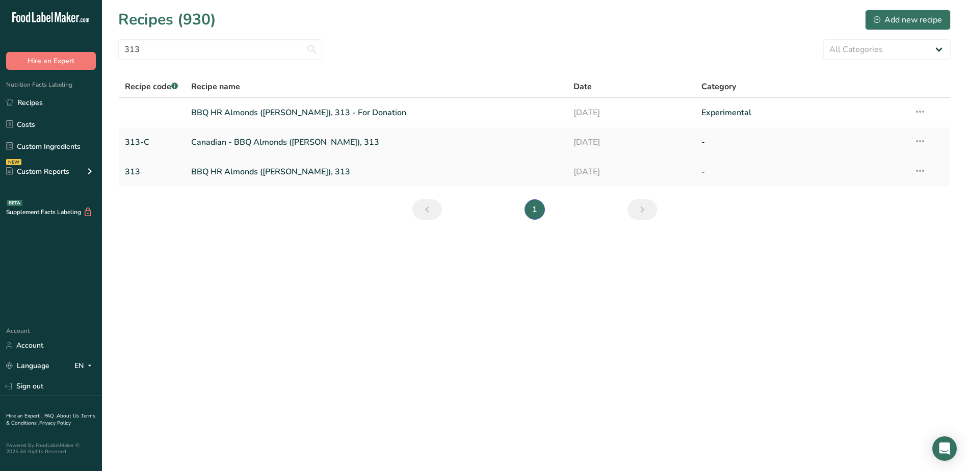
click at [291, 174] on link "BBQ HR Almonds (Rufus Teague), 313" at bounding box center [376, 171] width 371 height 21
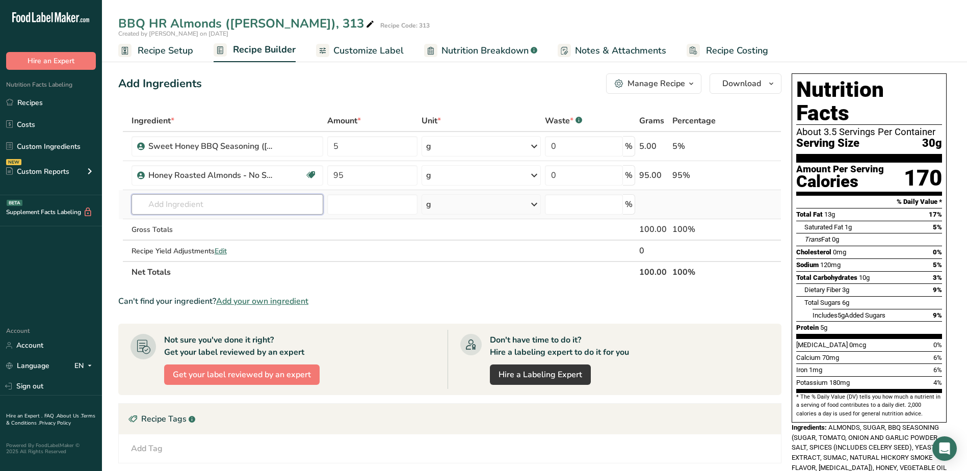
click at [219, 208] on input "text" at bounding box center [228, 204] width 192 height 20
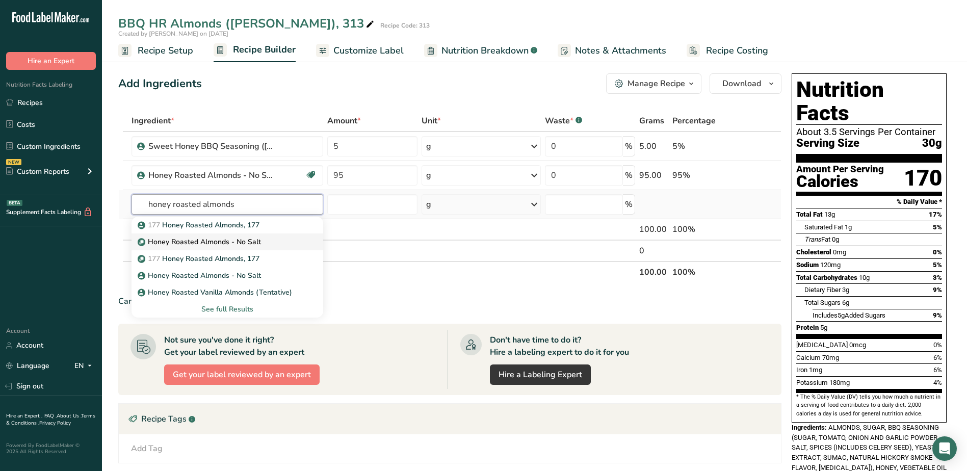
type input "honey roasted almonds"
click at [246, 242] on p "Honey Roasted Almonds - No Salt" at bounding box center [200, 242] width 121 height 11
type input "Honey Roasted Almonds - No Salt"
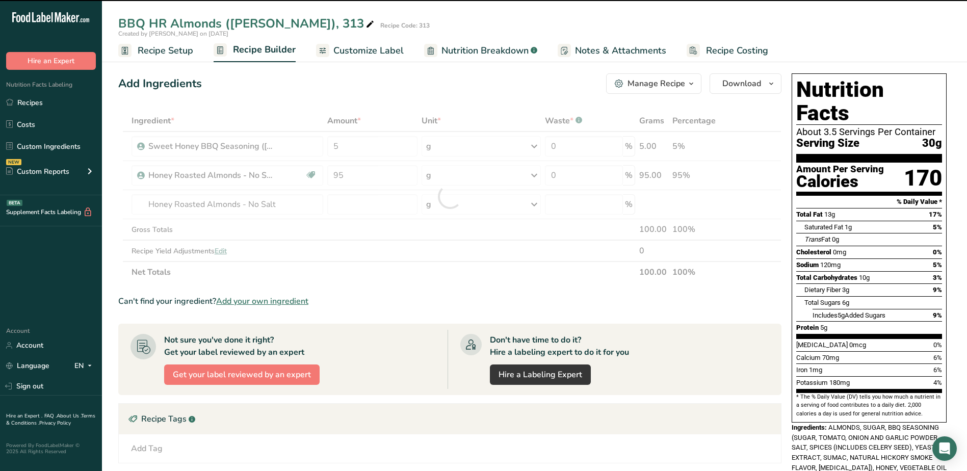
type input "0"
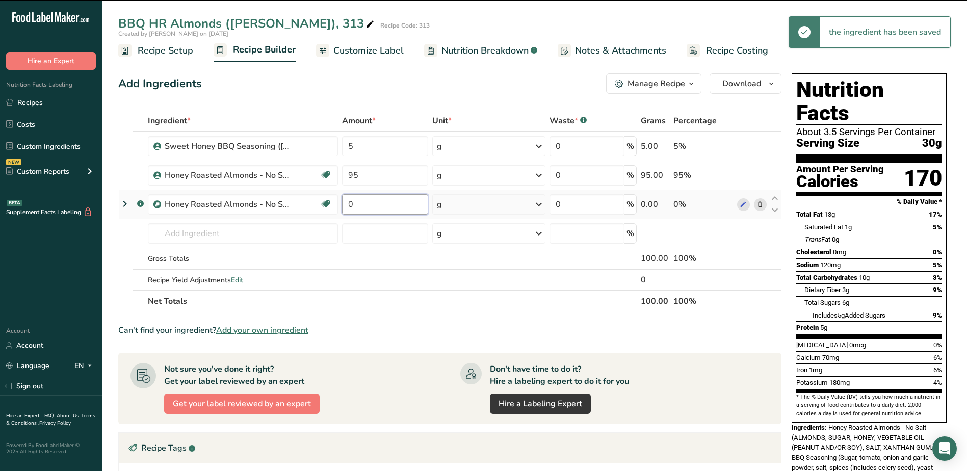
click at [375, 209] on input "0" at bounding box center [385, 204] width 87 height 20
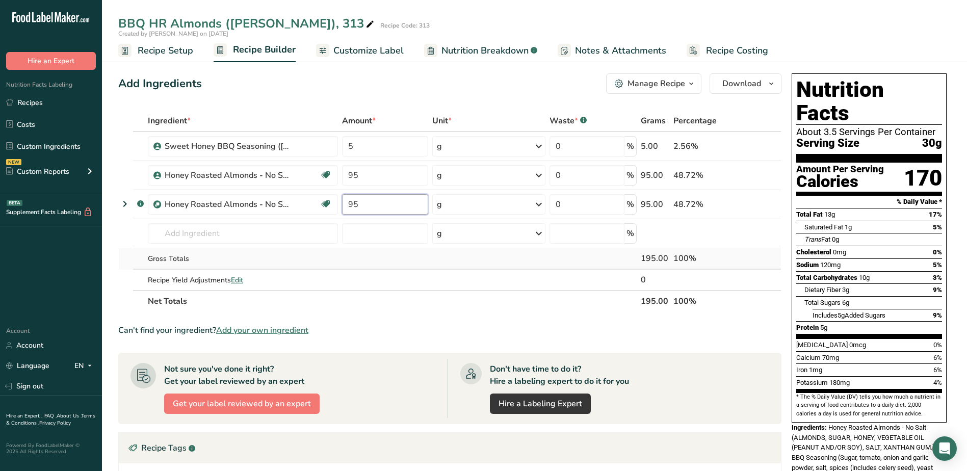
type input "95"
click at [426, 262] on div "Ingredient * Amount * Unit * Waste * .a-a{fill:#347362;}.b-a{fill:#fff;} Grams …" at bounding box center [449, 211] width 663 height 202
click at [762, 174] on icon at bounding box center [760, 175] width 7 height 11
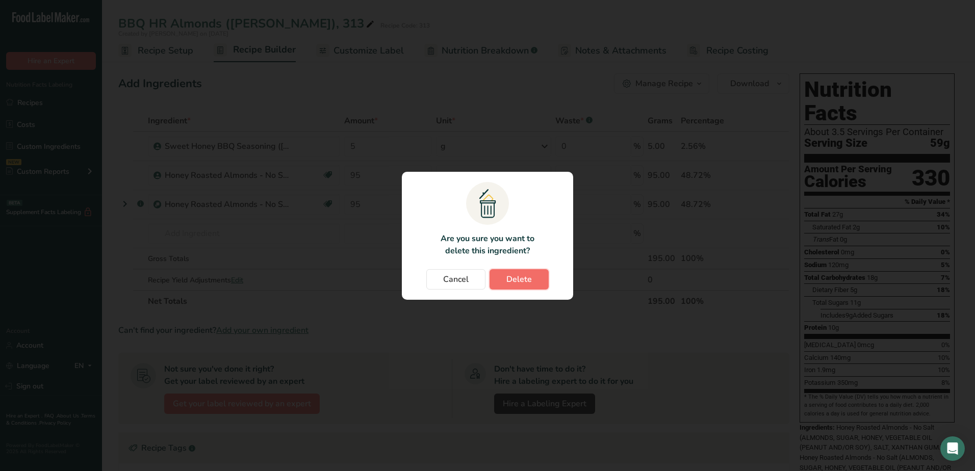
click at [506, 280] on span "Delete" at bounding box center [518, 279] width 25 height 12
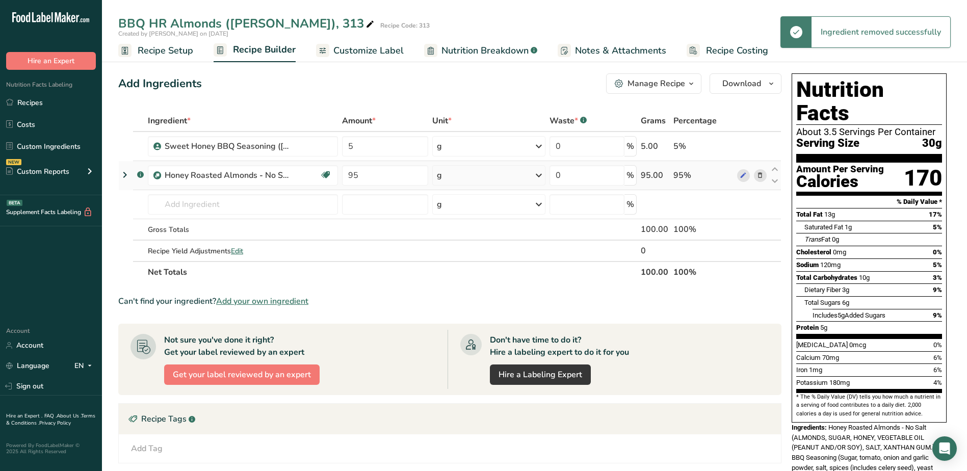
click at [122, 176] on icon at bounding box center [125, 175] width 12 height 18
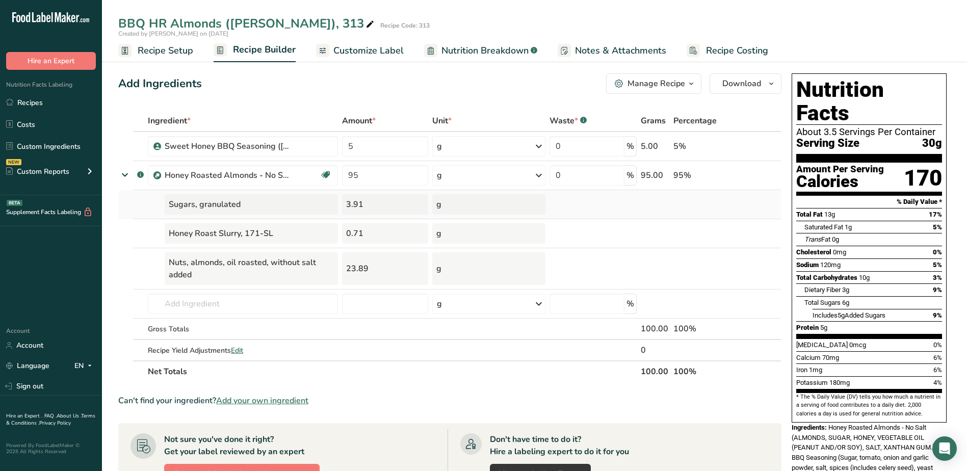
click at [396, 207] on div "3.91" at bounding box center [385, 204] width 87 height 20
drag, startPoint x: 364, startPoint y: 204, endPoint x: 351, endPoint y: 204, distance: 12.7
click at [361, 204] on div "3.91" at bounding box center [385, 204] width 87 height 20
click at [351, 204] on div "3.91" at bounding box center [385, 204] width 87 height 20
drag, startPoint x: 25, startPoint y: 97, endPoint x: 340, endPoint y: 159, distance: 320.7
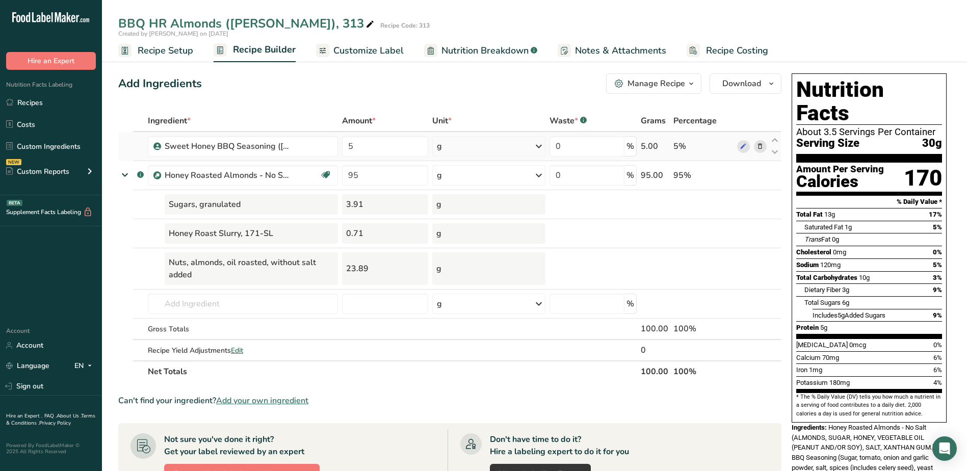
click at [25, 97] on link "Recipes" at bounding box center [51, 102] width 102 height 19
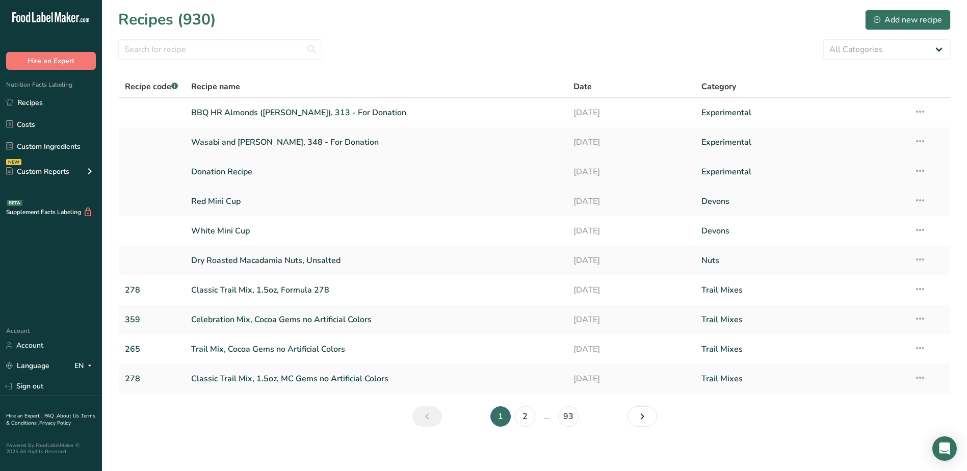
click at [231, 168] on link "Donation Recipe" at bounding box center [376, 171] width 371 height 21
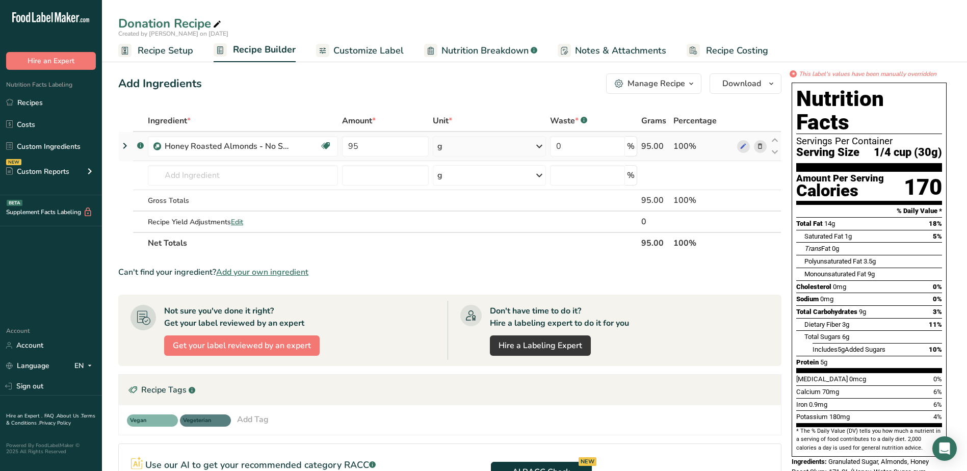
click at [125, 146] on icon at bounding box center [125, 146] width 12 height 18
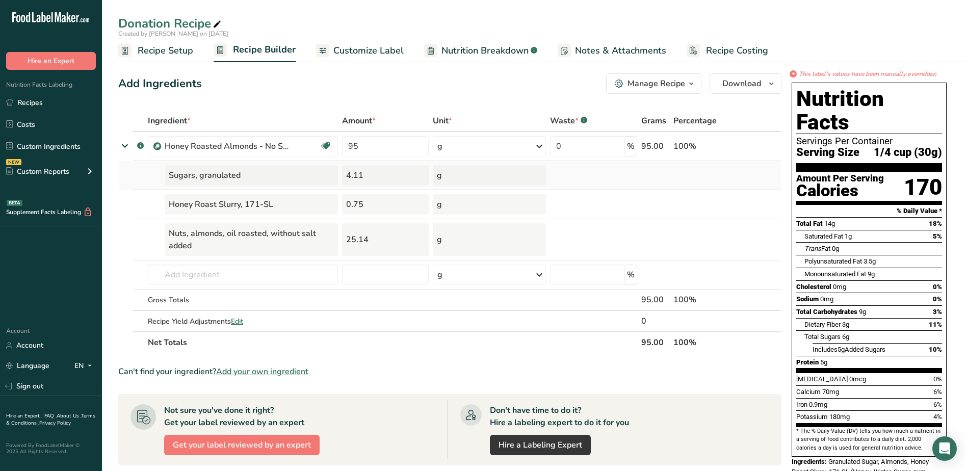
click at [356, 174] on div "4.11" at bounding box center [385, 175] width 87 height 20
drag, startPoint x: 371, startPoint y: 148, endPoint x: 299, endPoint y: 145, distance: 72.5
click at [299, 145] on tr ".a-a{fill:#347362;}.b-a{fill:#fff;} Honey Roasted Almonds - No Salt Source of A…" at bounding box center [450, 146] width 662 height 29
click at [428, 146] on input "100" at bounding box center [385, 146] width 87 height 20
click at [354, 288] on div "Ingredient * Amount * Unit * Waste * .a-a{fill:#347362;}.b-a{fill:#fff;} Grams …" at bounding box center [449, 231] width 663 height 243
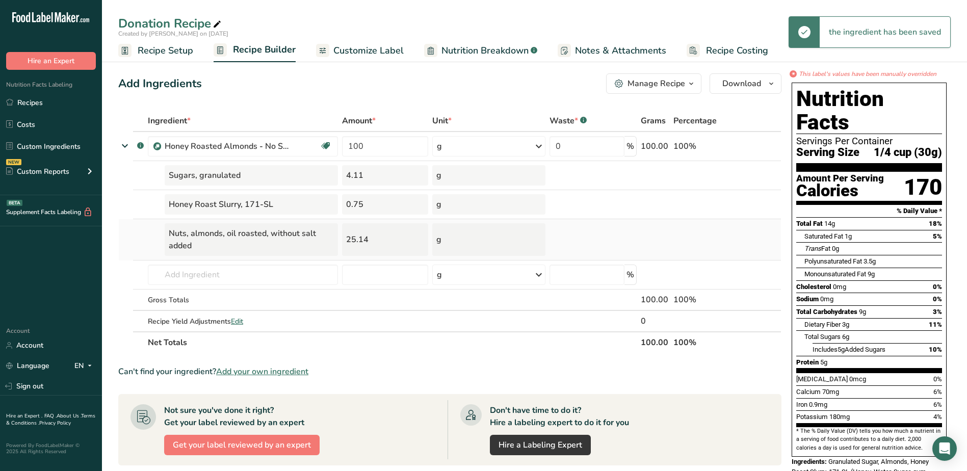
click at [371, 240] on div "25.14" at bounding box center [385, 239] width 87 height 33
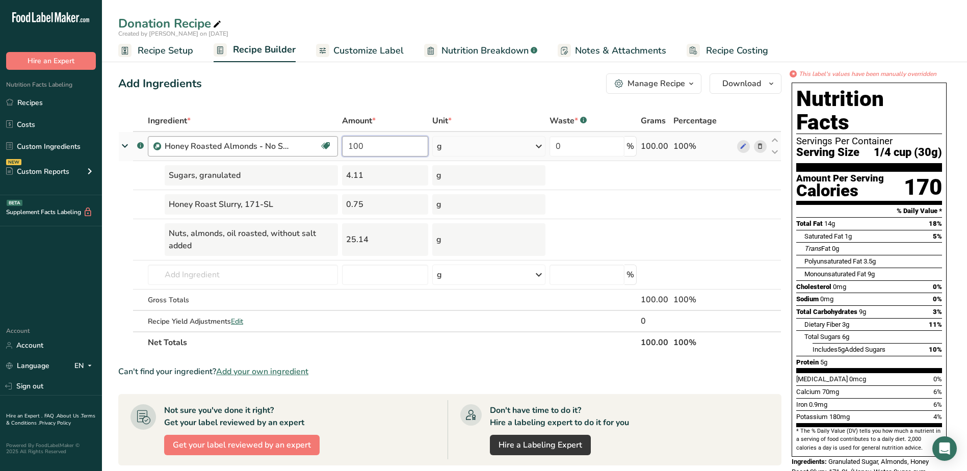
drag, startPoint x: 380, startPoint y: 144, endPoint x: 328, endPoint y: 142, distance: 52.1
click at [328, 142] on tr ".a-a{fill:#347362;}.b-a{fill:#fff;} Honey Roasted Almonds - No Salt Source of A…" at bounding box center [450, 146] width 662 height 29
type input "95"
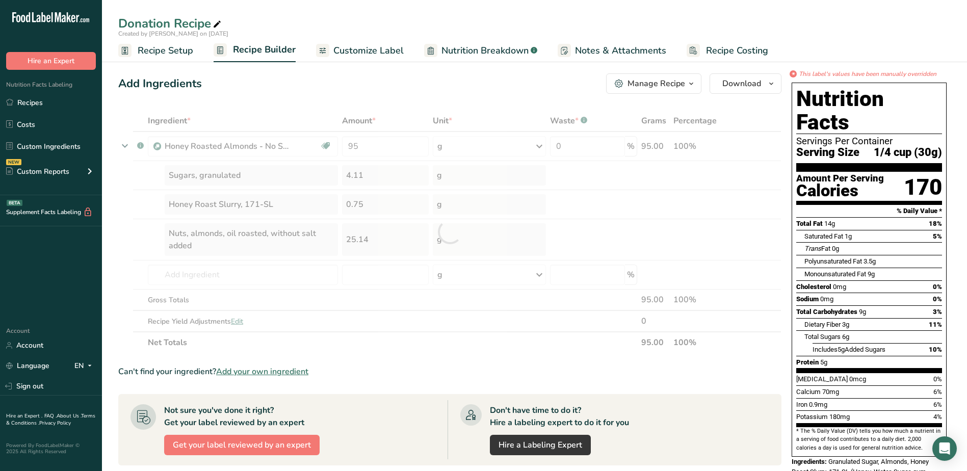
click at [478, 82] on div "Add Ingredients Manage Recipe Delete Recipe Duplicate Recipe Scale Recipe Save …" at bounding box center [449, 83] width 663 height 20
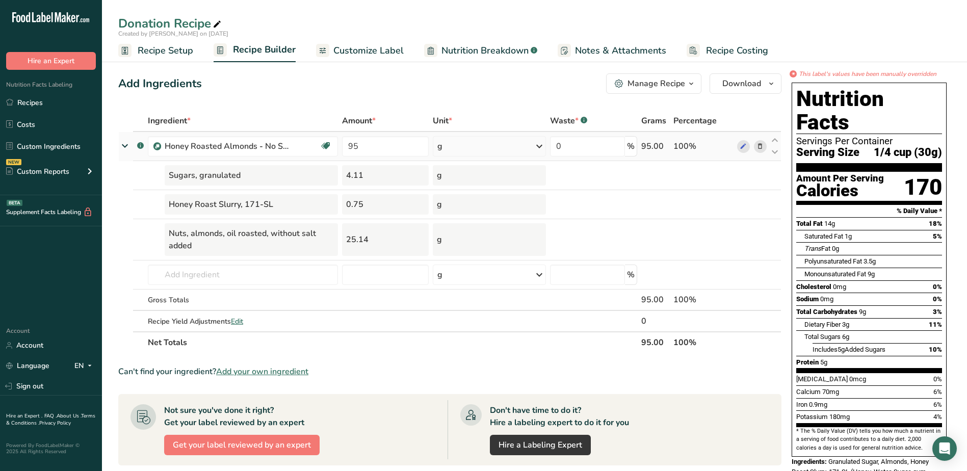
click at [129, 145] on icon at bounding box center [125, 146] width 18 height 12
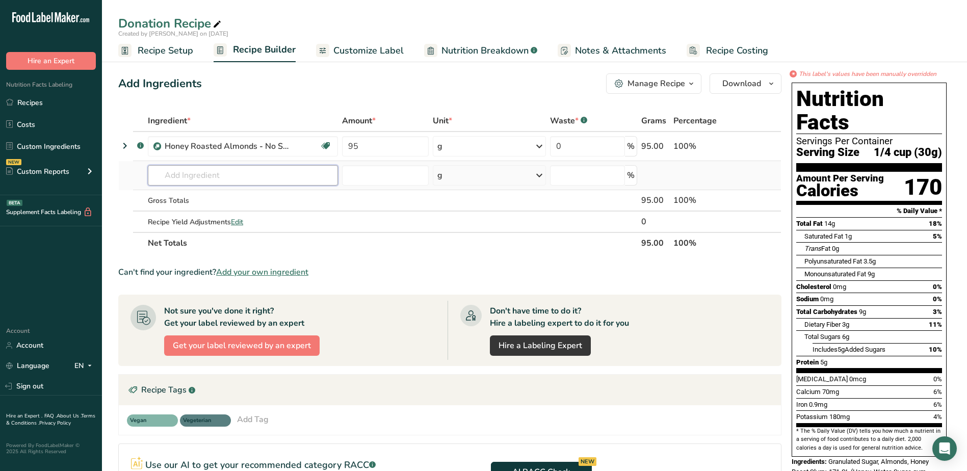
click at [224, 175] on input "text" at bounding box center [243, 175] width 190 height 20
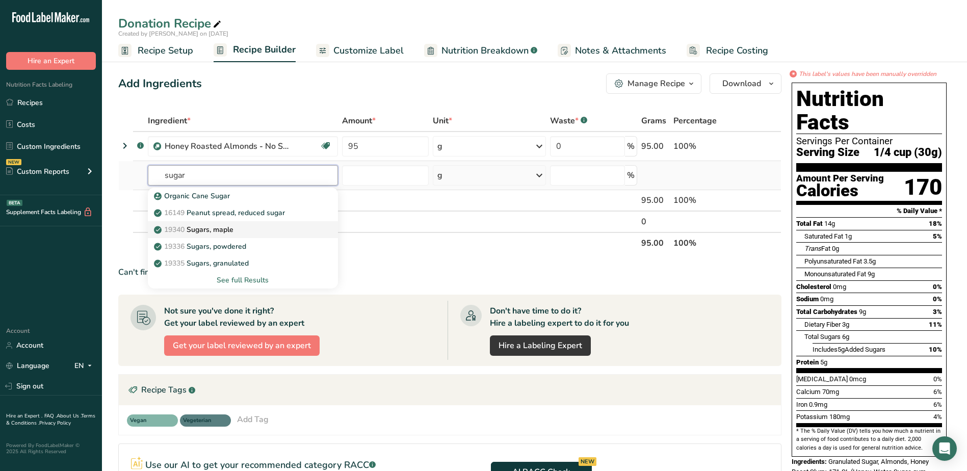
type input "sugar"
click at [261, 228] on div "19340 Sugars, maple" at bounding box center [235, 229] width 158 height 11
type input "Sugars, maple"
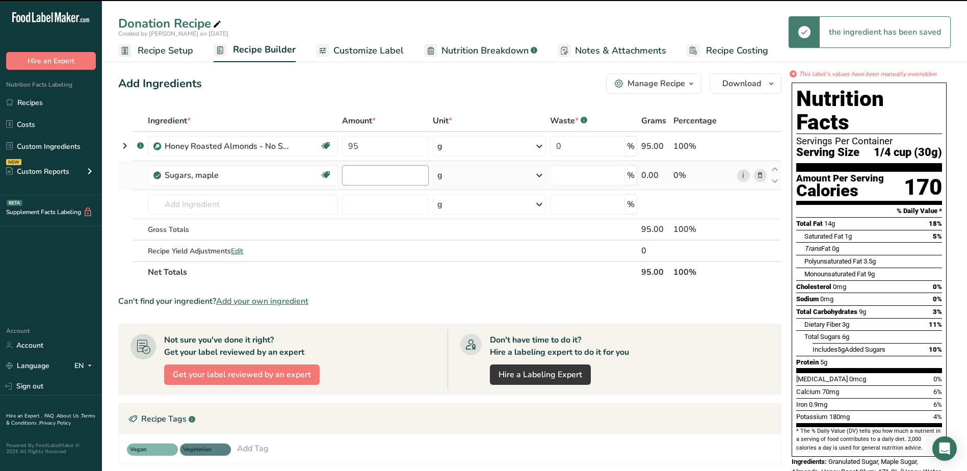
type input "0"
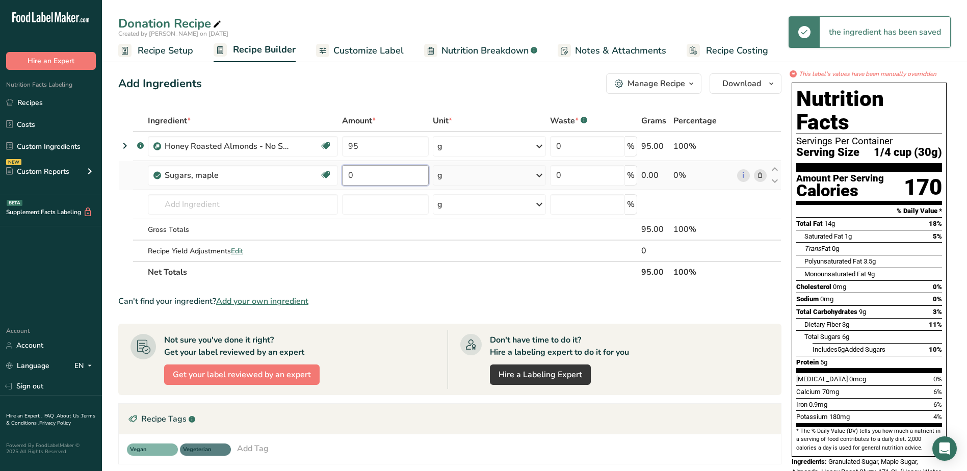
click at [367, 178] on input "0" at bounding box center [385, 175] width 87 height 20
type input "700"
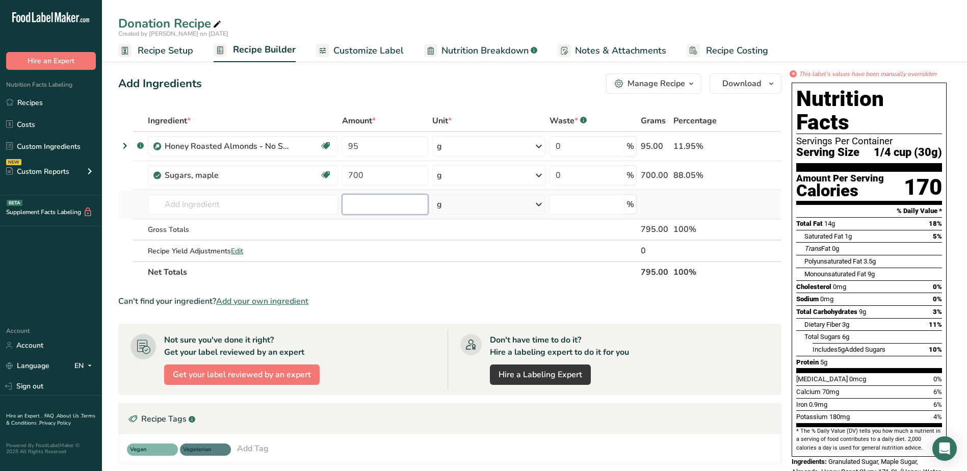
click at [387, 210] on div "Ingredient * Amount * Unit * Waste * .a-a{fill:#347362;}.b-a{fill:#fff;} Grams …" at bounding box center [449, 196] width 663 height 173
click at [759, 177] on icon at bounding box center [760, 175] width 7 height 11
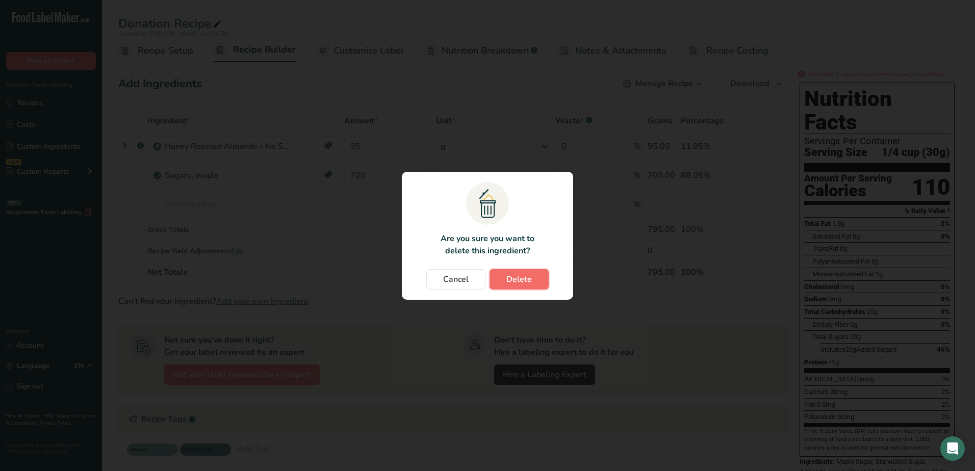
click at [520, 272] on button "Delete" at bounding box center [519, 279] width 59 height 20
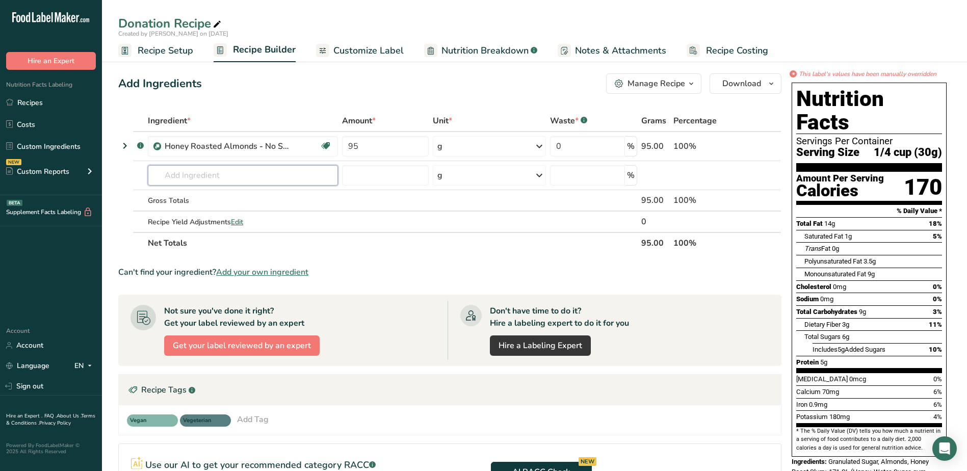
click at [215, 170] on input "text" at bounding box center [243, 175] width 190 height 20
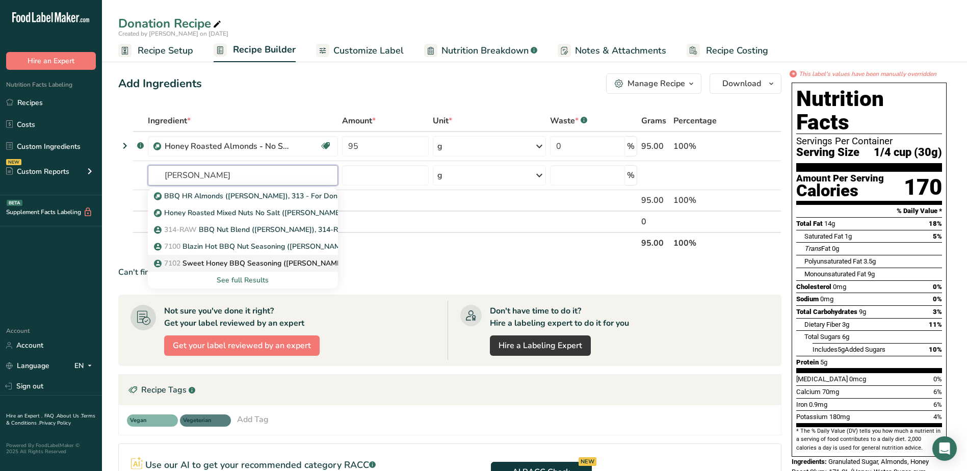
type input "rufus teague"
click at [274, 265] on p "7102 Sweet Honey BBQ Seasoning (Rufus Teague), 7102" at bounding box center [261, 263] width 210 height 11
type input "Sweet Honey BBQ Seasoning ([PERSON_NAME]), 7102"
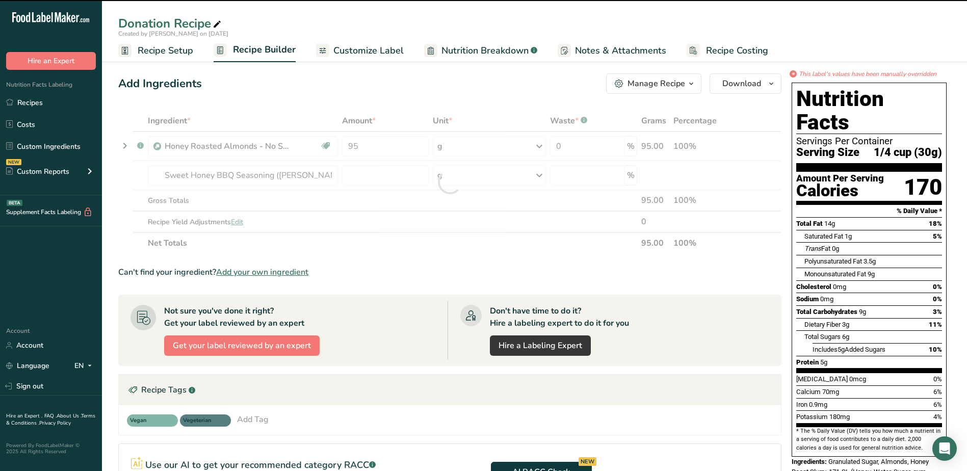
type input "0"
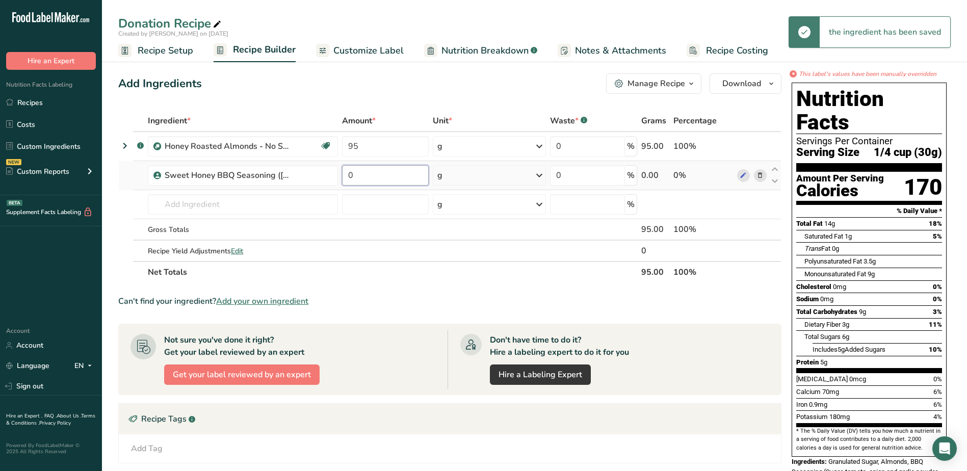
click at [372, 180] on input "0" at bounding box center [385, 175] width 87 height 20
type input "5"
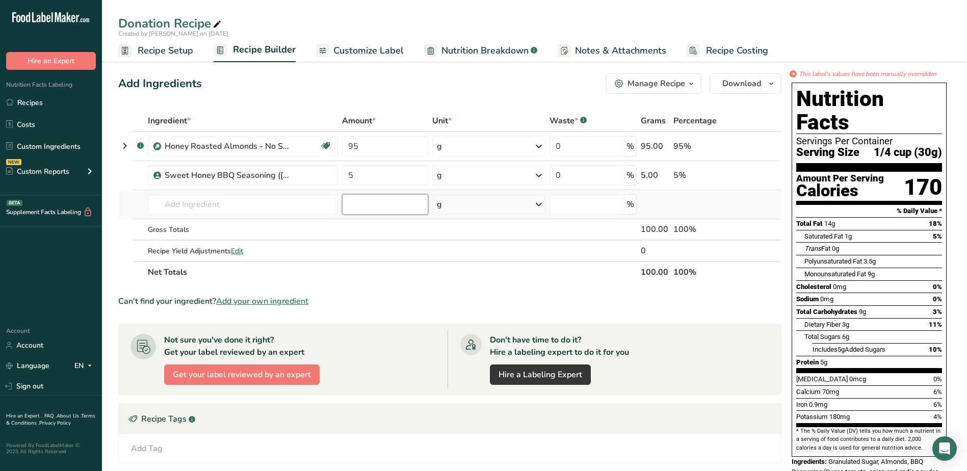
click at [380, 208] on div "Ingredient * Amount * Unit * Waste * .a-a{fill:#347362;}.b-a{fill:#fff;} Grams …" at bounding box center [449, 196] width 663 height 173
click at [190, 201] on input "text" at bounding box center [243, 204] width 190 height 20
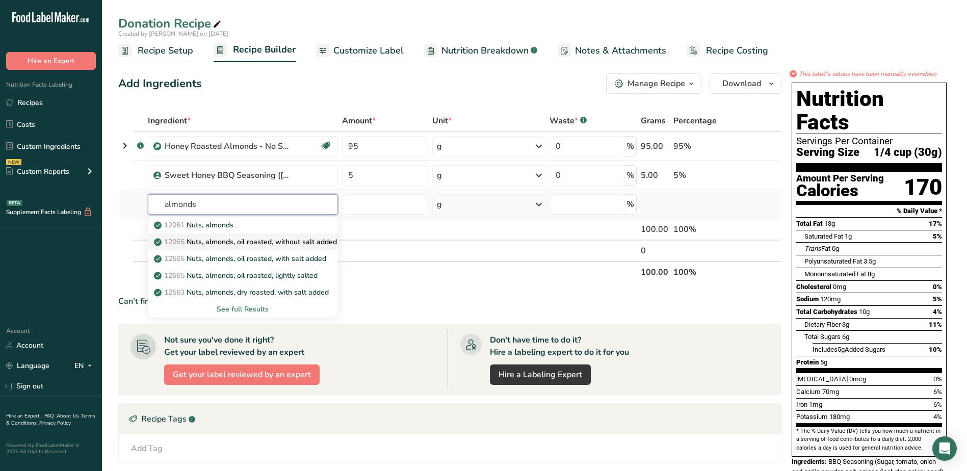
type input "almonds"
click at [292, 241] on p "12065 Nuts, almonds, oil roasted, without salt added" at bounding box center [246, 242] width 181 height 11
type input "Nuts, almonds, oil roasted, without salt added"
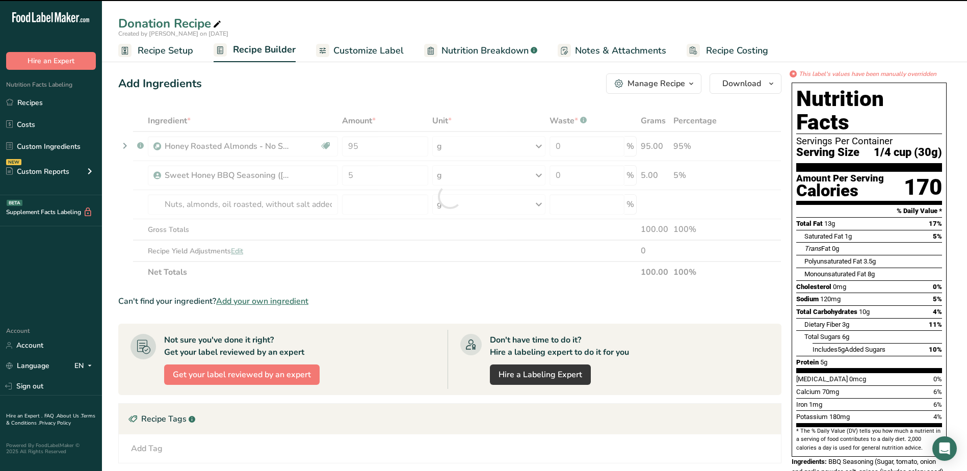
type input "0"
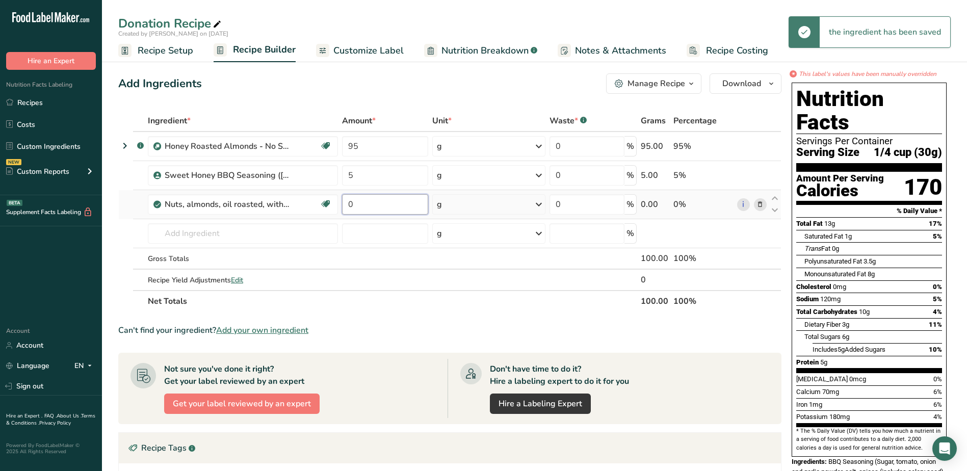
drag, startPoint x: 377, startPoint y: 205, endPoint x: 341, endPoint y: 205, distance: 35.7
click at [342, 205] on input "0" at bounding box center [385, 204] width 87 height 20
type input "97"
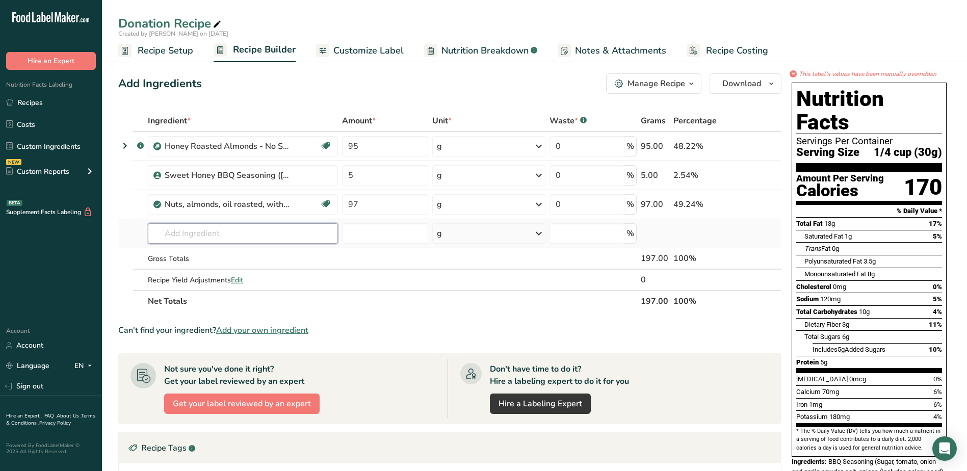
click at [211, 237] on div "Ingredient * Amount * Unit * Waste * .a-a{fill:#347362;}.b-a{fill:#fff;} Grams …" at bounding box center [449, 211] width 663 height 202
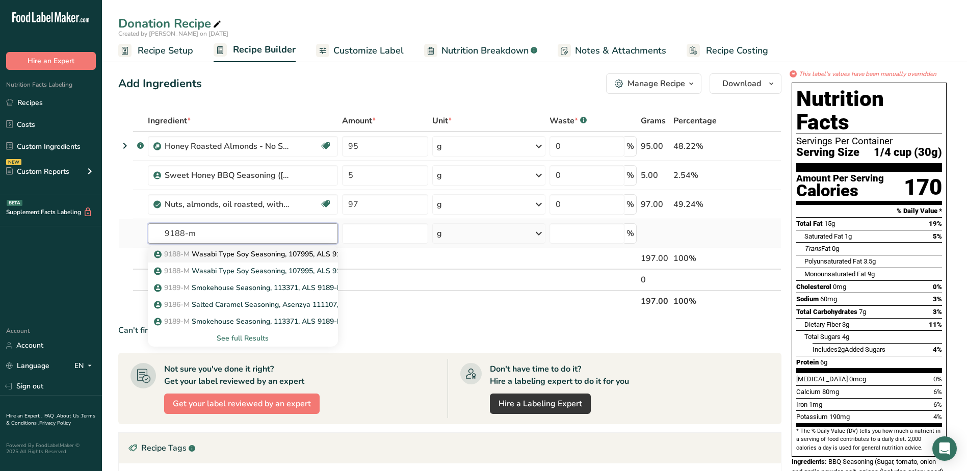
type input "9188-m"
click at [248, 252] on p "9188-M Wasabi Type Soy Seasoning, 107995, ALS 9188-M" at bounding box center [257, 254] width 202 height 11
type input "Wasabi Type Soy Seasoning, 107995, ALS 9188-M"
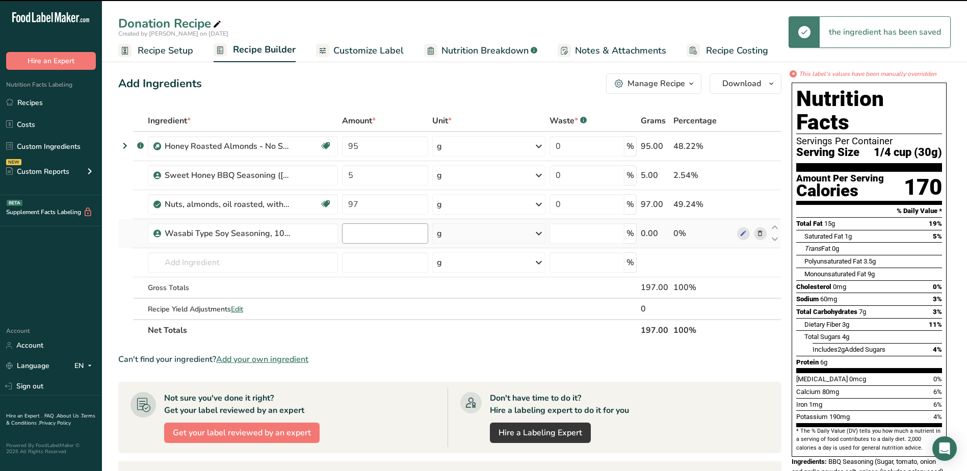
type input "0"
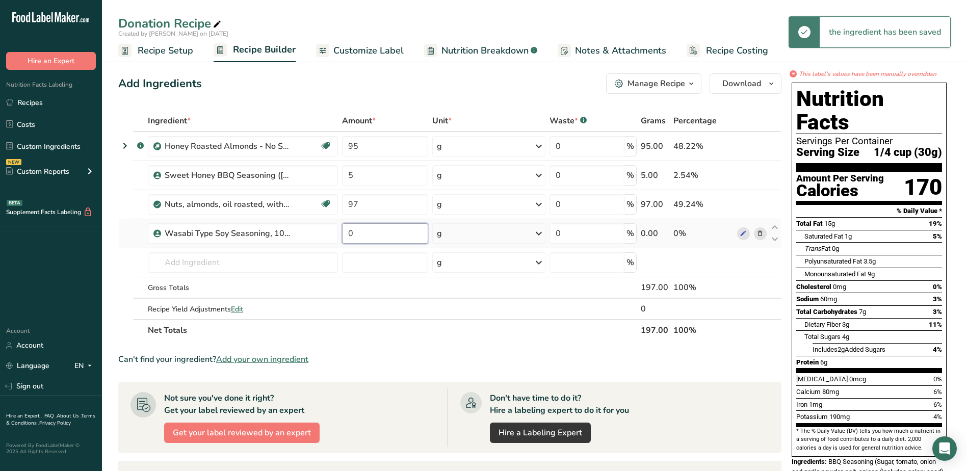
click at [389, 236] on input "0" at bounding box center [385, 233] width 87 height 20
type input "3"
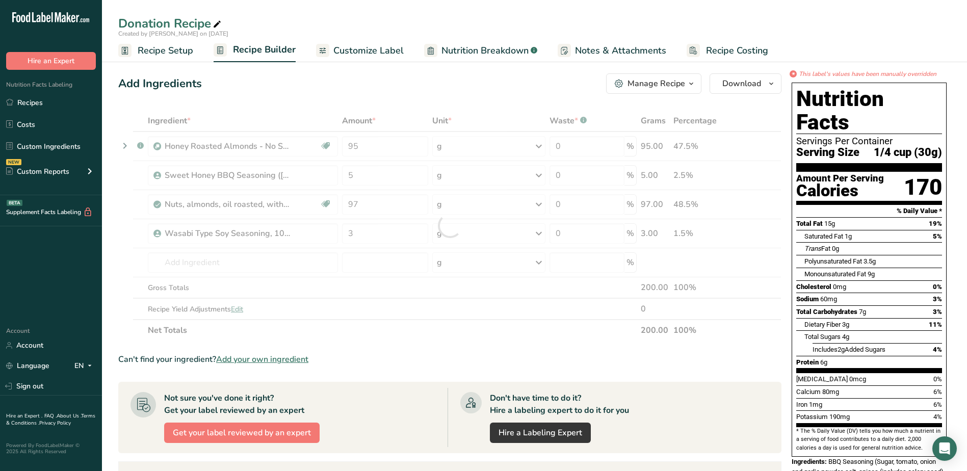
click at [419, 95] on div "Add Ingredients Manage Recipe Delete Recipe Duplicate Recipe Scale Recipe Save …" at bounding box center [453, 385] width 670 height 633
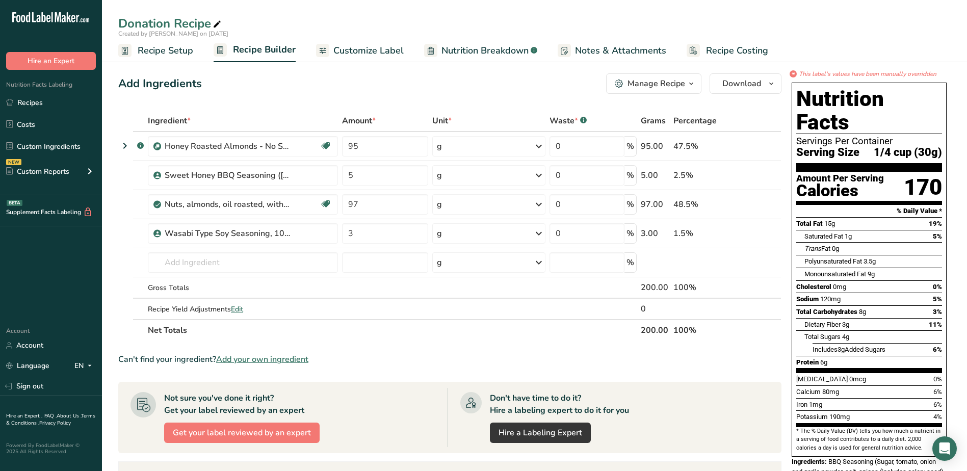
click at [367, 53] on span "Customize Label" at bounding box center [369, 51] width 70 height 14
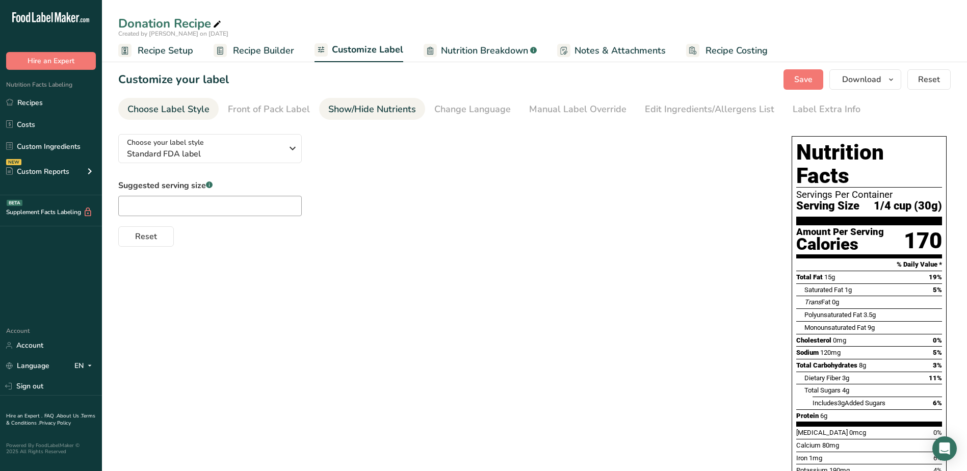
click at [353, 109] on div "Show/Hide Nutrients" at bounding box center [372, 110] width 88 height 14
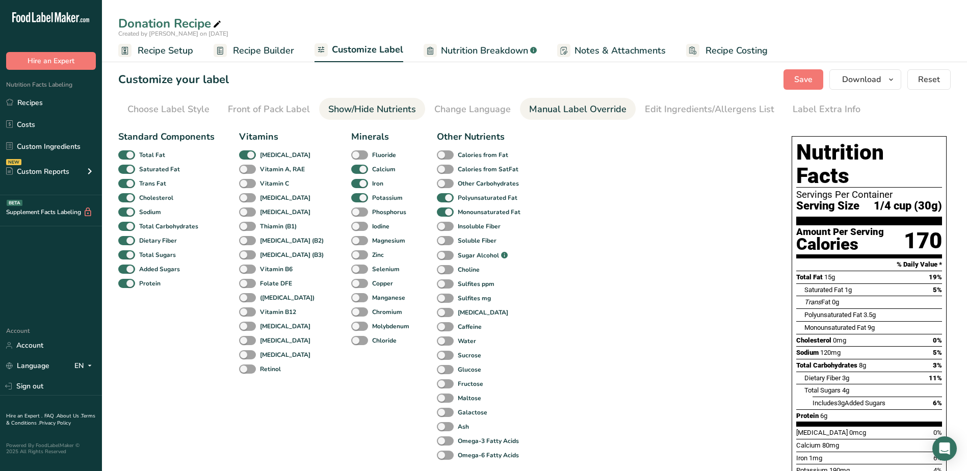
click at [553, 110] on div "Manual Label Override" at bounding box center [577, 110] width 97 height 14
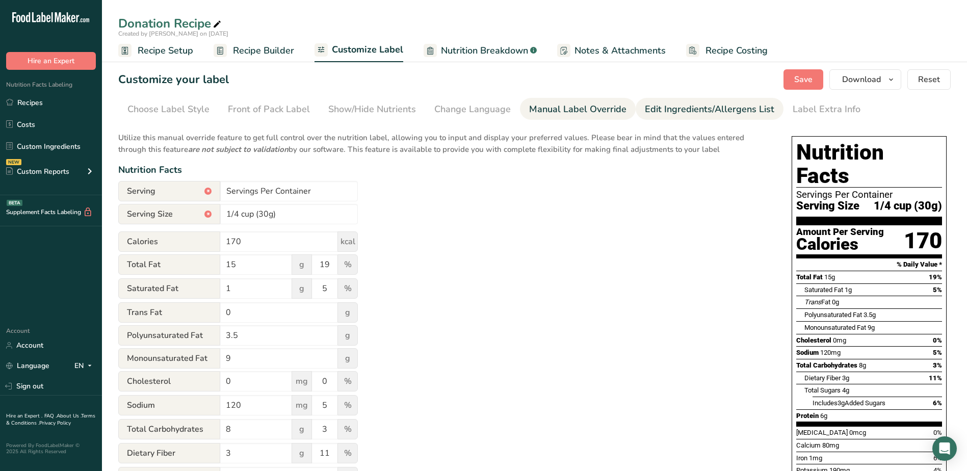
click at [676, 106] on div "Edit Ingredients/Allergens List" at bounding box center [710, 110] width 130 height 14
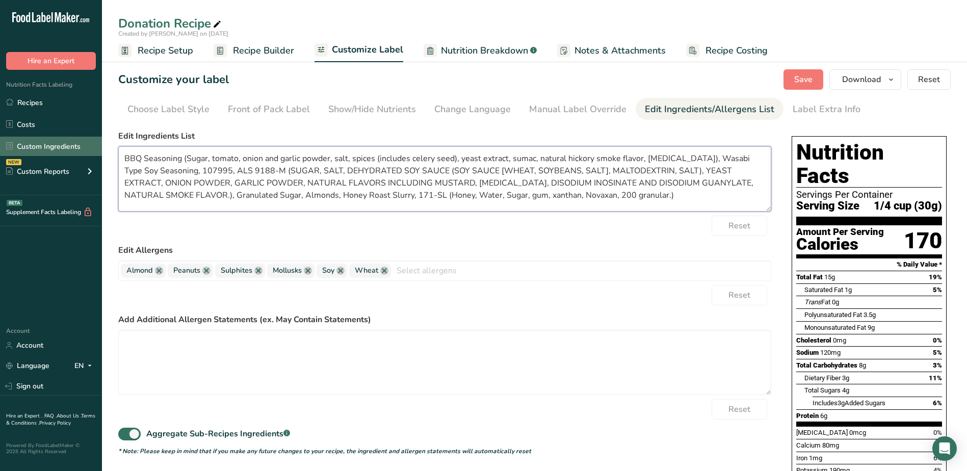
drag, startPoint x: 628, startPoint y: 197, endPoint x: 94, endPoint y: 149, distance: 536.6
click at [94, 149] on div ".a-20{fill:#fff;} Hire an Expert Nutrition Facts Labeling Recipes Costs Custom …" at bounding box center [483, 377] width 967 height 755
paste textarea "ALMONDS, SUGAR, BBQ SEASONING (SUGAR, TOMATO, ONION AND GARLIC POWDER, SALT, SP…"
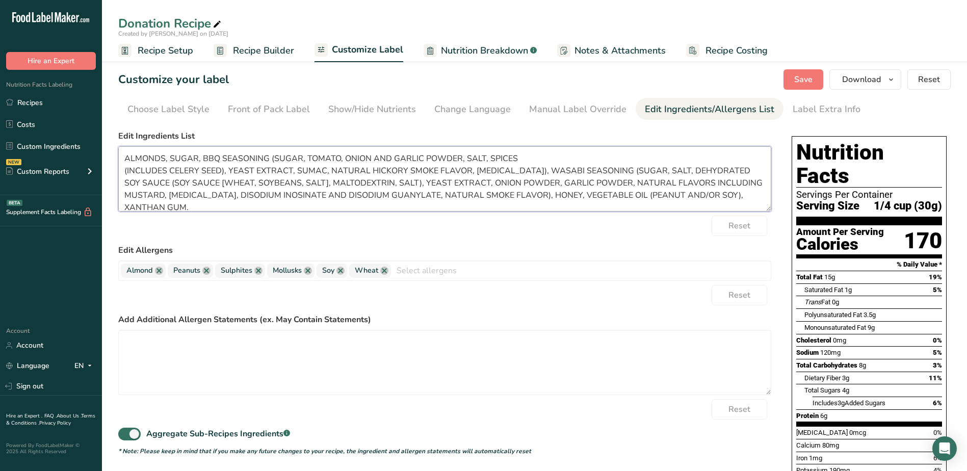
scroll to position [2, 0]
click at [119, 166] on textarea "ALMONDS, SUGAR, BBQ SEASONING (SUGAR, TOMATO, ONION AND GARLIC POWDER, SALT, SP…" at bounding box center [444, 178] width 653 height 65
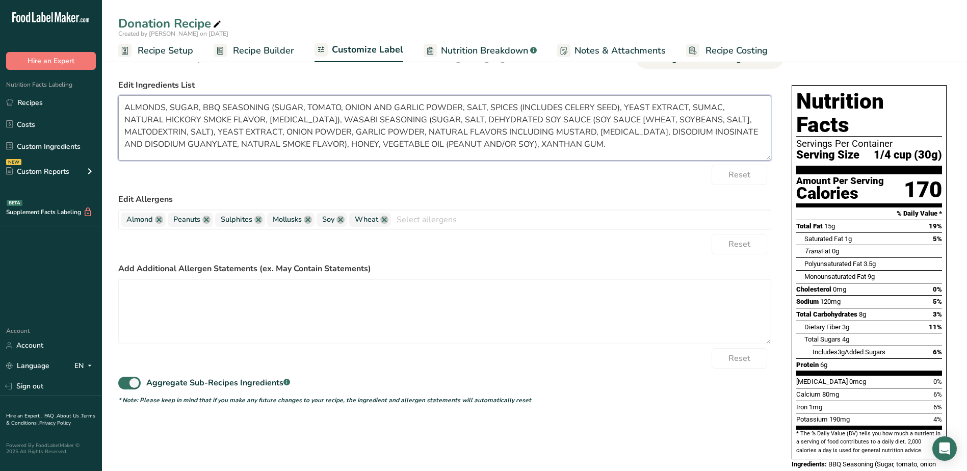
type textarea "ALMONDS, SUGAR, BBQ SEASONING (SUGAR, TOMATO, ONION AND GARLIC POWDER, SALT, SP…"
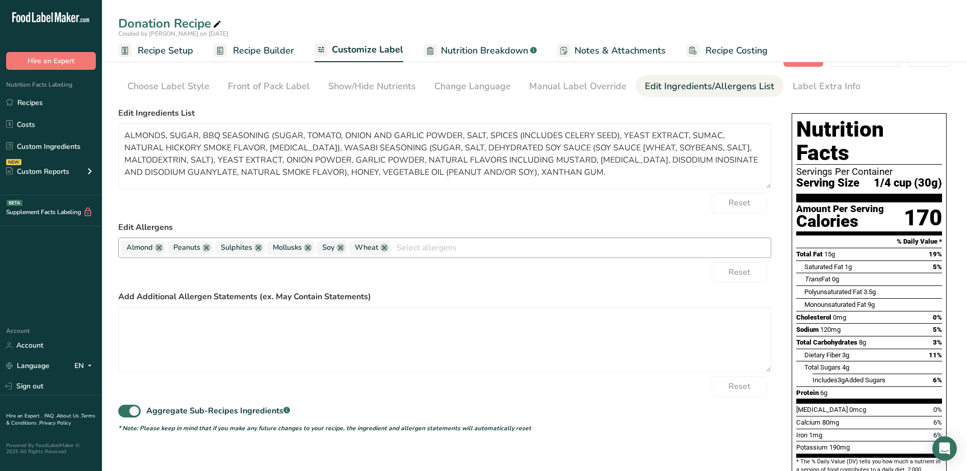
scroll to position [0, 0]
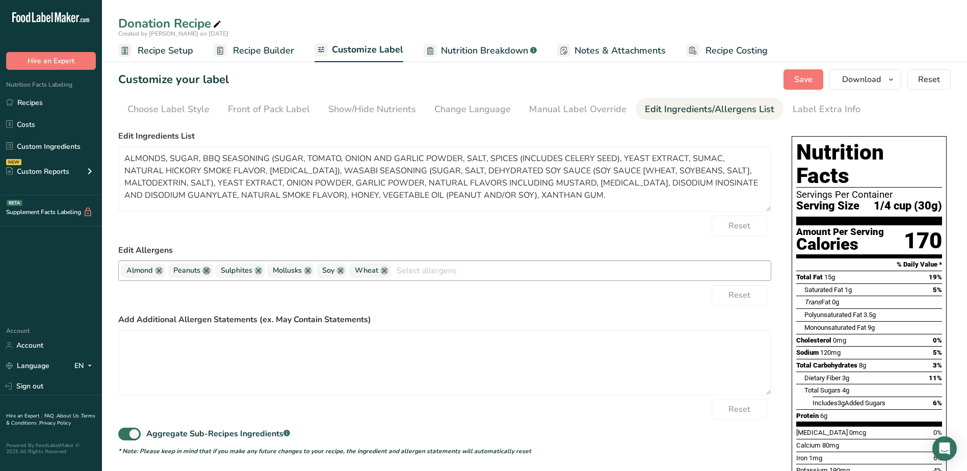
click at [204, 271] on link at bounding box center [206, 271] width 8 height 8
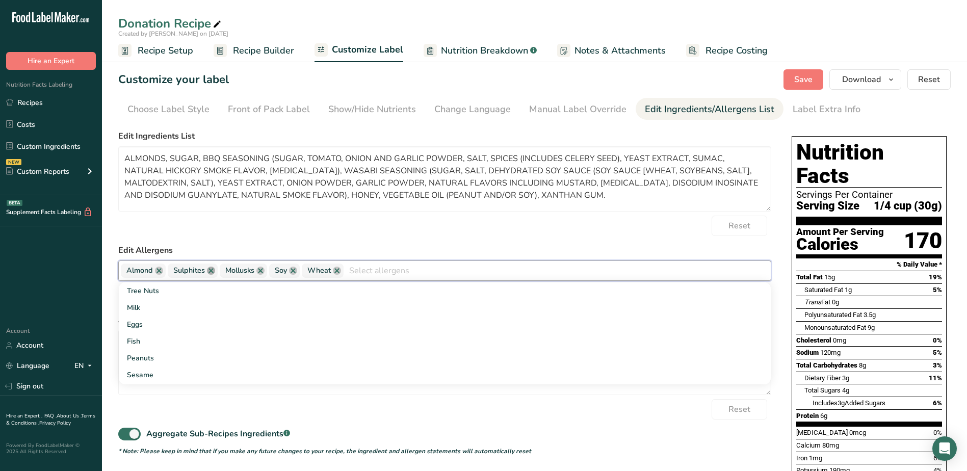
click at [210, 271] on link at bounding box center [211, 271] width 8 height 8
click at [211, 271] on link at bounding box center [208, 271] width 8 height 8
click at [316, 411] on div "Reset" at bounding box center [444, 409] width 653 height 20
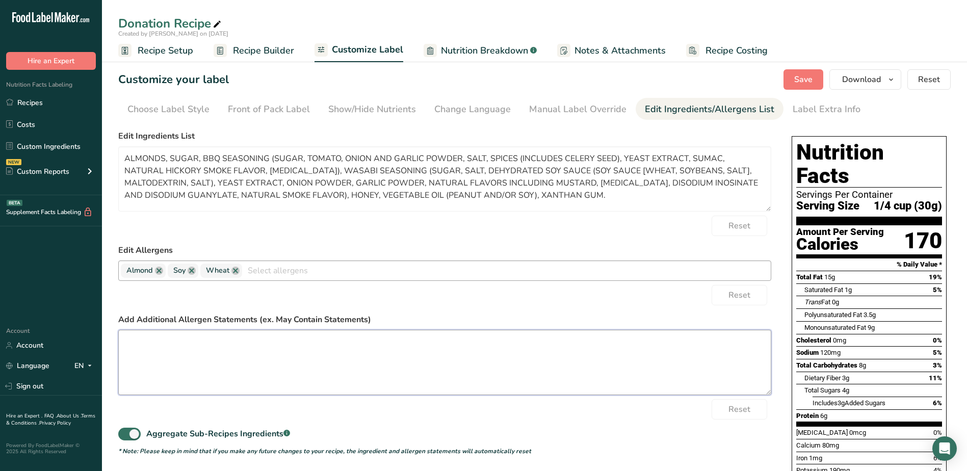
click at [381, 357] on textarea at bounding box center [444, 362] width 653 height 65
type textarea "m"
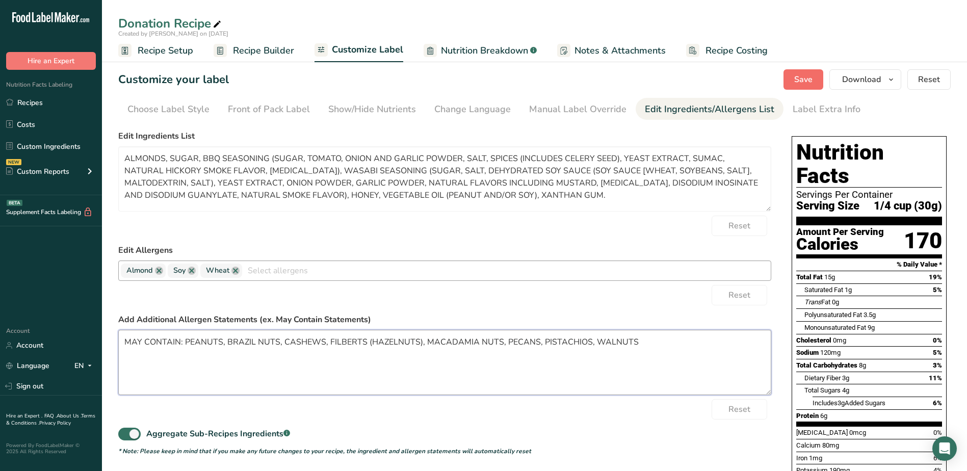
type textarea "MAY CONTAIN: PEANUTS, BRAZIL NUTS, CASHEWS, FILBERTS (HAZELNUTS), MACADAMIA NUT…"
click at [812, 85] on span "Save" at bounding box center [804, 79] width 18 height 12
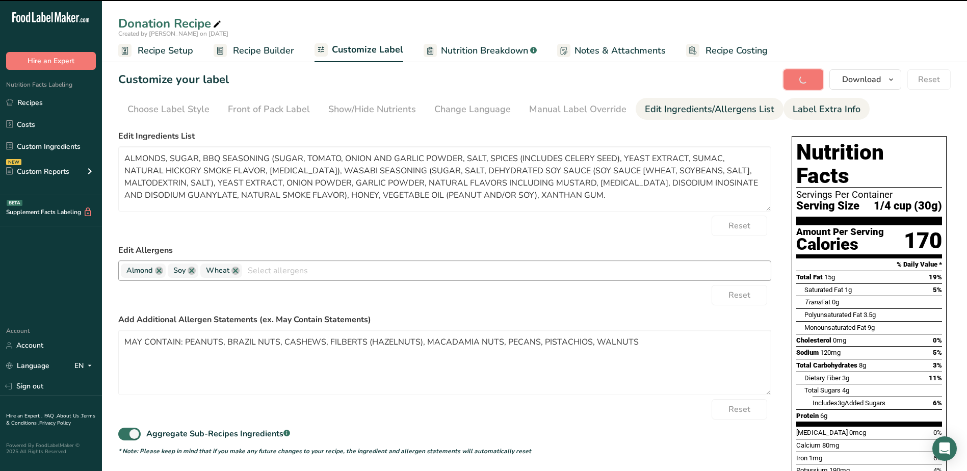
type textarea "ALMONDS, SUGAR, BBQ SEASONING (SUGAR, TOMATO, ONION AND GARLIC POWDER, SALT, SP…"
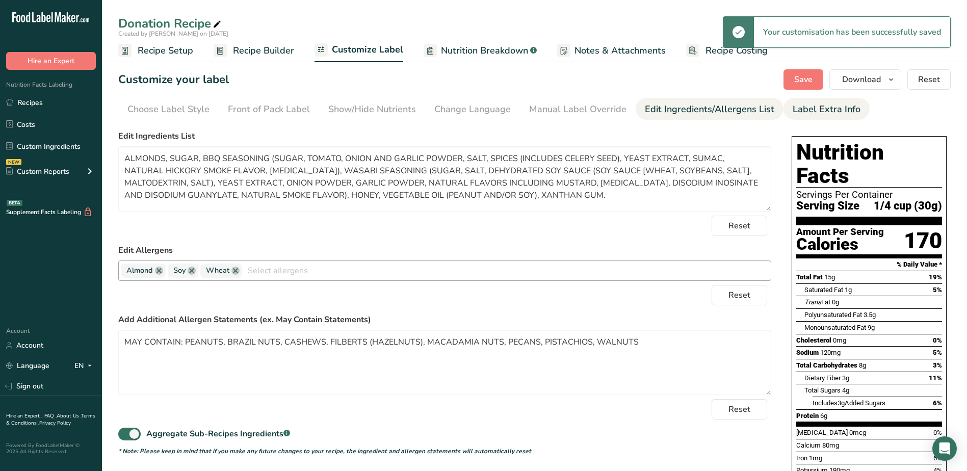
click at [822, 113] on div "Label Extra Info" at bounding box center [827, 110] width 68 height 14
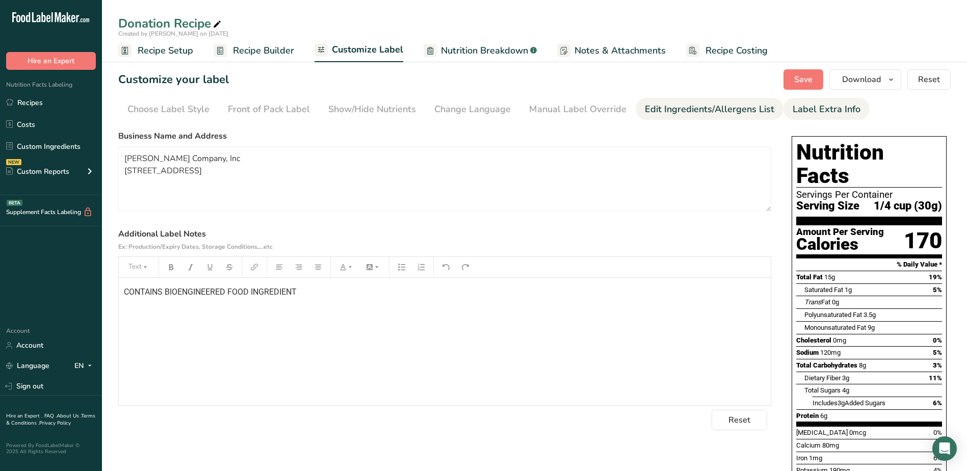
click at [684, 105] on div "Edit Ingredients/Allergens List" at bounding box center [710, 110] width 130 height 14
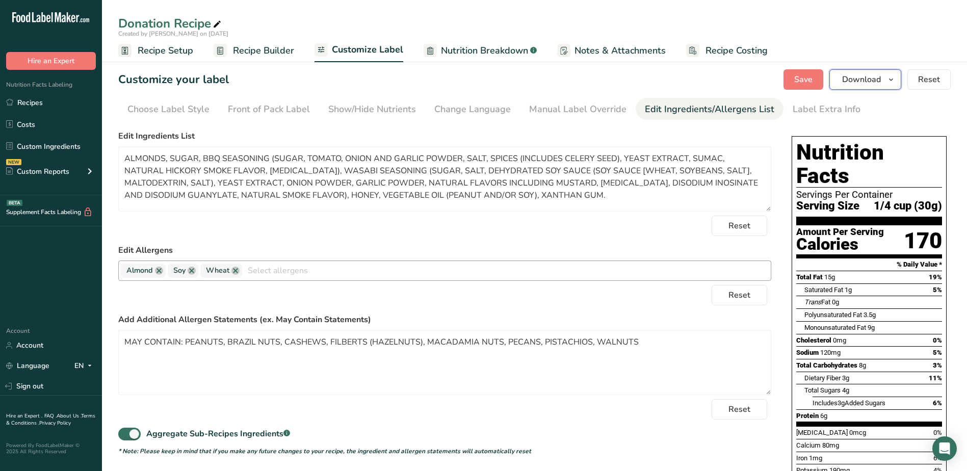
click at [888, 74] on icon "button" at bounding box center [891, 79] width 8 height 13
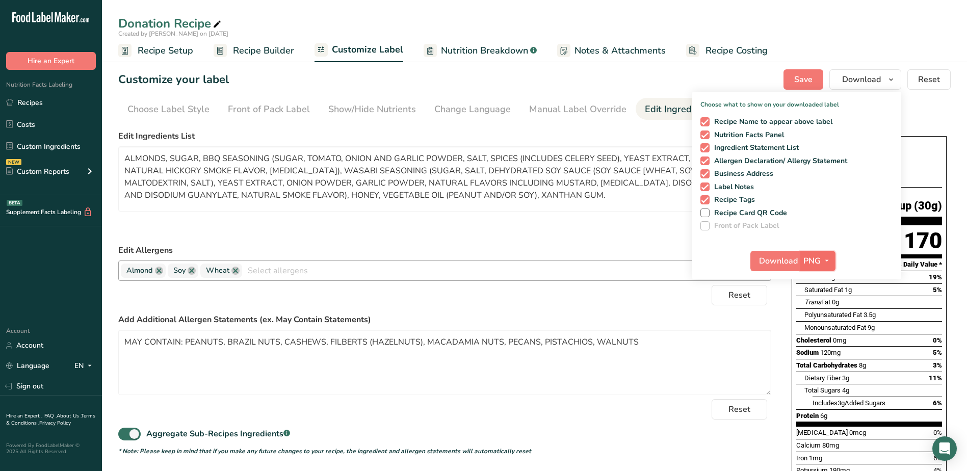
click at [824, 257] on icon "button" at bounding box center [827, 260] width 8 height 13
click at [823, 332] on link "PDF" at bounding box center [819, 332] width 33 height 17
click at [779, 260] on span "Download" at bounding box center [779, 261] width 39 height 12
click at [35, 98] on link "Recipes" at bounding box center [51, 102] width 102 height 19
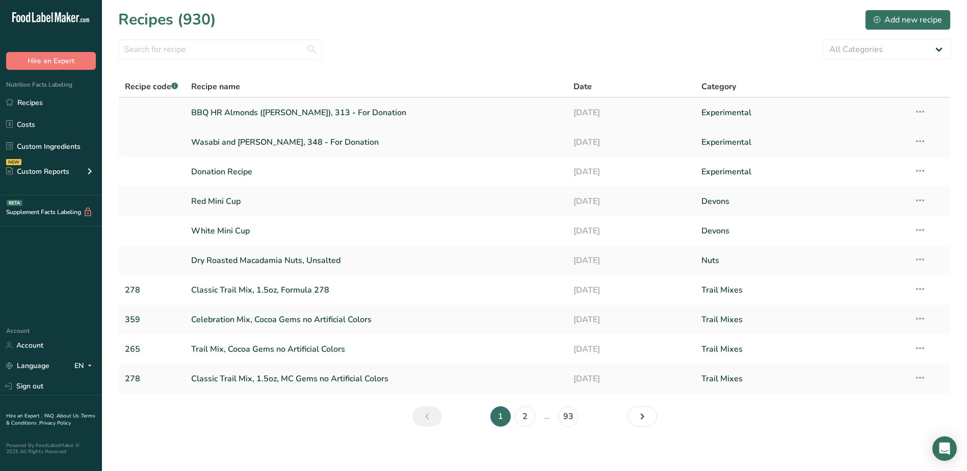
click at [920, 109] on icon at bounding box center [920, 112] width 12 height 18
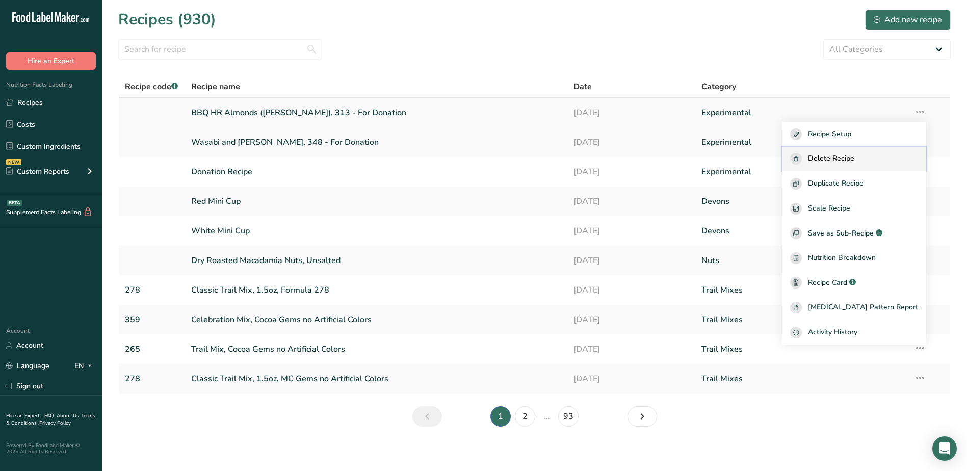
click at [855, 161] on span "Delete Recipe" at bounding box center [831, 159] width 46 height 12
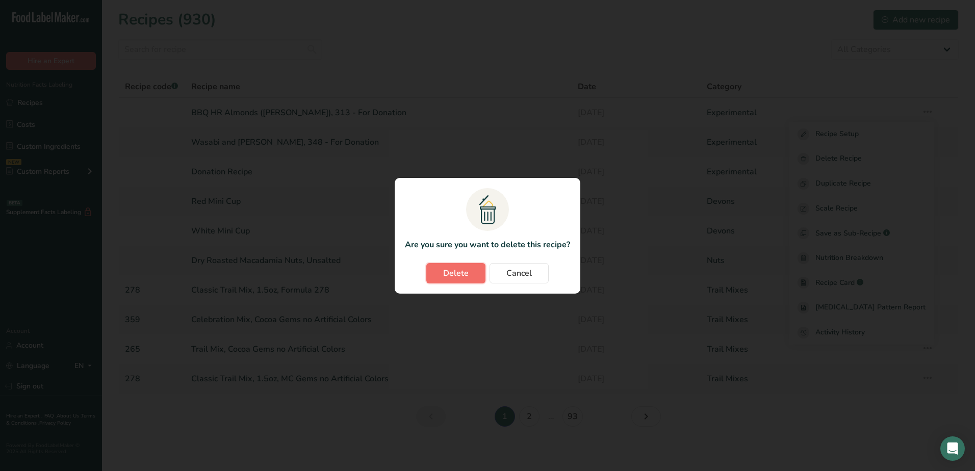
click at [473, 279] on button "Delete" at bounding box center [455, 273] width 59 height 20
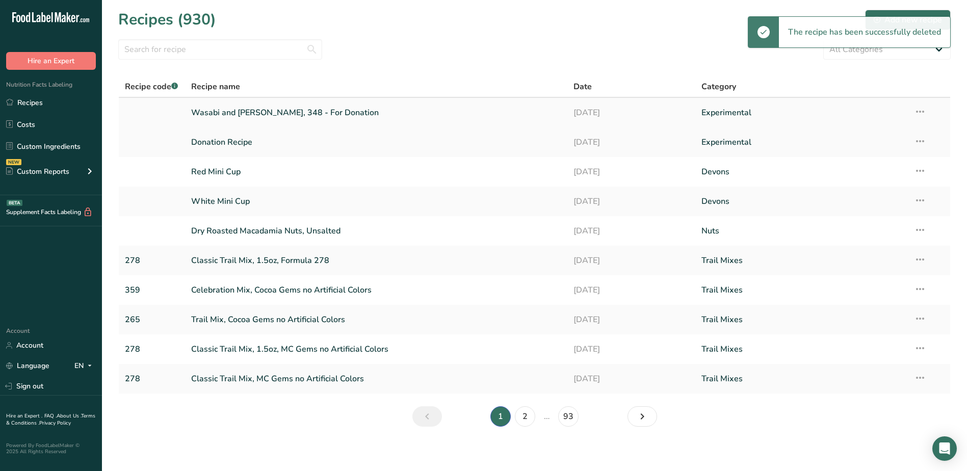
click at [920, 112] on icon at bounding box center [920, 112] width 12 height 18
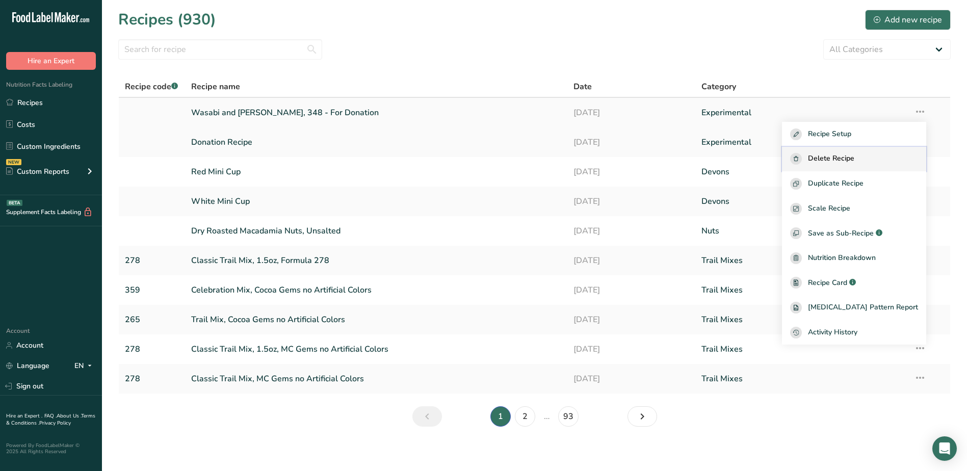
click at [855, 163] on span "Delete Recipe" at bounding box center [831, 159] width 46 height 12
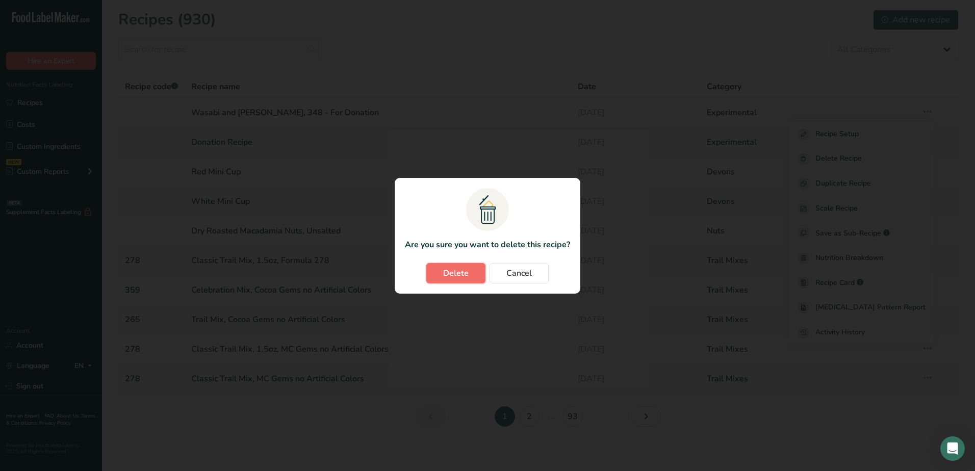
click at [455, 275] on span "Delete" at bounding box center [455, 273] width 25 height 12
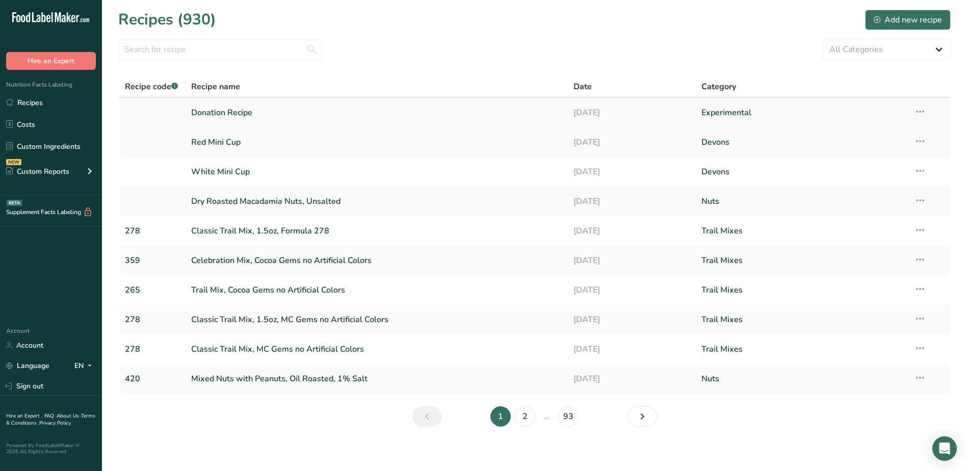
click at [209, 113] on link "Donation Recipe" at bounding box center [376, 112] width 371 height 21
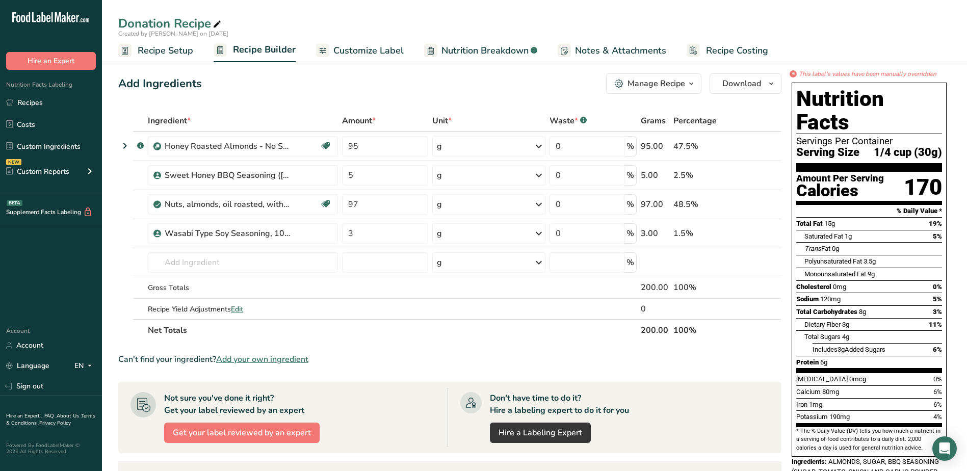
click at [693, 83] on icon "button" at bounding box center [691, 84] width 8 height 13
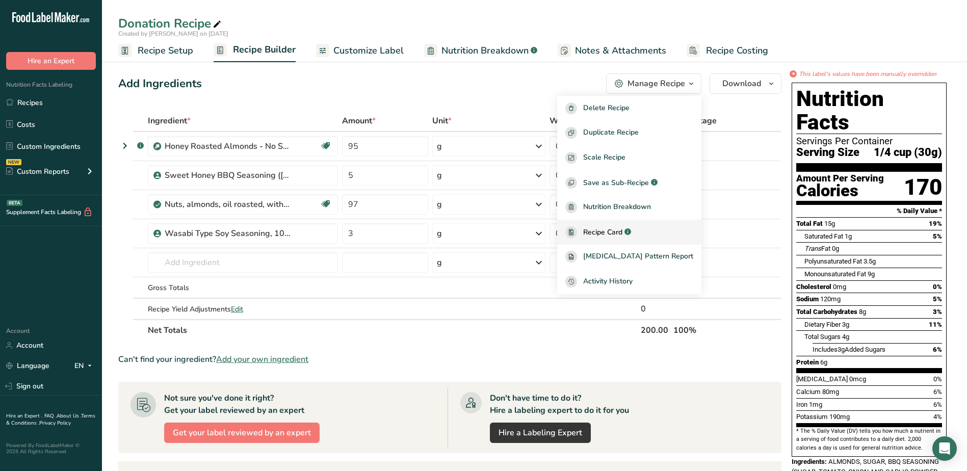
click at [621, 231] on span "Recipe Card" at bounding box center [602, 232] width 39 height 11
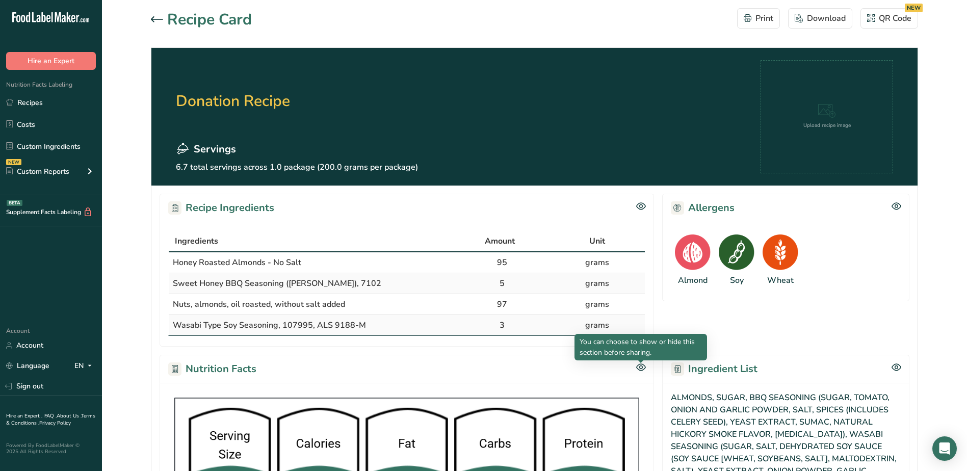
click at [641, 368] on icon at bounding box center [641, 367] width 10 height 9
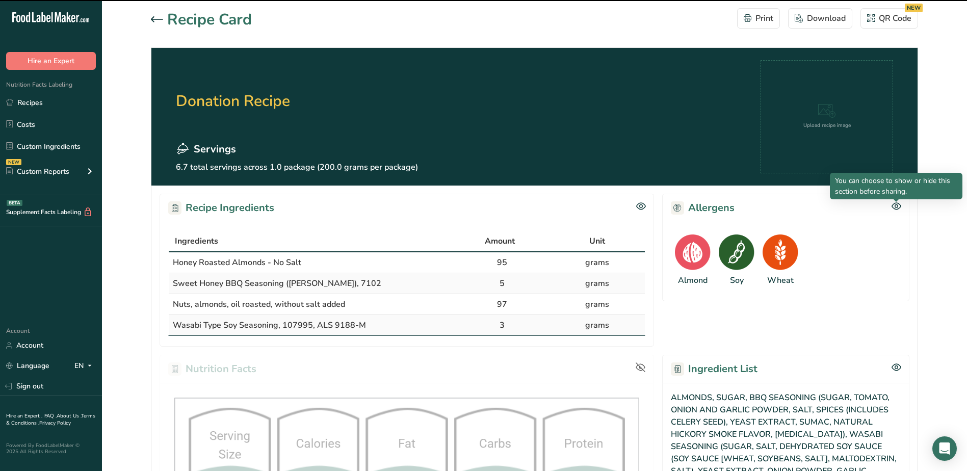
click at [898, 206] on icon at bounding box center [896, 206] width 3 height 3
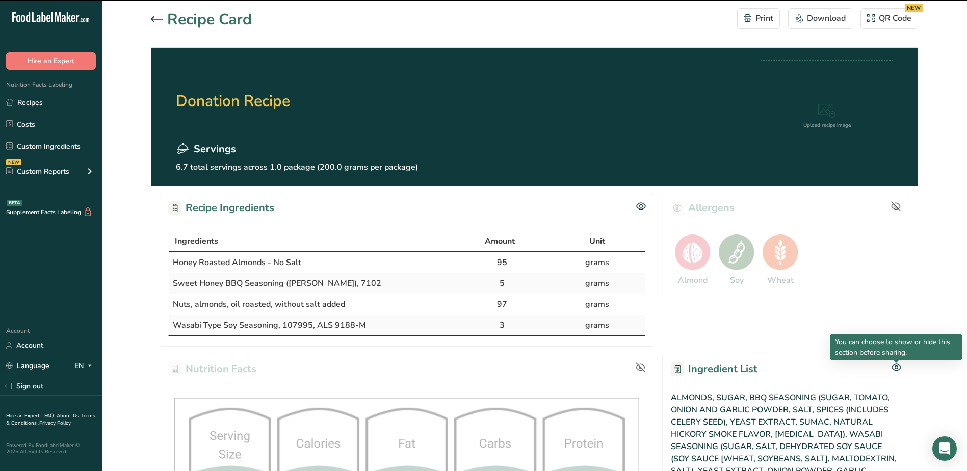
click at [895, 367] on icon at bounding box center [896, 367] width 3 height 3
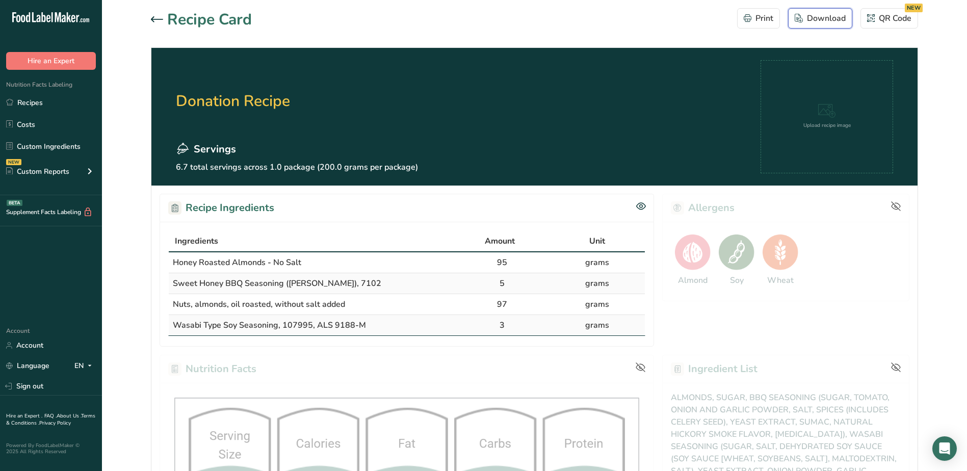
click at [818, 19] on div "Download" at bounding box center [820, 18] width 51 height 12
click at [188, 18] on h1 "Recipe Card" at bounding box center [209, 19] width 85 height 23
click at [160, 22] on icon at bounding box center [157, 19] width 12 height 6
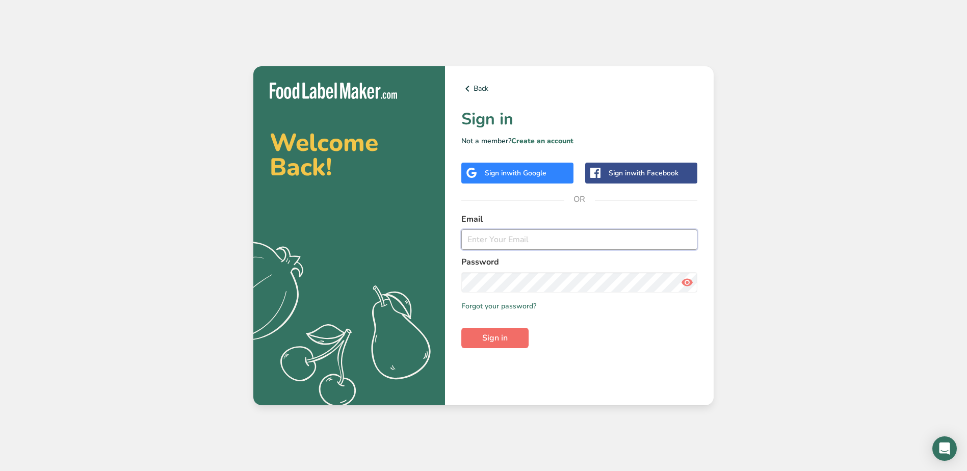
type input "[EMAIL_ADDRESS][DOMAIN_NAME]"
click at [499, 345] on button "Sign in" at bounding box center [495, 338] width 67 height 20
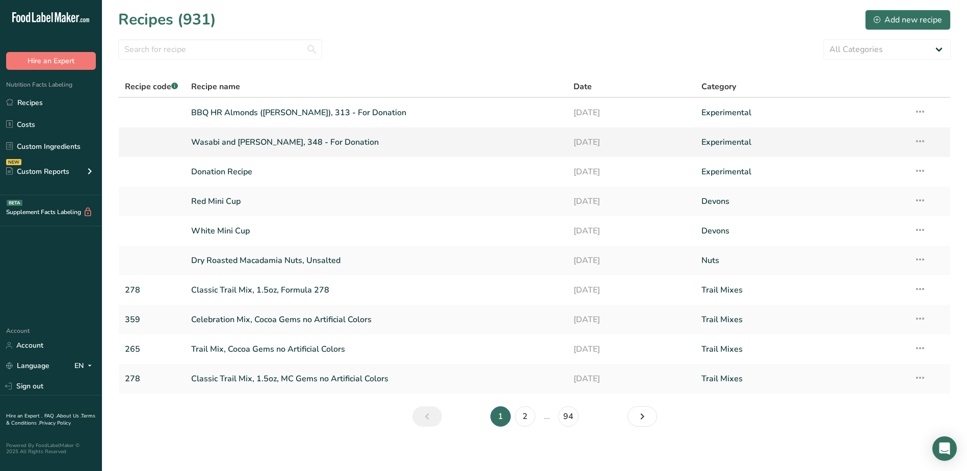
click at [327, 140] on link "Wasabi and [PERSON_NAME], 348 - For Donation" at bounding box center [376, 142] width 371 height 21
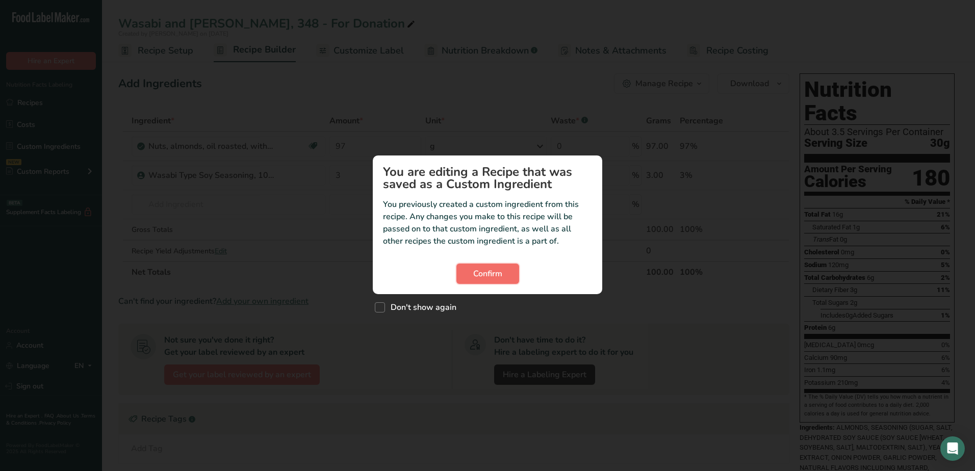
click at [485, 275] on span "Confirm" at bounding box center [487, 274] width 29 height 12
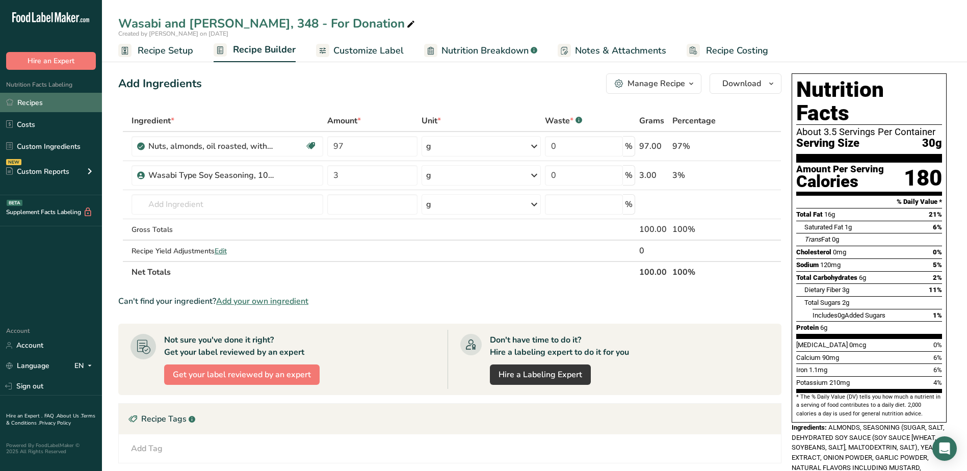
click at [9, 100] on icon at bounding box center [9, 102] width 7 height 8
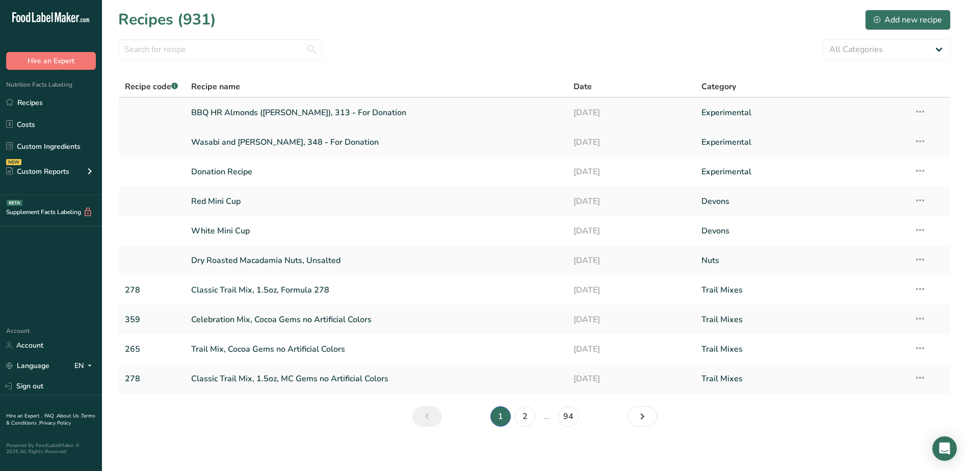
click at [239, 115] on link "BBQ HR Almonds ([PERSON_NAME]), 313 - For Donation" at bounding box center [376, 112] width 371 height 21
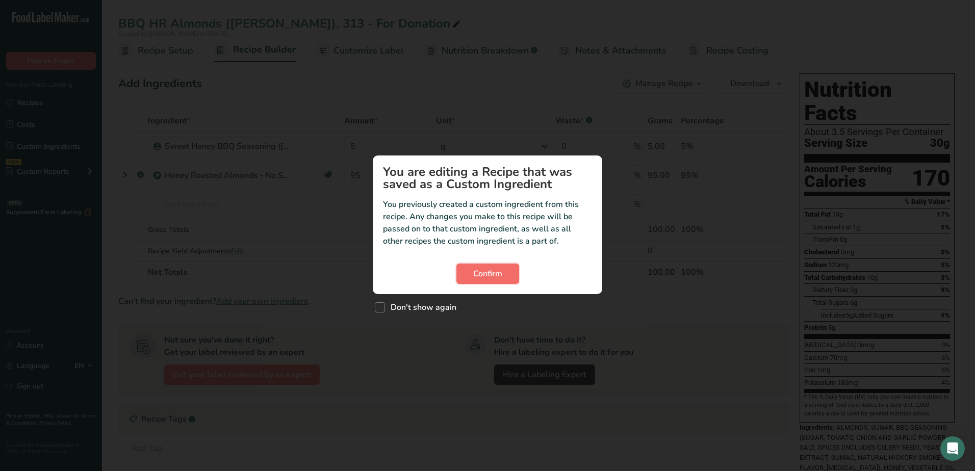
click at [500, 281] on button "Confirm" at bounding box center [487, 274] width 63 height 20
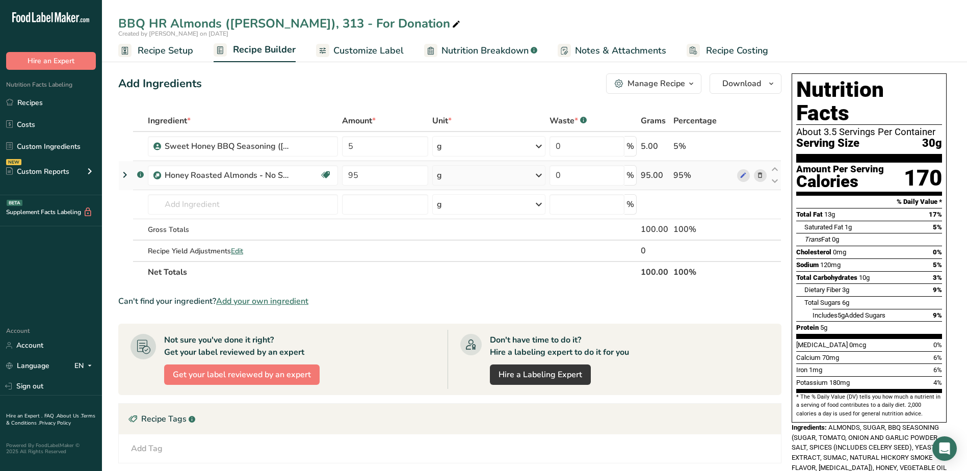
click at [121, 174] on icon at bounding box center [125, 175] width 12 height 18
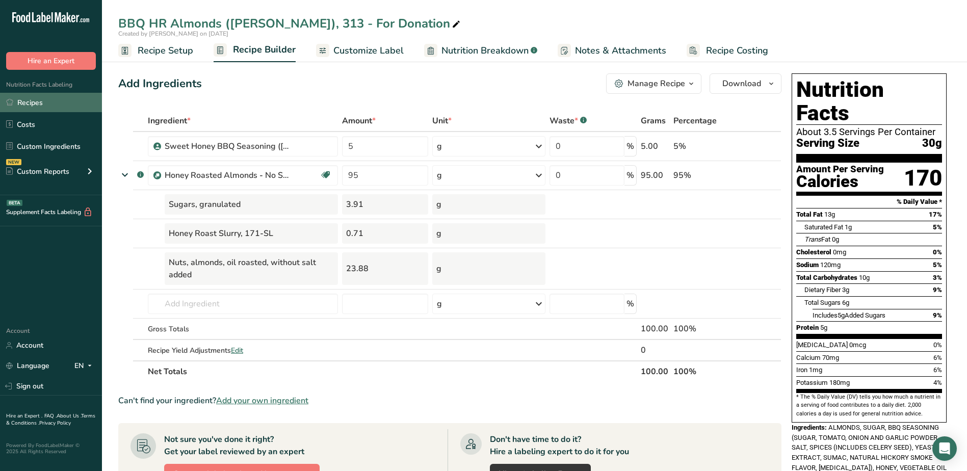
click at [46, 102] on link "Recipes" at bounding box center [51, 102] width 102 height 19
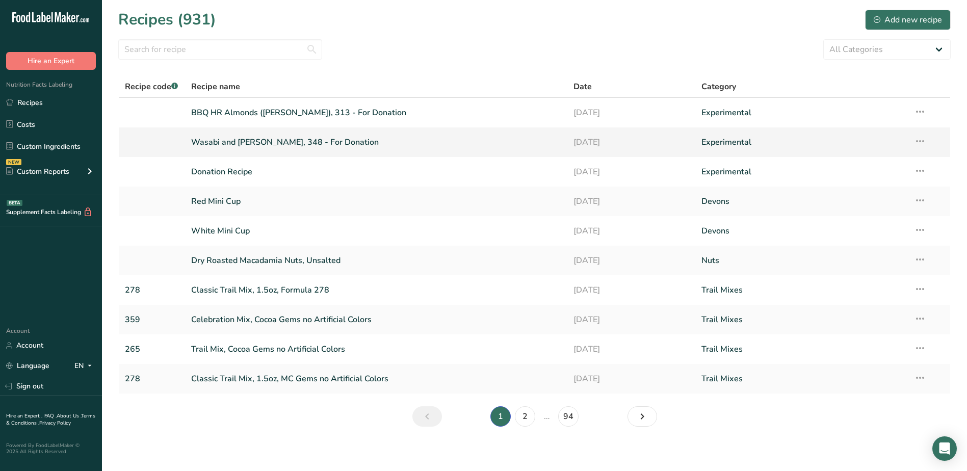
click at [254, 144] on link "Wasabi and Soy Almonds, 348 - For Donation" at bounding box center [376, 142] width 371 height 21
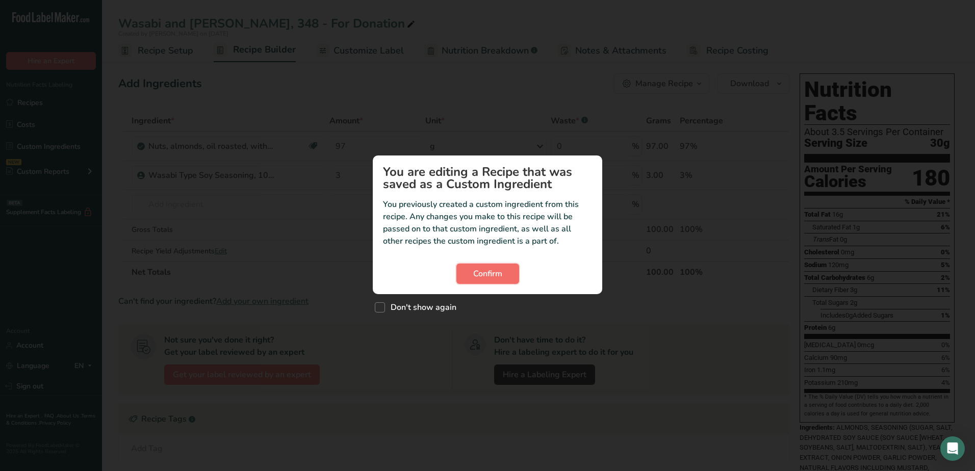
click at [499, 269] on span "Confirm" at bounding box center [487, 274] width 29 height 12
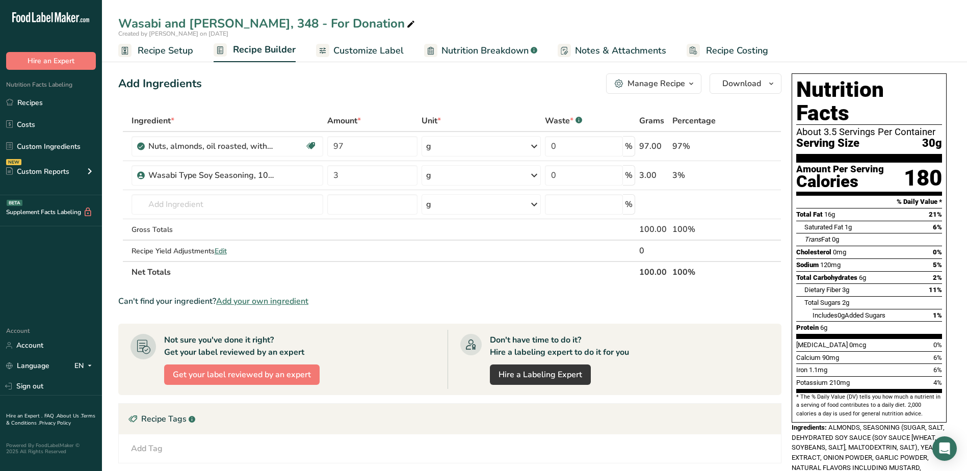
scroll to position [51, 0]
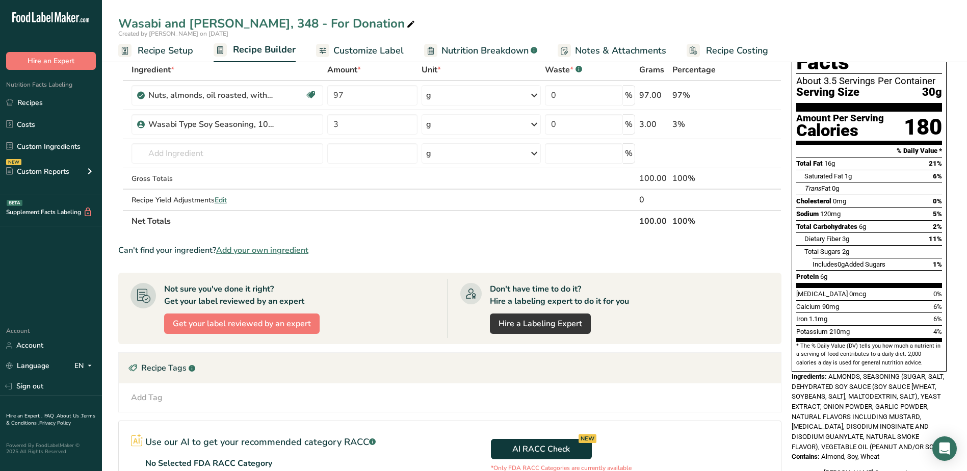
drag, startPoint x: 376, startPoint y: 54, endPoint x: 382, endPoint y: 55, distance: 6.7
click at [376, 54] on span "Customize Label" at bounding box center [369, 51] width 70 height 14
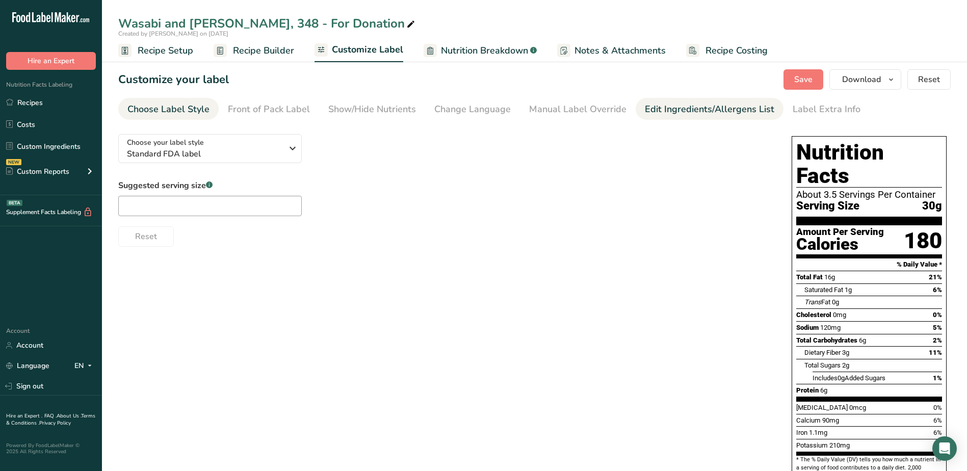
click at [676, 112] on div "Edit Ingredients/Allergens List" at bounding box center [710, 110] width 130 height 14
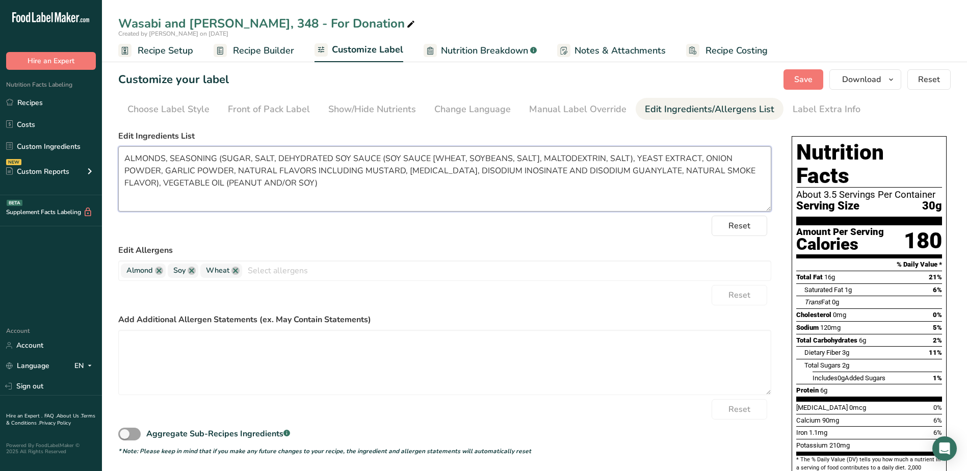
drag, startPoint x: 288, startPoint y: 186, endPoint x: 119, endPoint y: 159, distance: 170.4
click at [119, 159] on textarea "ALMONDS, SEASONING (SUGAR, SALT, DEHYDRATED SOY SAUCE (SOY SAUCE [WHEAT, SOYBEA…" at bounding box center [444, 178] width 653 height 65
click at [261, 54] on span "Recipe Builder" at bounding box center [263, 51] width 61 height 14
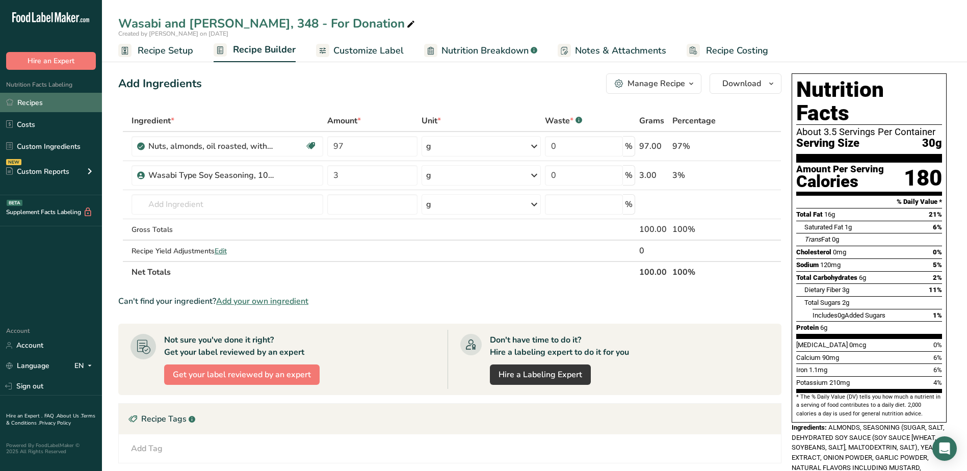
click at [45, 97] on link "Recipes" at bounding box center [51, 102] width 102 height 19
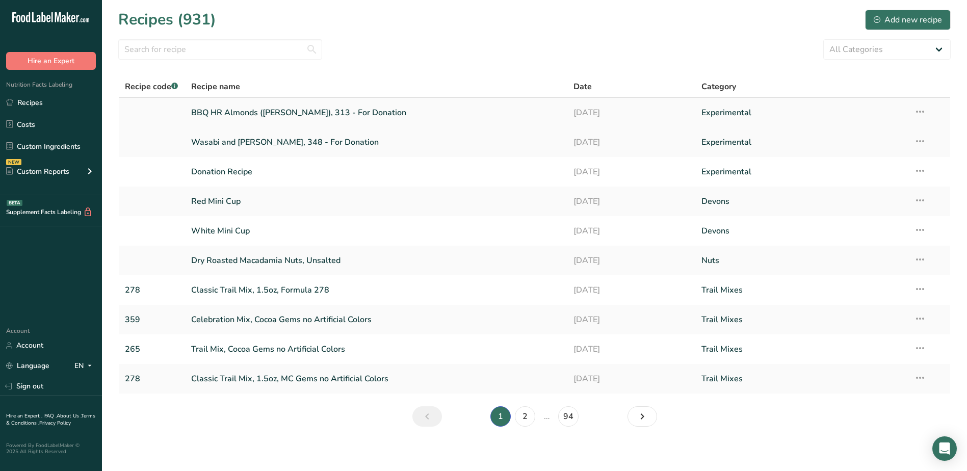
click at [247, 111] on link "BBQ HR Almonds (Rufus Teague), 313 - For Donation" at bounding box center [376, 112] width 371 height 21
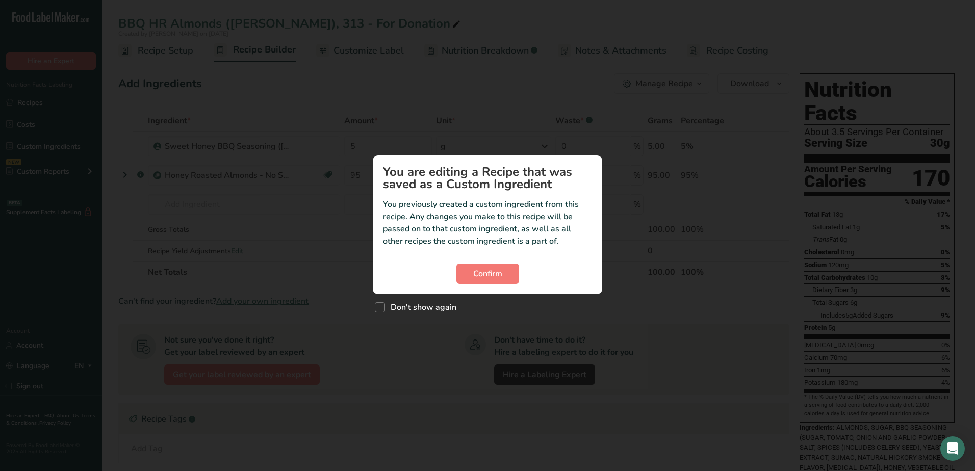
click at [502, 284] on section "You are editing a Recipe that was saved as a Custom Ingredient You previously c…" at bounding box center [487, 225] width 229 height 139
click at [500, 279] on span "Confirm" at bounding box center [487, 274] width 29 height 12
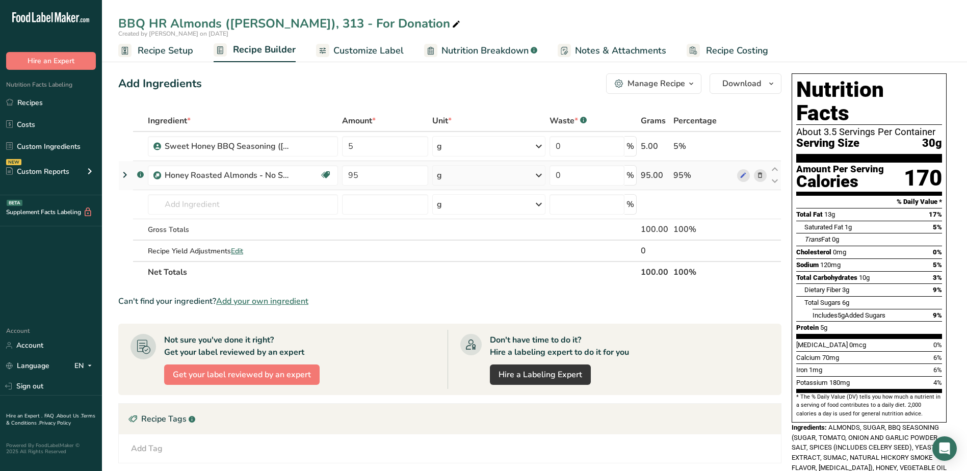
click at [122, 175] on icon at bounding box center [125, 175] width 12 height 18
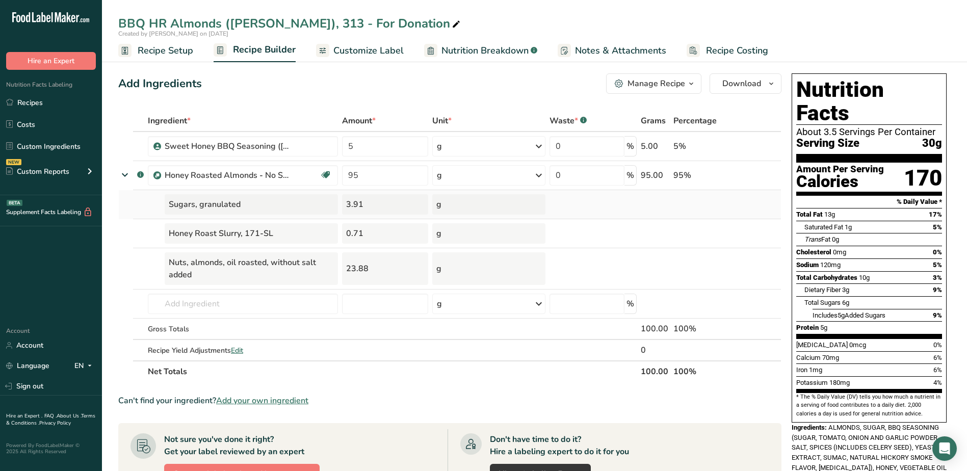
click at [377, 207] on div "3.91" at bounding box center [385, 204] width 87 height 20
click at [349, 204] on div "3.91" at bounding box center [385, 204] width 87 height 20
click at [358, 203] on div "3.91" at bounding box center [385, 204] width 87 height 20
click at [242, 176] on div "Honey Roasted Almonds - No Salt" at bounding box center [228, 175] width 127 height 12
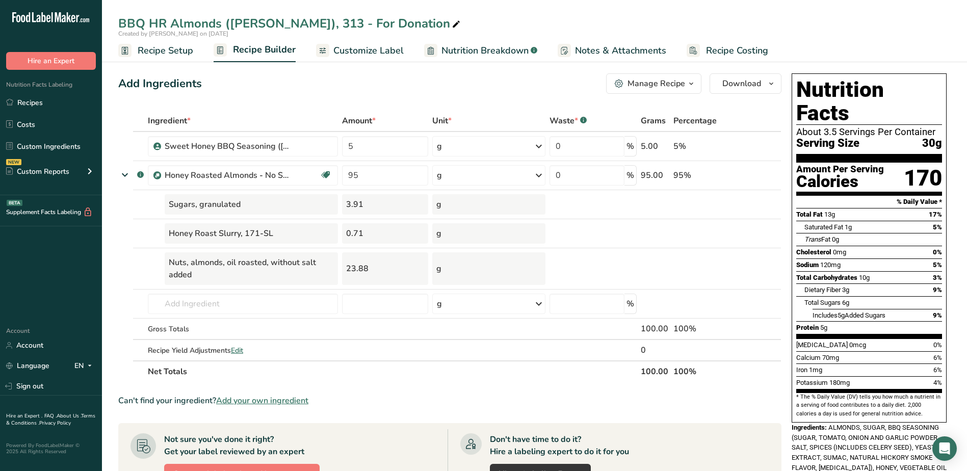
drag, startPoint x: 42, startPoint y: 105, endPoint x: 238, endPoint y: 114, distance: 196.0
click at [42, 105] on link "Recipes" at bounding box center [51, 102] width 102 height 19
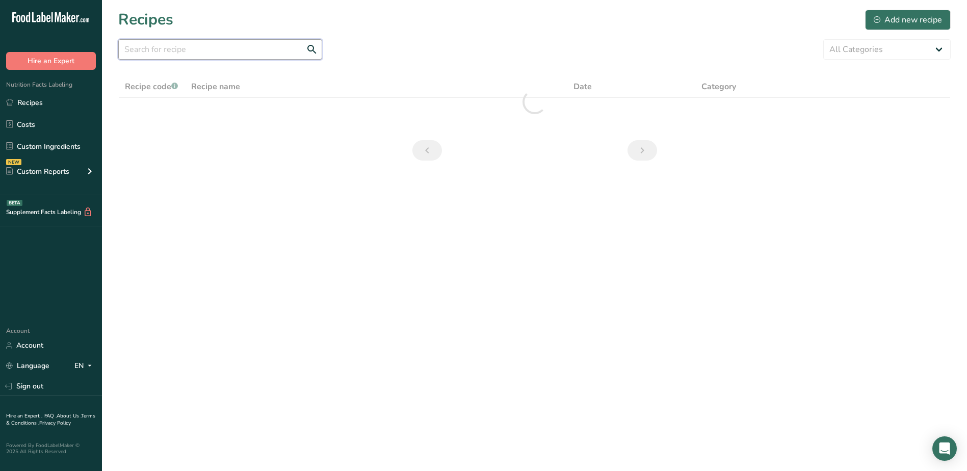
click at [260, 47] on input "text" at bounding box center [220, 49] width 204 height 20
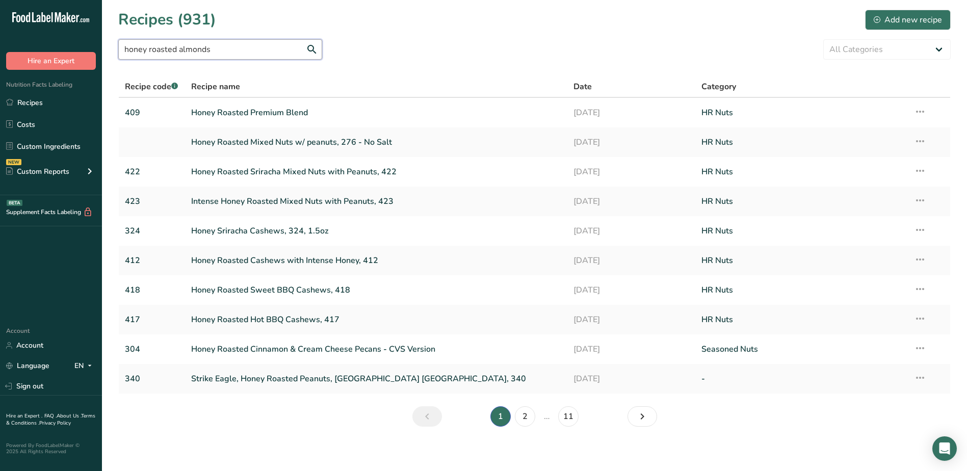
type input "honey roasted almonds"
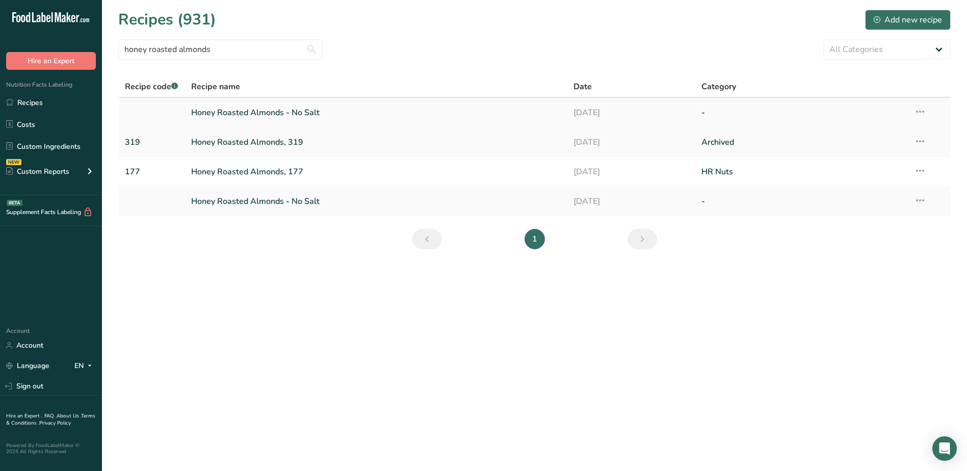
click at [258, 112] on link "Honey Roasted Almonds - No Salt" at bounding box center [376, 112] width 371 height 21
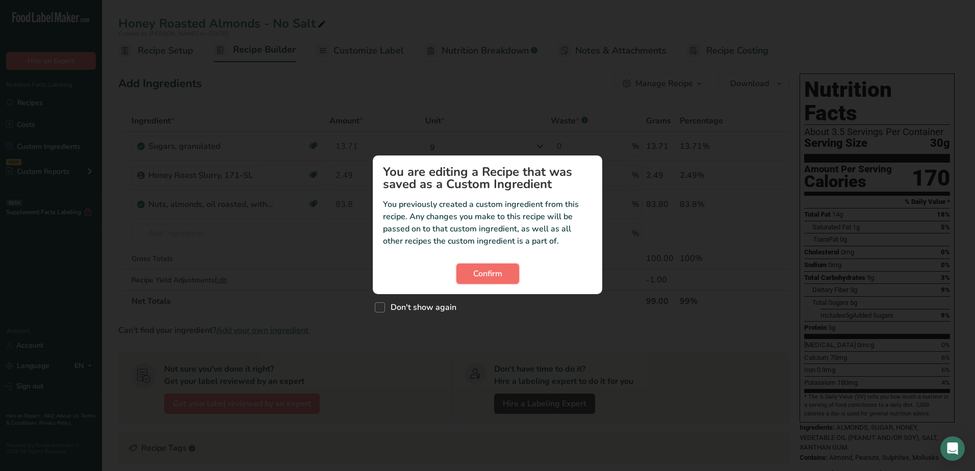
click at [486, 274] on span "Confirm" at bounding box center [487, 274] width 29 height 12
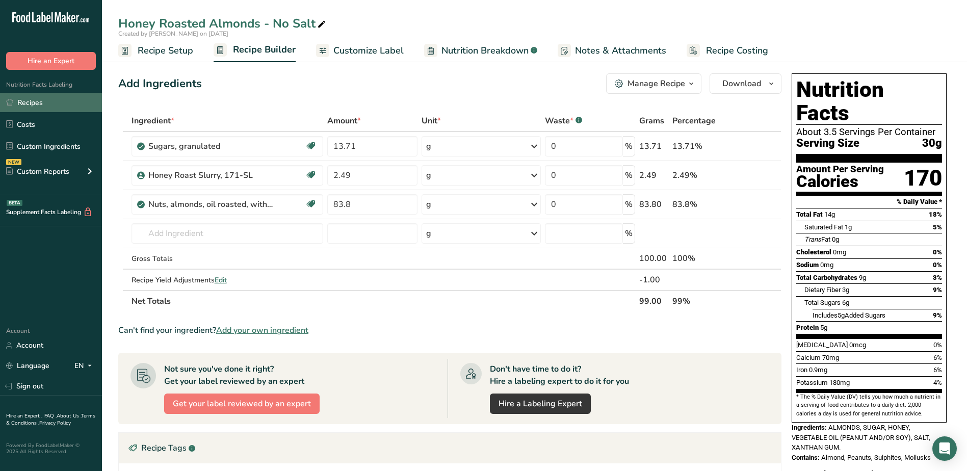
click at [18, 101] on link "Recipes" at bounding box center [51, 102] width 102 height 19
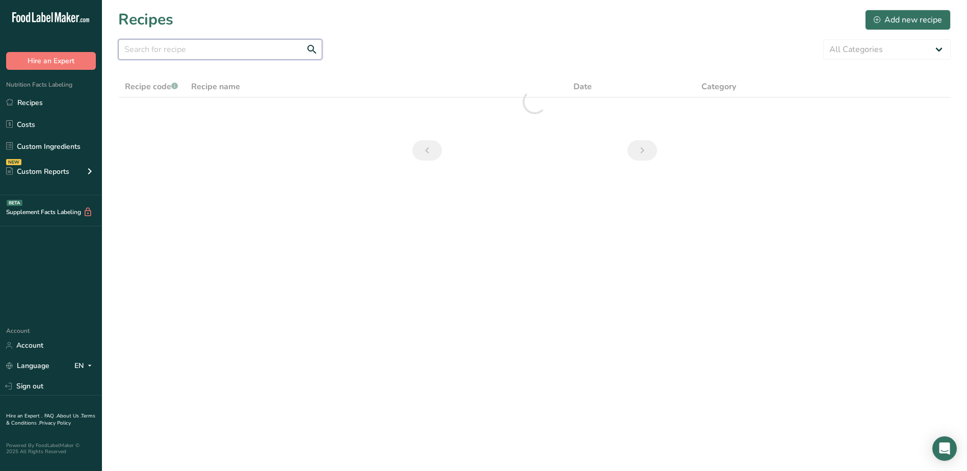
click at [198, 48] on input "text" at bounding box center [220, 49] width 204 height 20
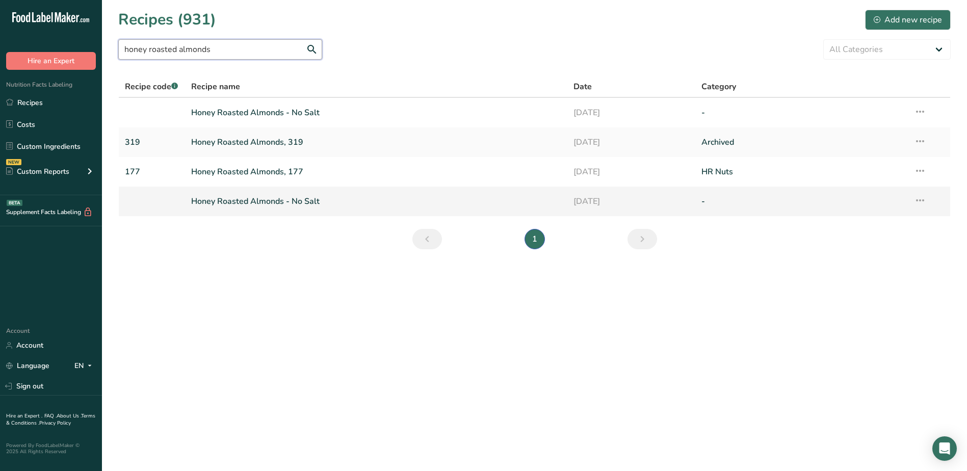
type input "honey roasted almonds"
click at [921, 201] on icon at bounding box center [920, 200] width 12 height 18
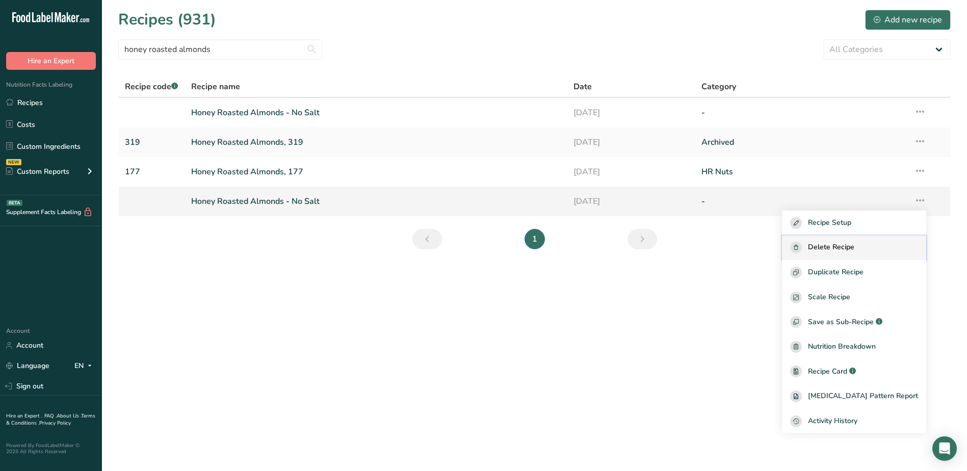
click at [855, 250] on span "Delete Recipe" at bounding box center [831, 248] width 46 height 12
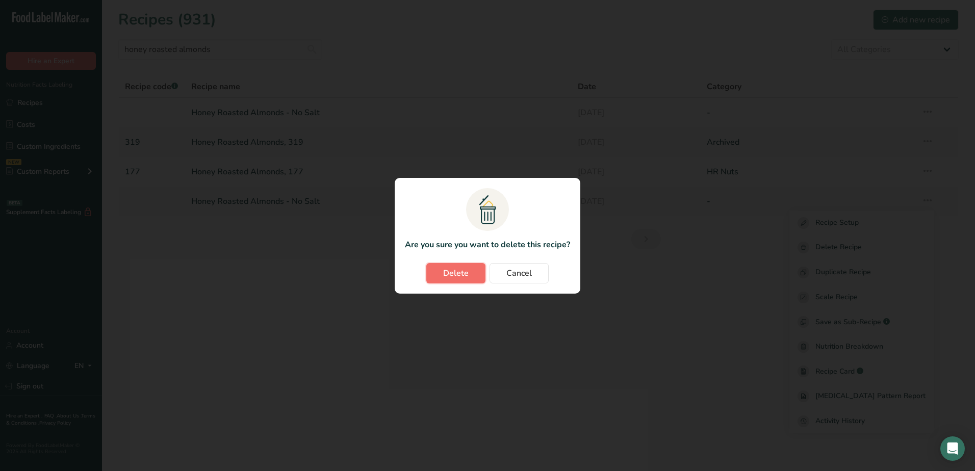
click at [460, 273] on span "Delete" at bounding box center [455, 273] width 25 height 12
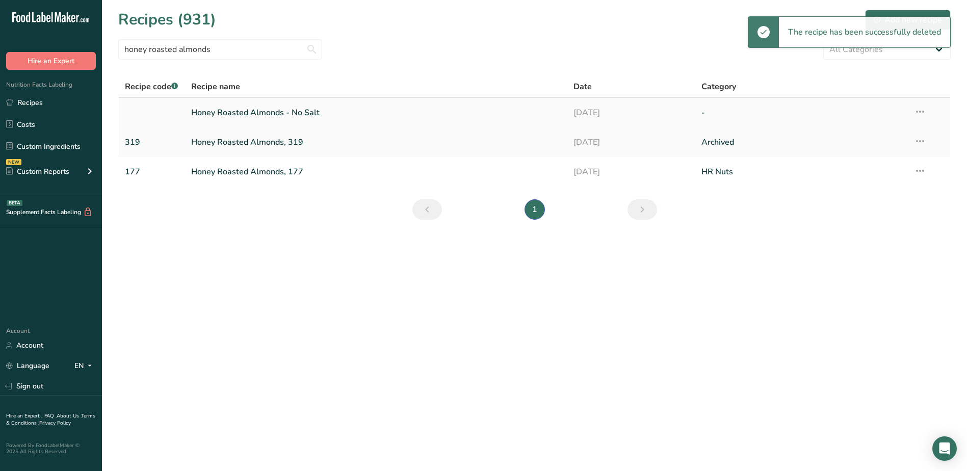
click at [231, 110] on link "Honey Roasted Almonds - No Salt" at bounding box center [376, 112] width 371 height 21
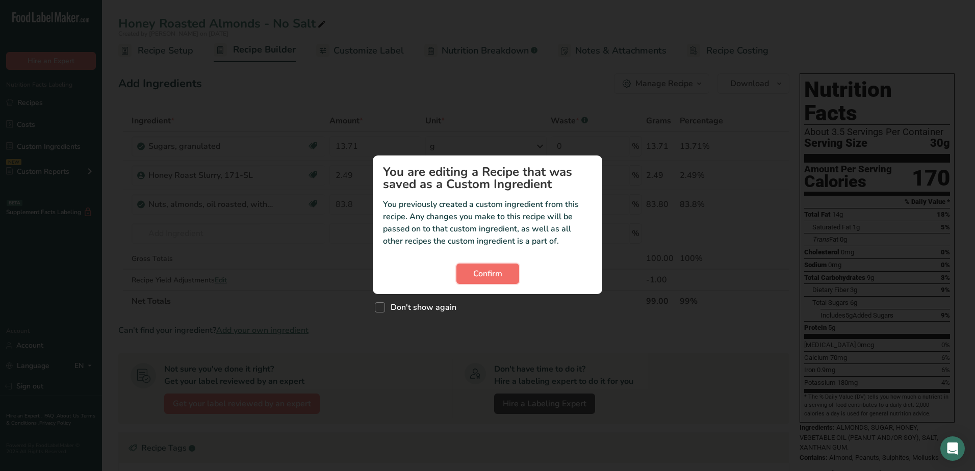
click at [472, 278] on button "Confirm" at bounding box center [487, 274] width 63 height 20
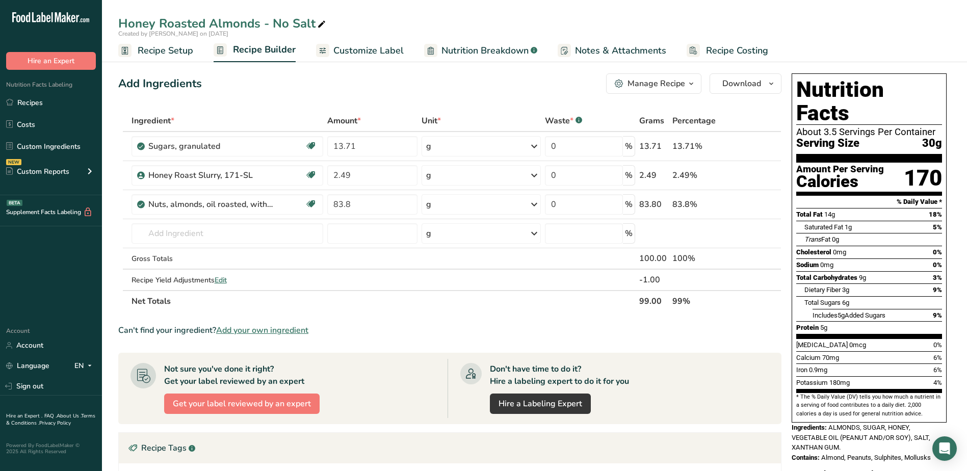
click at [156, 49] on span "Recipe Setup" at bounding box center [166, 51] width 56 height 14
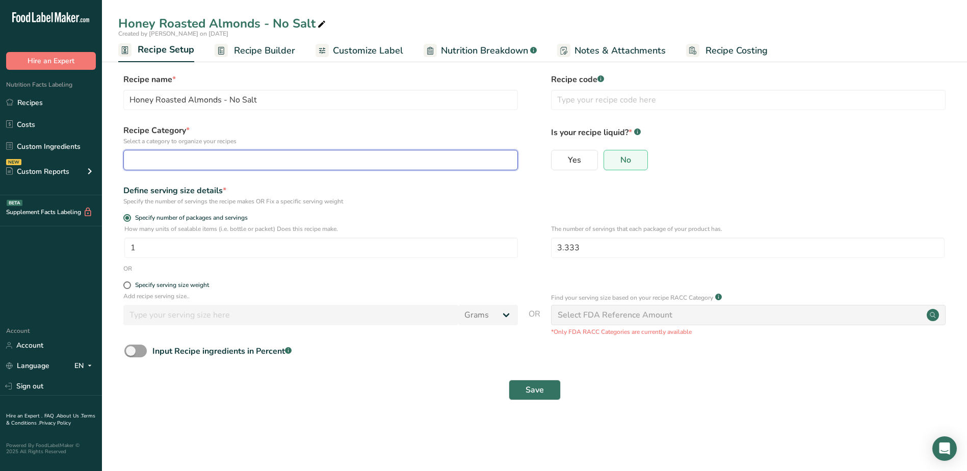
click at [212, 164] on div "button" at bounding box center [317, 160] width 375 height 12
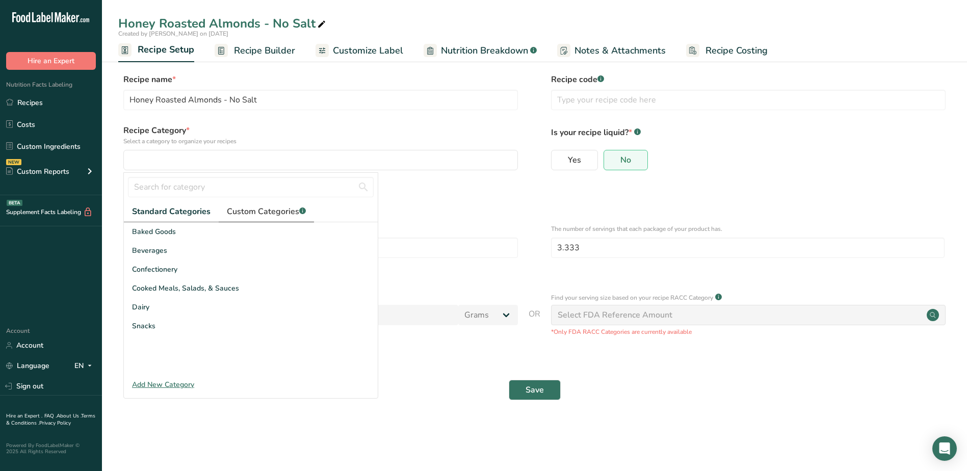
click at [255, 217] on span "Custom Categories .a-a{fill:#347362;}.b-a{fill:#fff;}" at bounding box center [266, 212] width 79 height 12
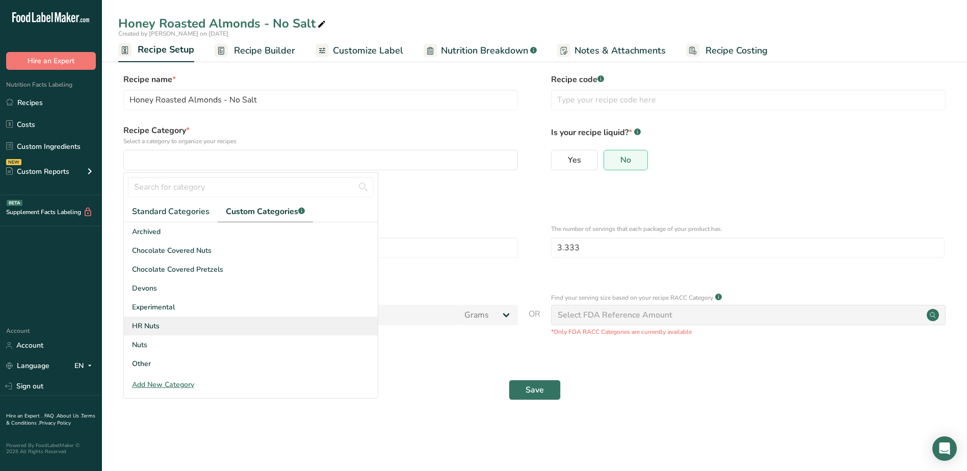
click at [156, 323] on span "HR Nuts" at bounding box center [146, 326] width 28 height 11
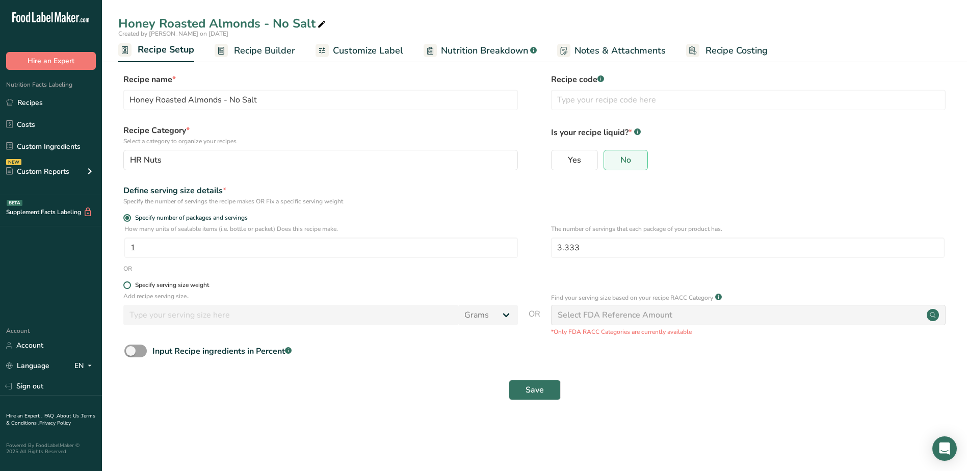
click at [128, 286] on span at bounding box center [127, 285] width 8 height 8
click at [128, 286] on input "Specify serving size weight" at bounding box center [126, 285] width 7 height 7
radio input "true"
radio input "false"
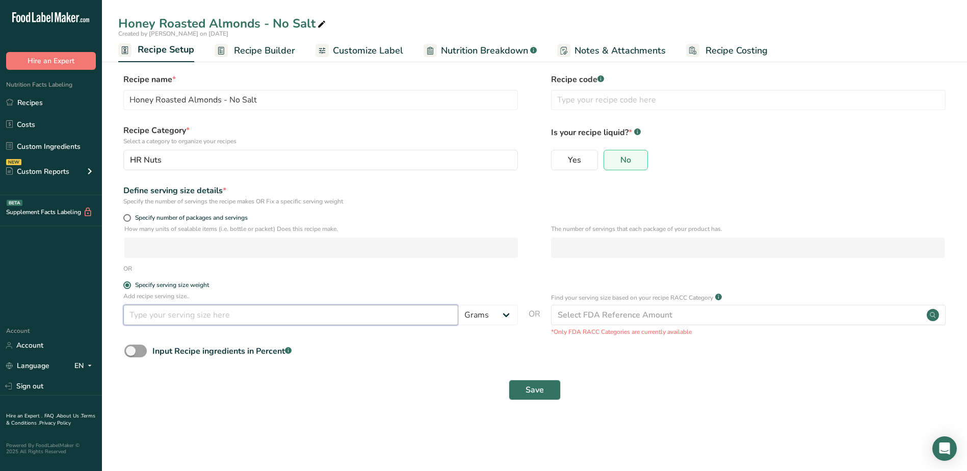
click at [159, 309] on input "number" at bounding box center [290, 315] width 335 height 20
type input "30"
click at [528, 389] on span "Save" at bounding box center [535, 390] width 18 height 12
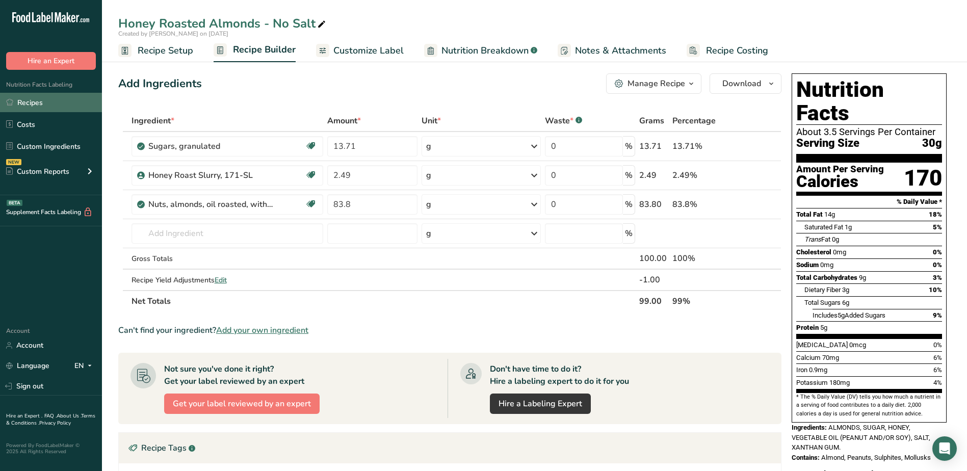
click at [24, 100] on link "Recipes" at bounding box center [51, 102] width 102 height 19
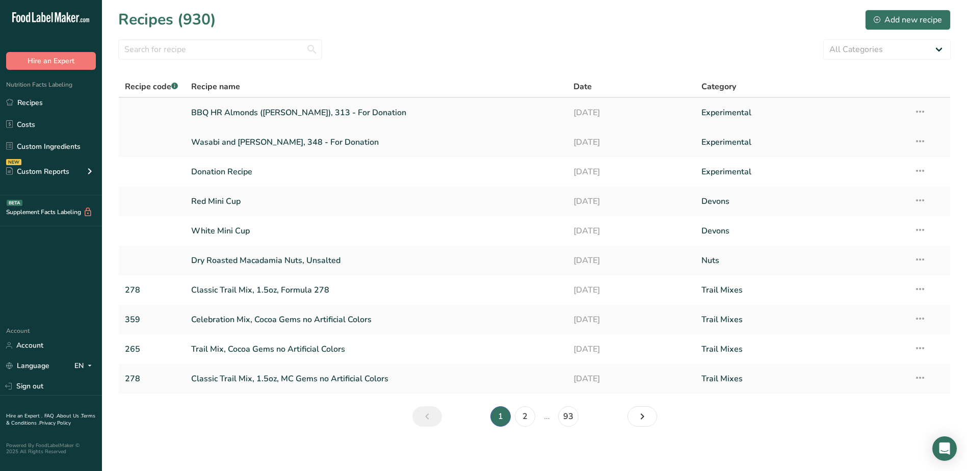
click at [252, 114] on link "BBQ HR Almonds (Rufus Teague), 313 - For Donation" at bounding box center [376, 112] width 371 height 21
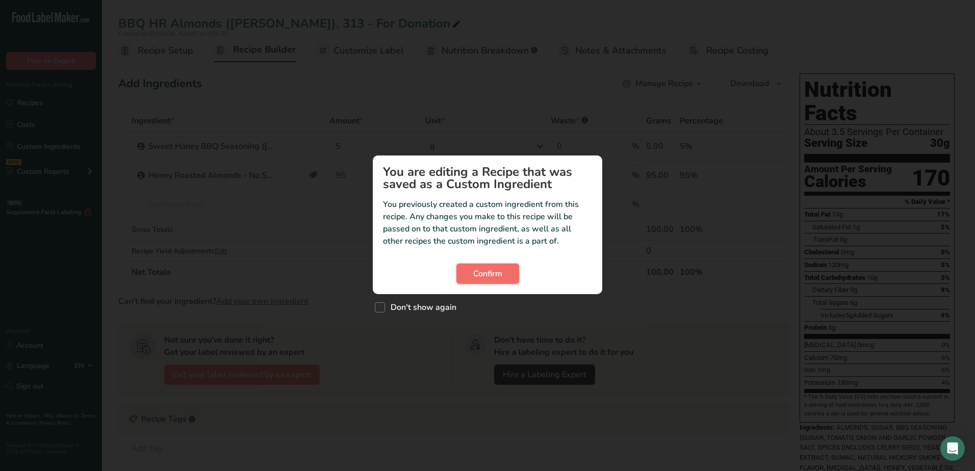
click at [488, 266] on button "Confirm" at bounding box center [487, 274] width 63 height 20
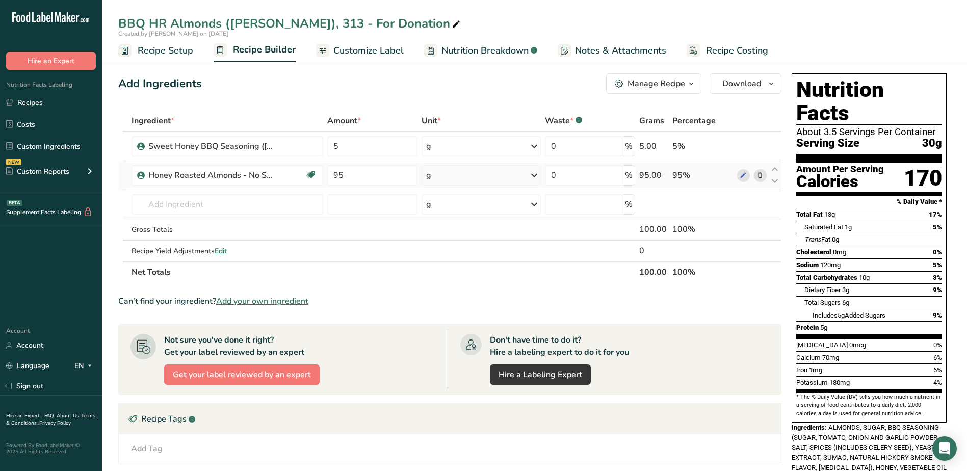
click at [127, 178] on td at bounding box center [126, 175] width 7 height 29
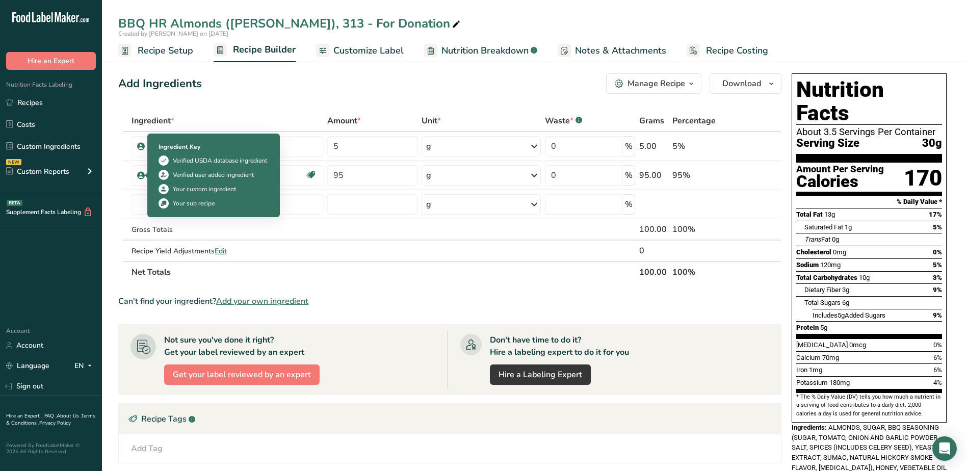
click at [152, 177] on div at bounding box center [149, 175] width 5 height 5
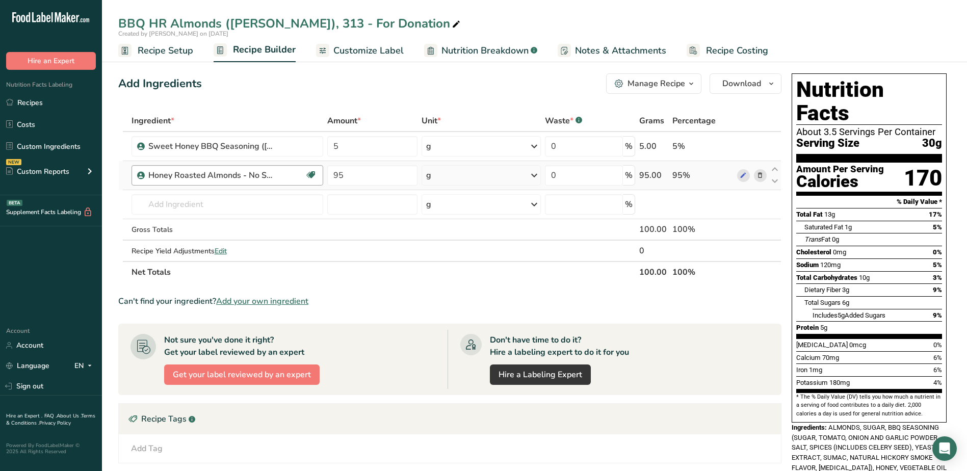
click at [296, 179] on div "Honey Roasted Almonds - No Salt" at bounding box center [226, 175] width 157 height 12
click at [230, 176] on div "Honey Roasted Almonds - No Salt" at bounding box center [211, 175] width 127 height 12
click at [351, 49] on span "Customize Label" at bounding box center [369, 51] width 70 height 14
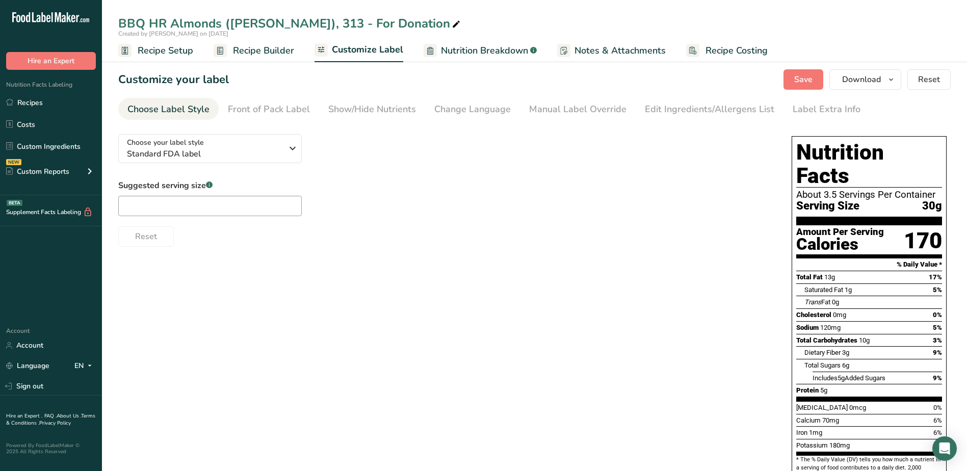
click at [273, 47] on span "Recipe Builder" at bounding box center [263, 51] width 61 height 14
